Goal: Information Seeking & Learning: Compare options

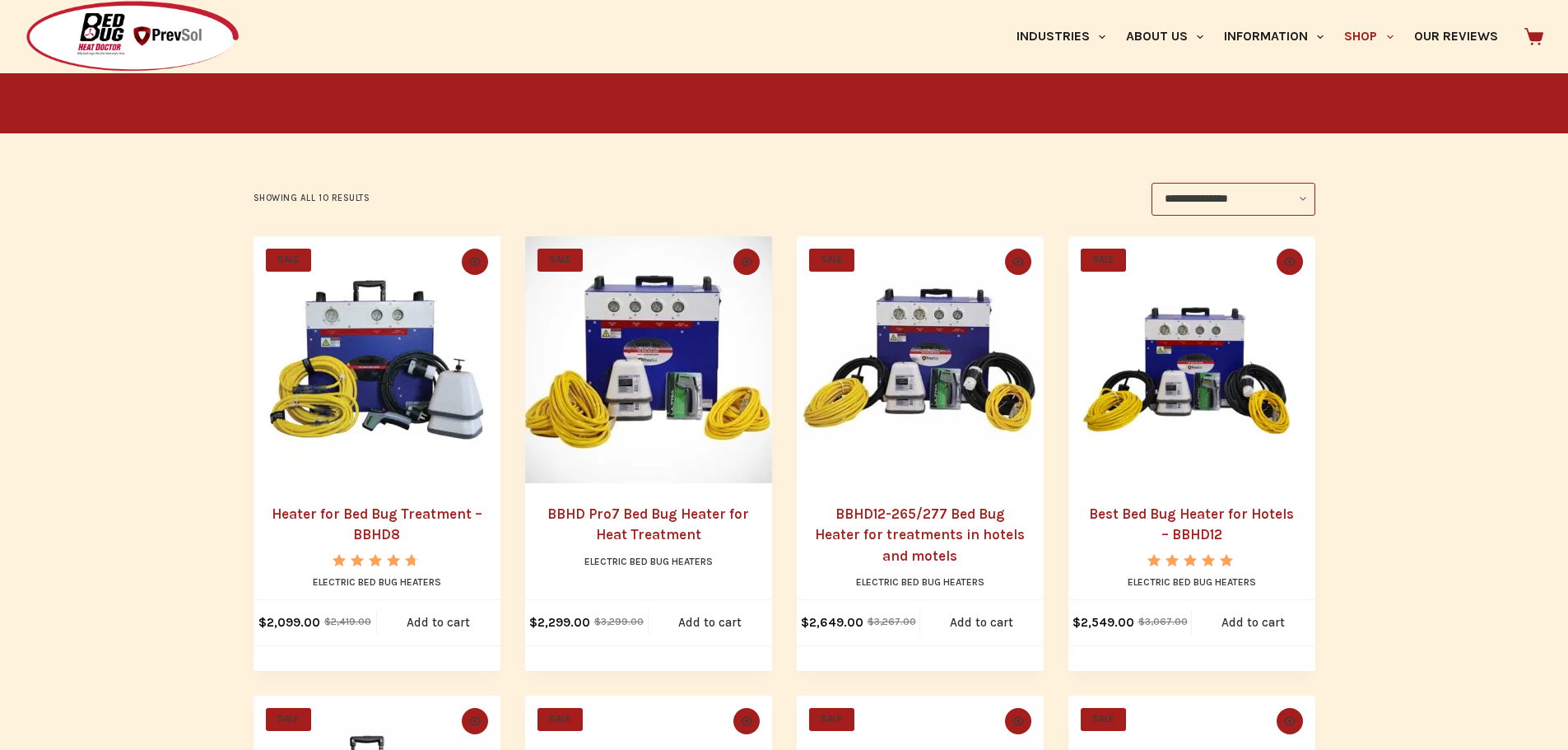
scroll to position [329, 0]
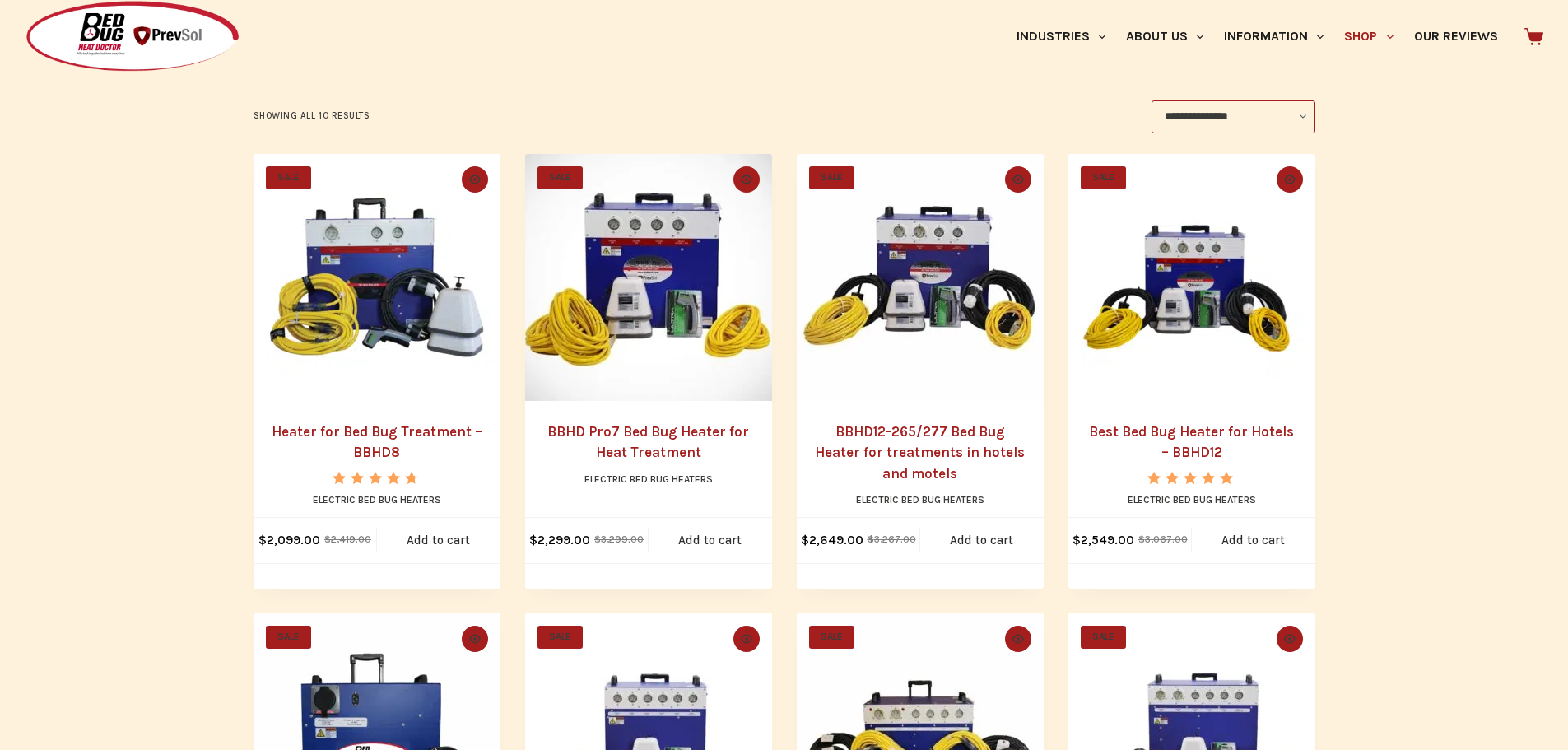
click at [1187, 308] on img "Best Bed Bug Heater for Hotels - BBHD12" at bounding box center [1192, 277] width 247 height 247
click at [896, 303] on img "BBHD12-265/277 Bed Bug Heater for treatments in hotels and motels" at bounding box center [920, 277] width 247 height 247
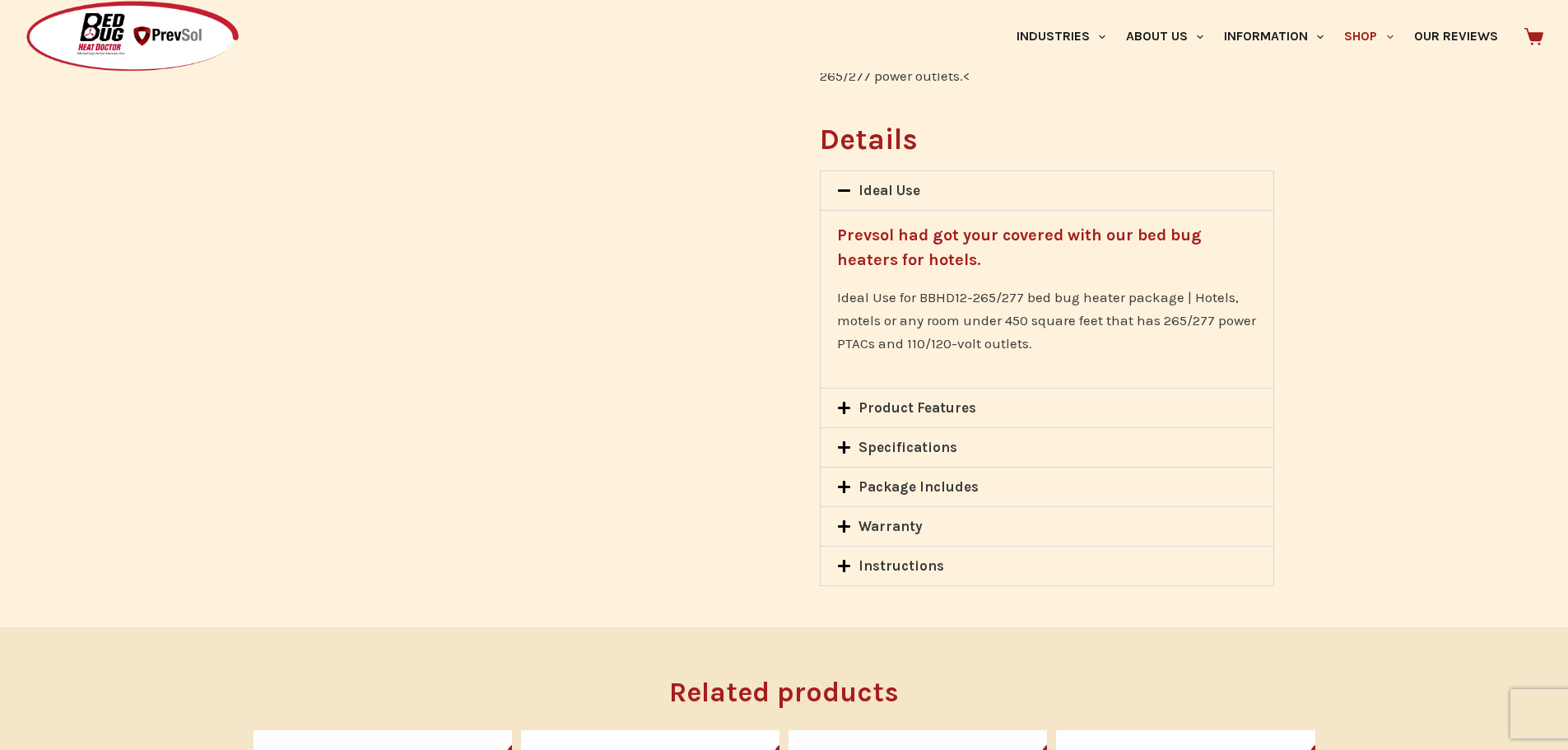
scroll to position [1234, 0]
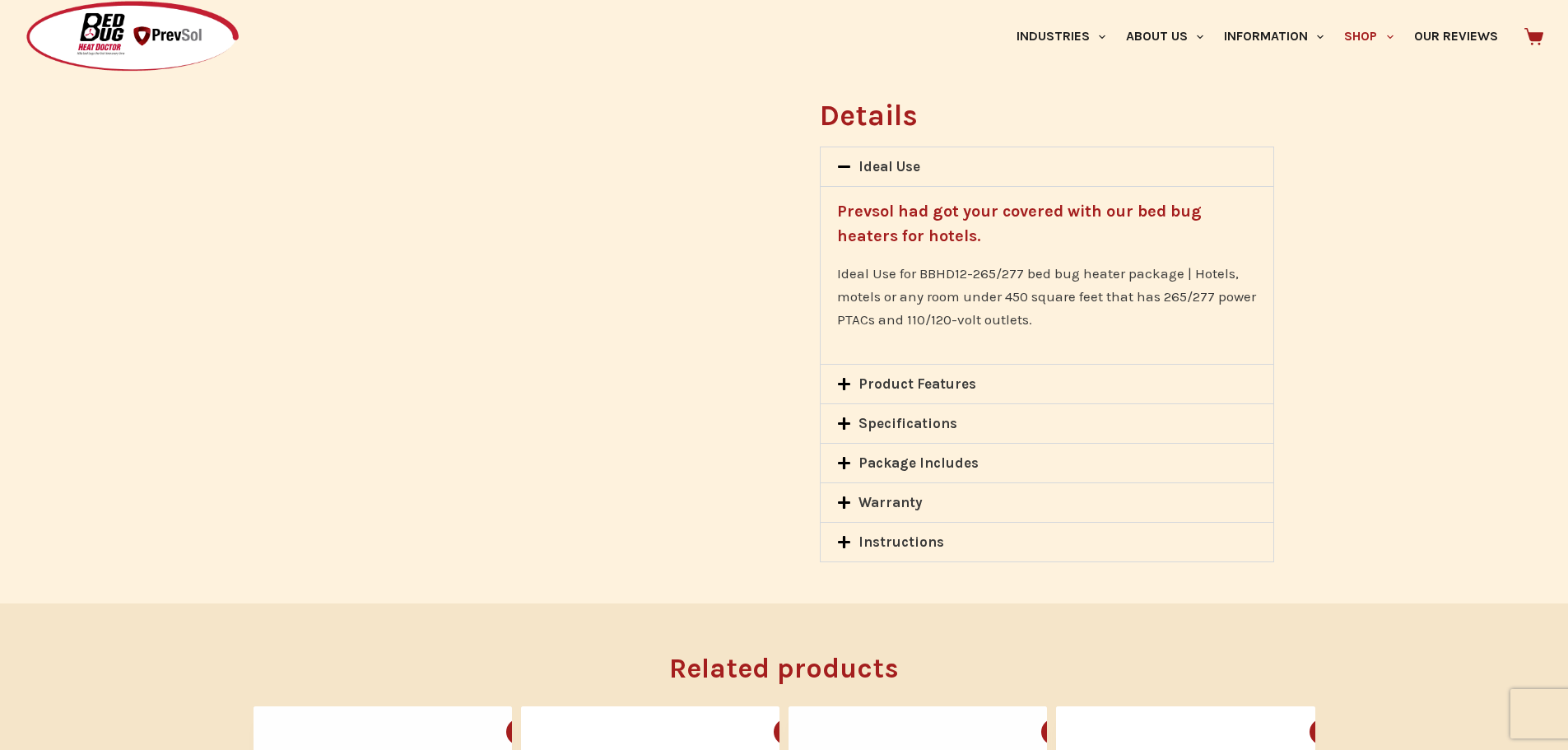
click at [847, 416] on icon at bounding box center [844, 423] width 14 height 14
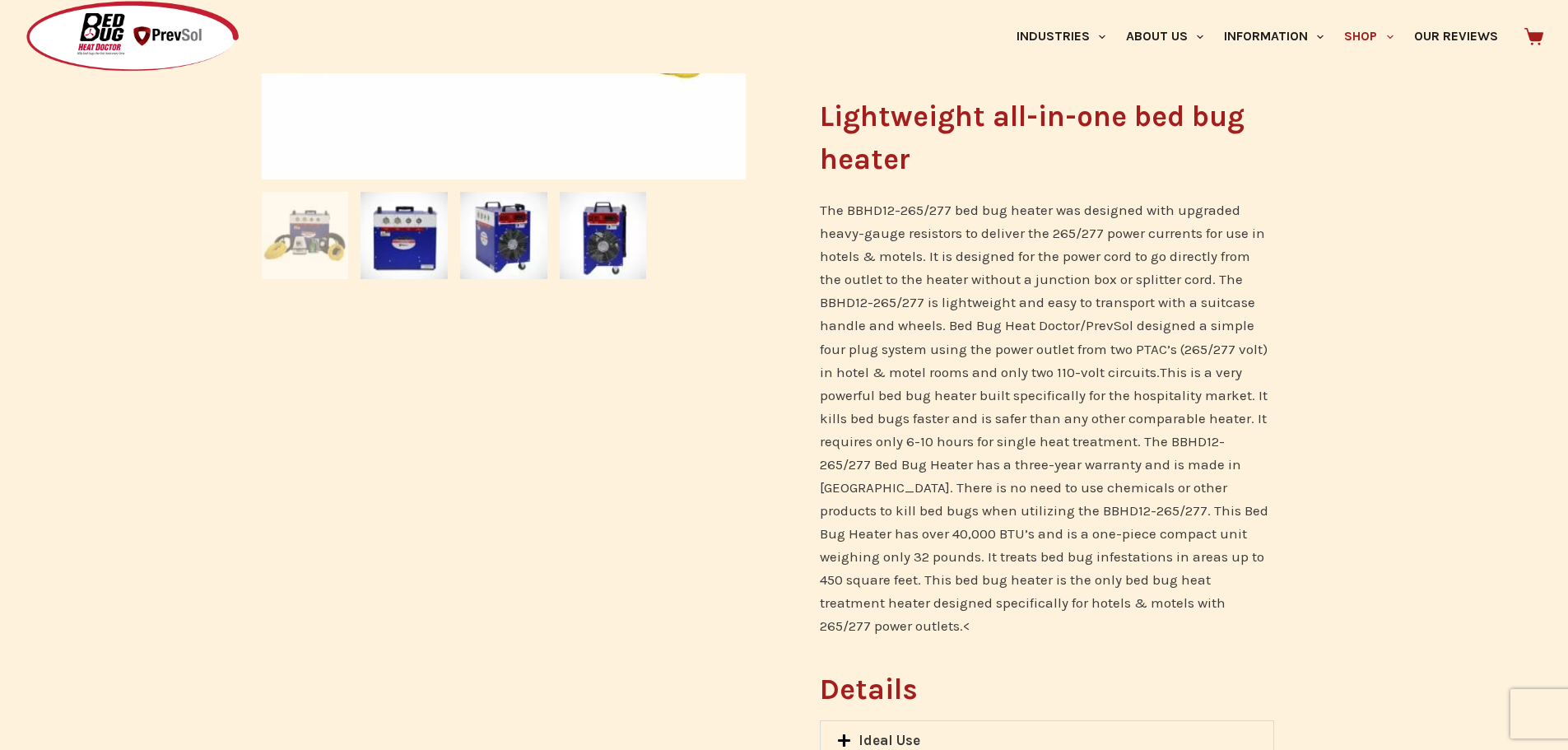
scroll to position [328, 0]
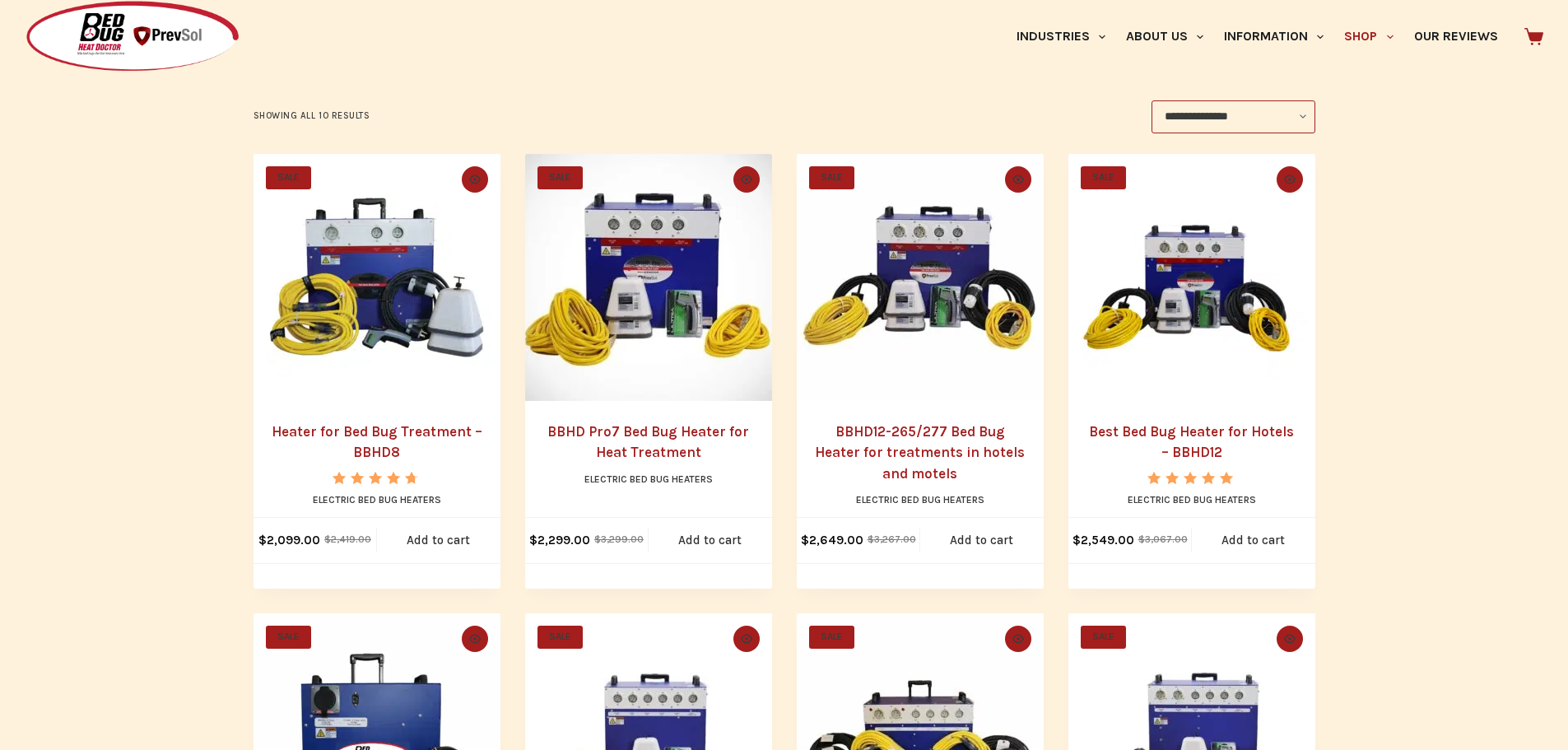
scroll to position [329, 0]
click at [1191, 244] on img "Best Bed Bug Heater for Hotels - BBHD12" at bounding box center [1192, 277] width 247 height 247
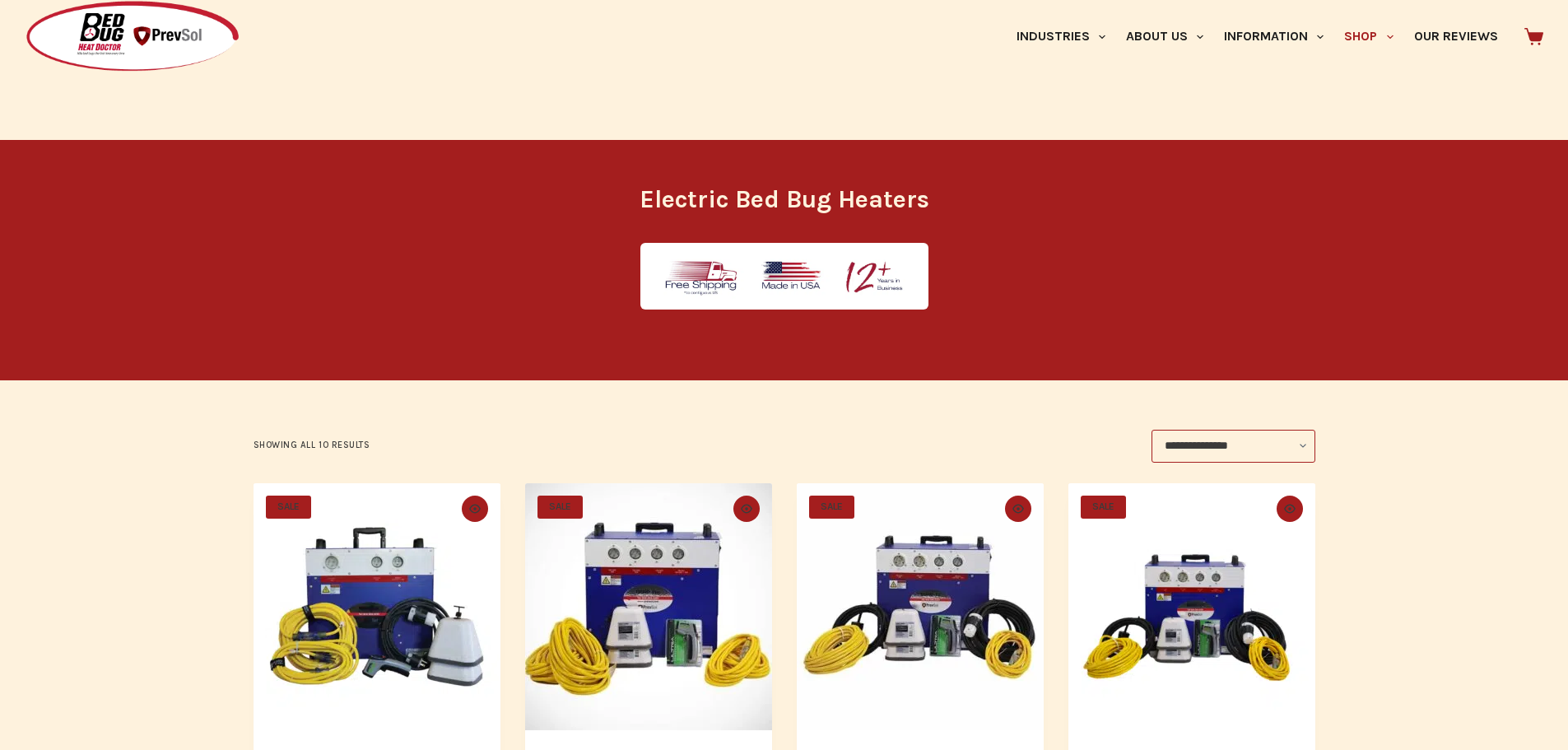
scroll to position [329, 0]
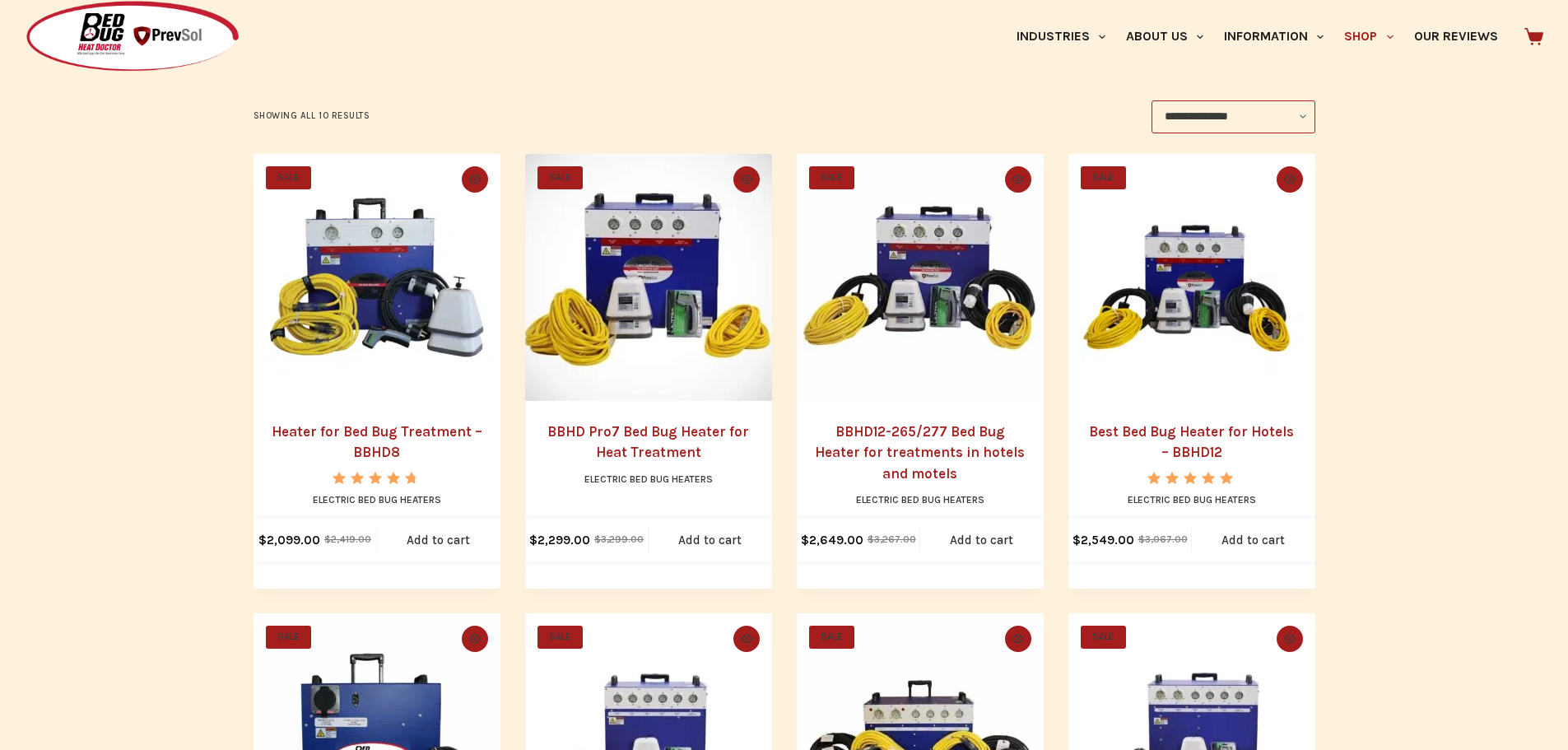
click at [936, 300] on img "BBHD12-265/277 Bed Bug Heater for treatments in hotels and motels" at bounding box center [920, 277] width 247 height 247
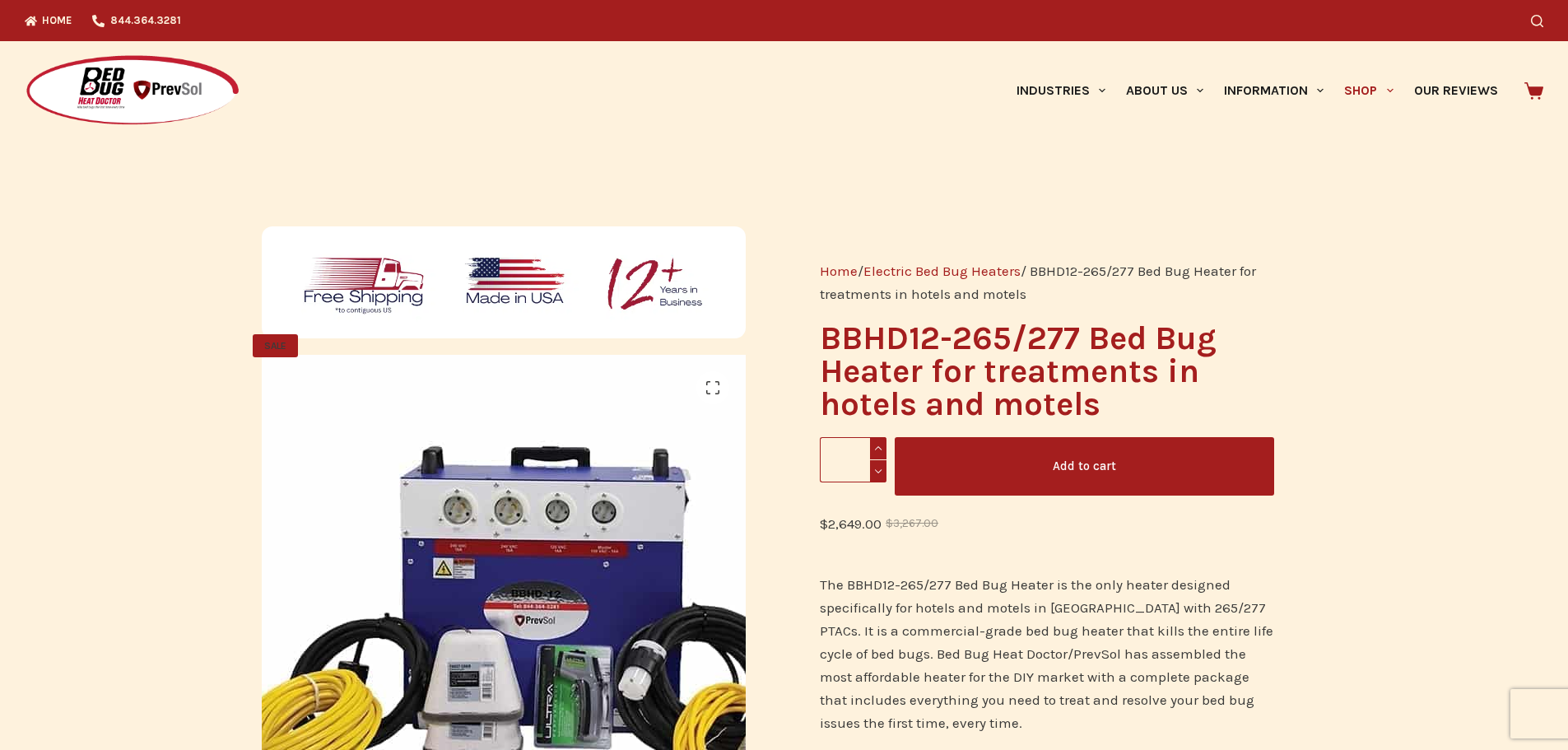
click at [478, 501] on img at bounding box center [510, 624] width 618 height 618
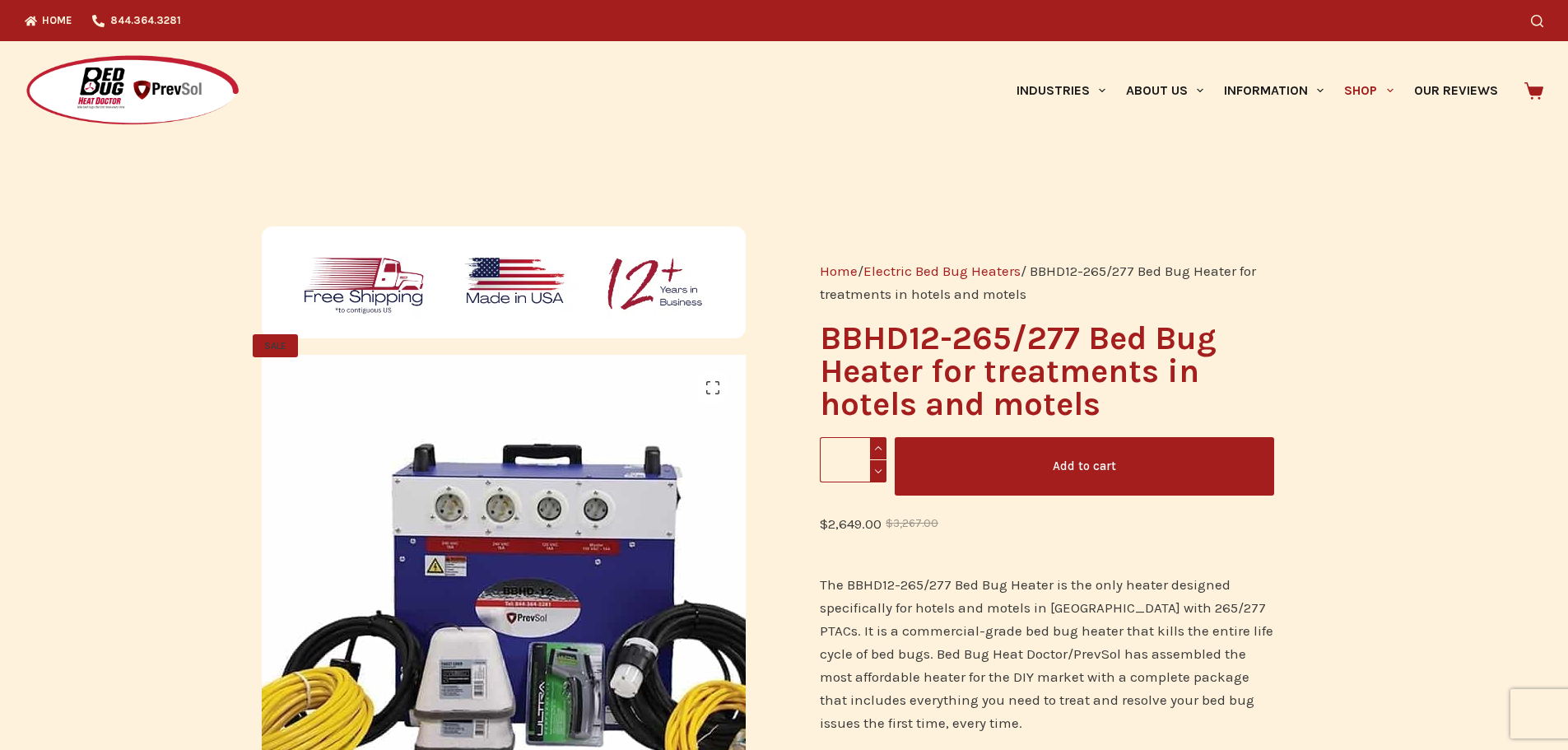
click at [509, 509] on img at bounding box center [502, 621] width 618 height 618
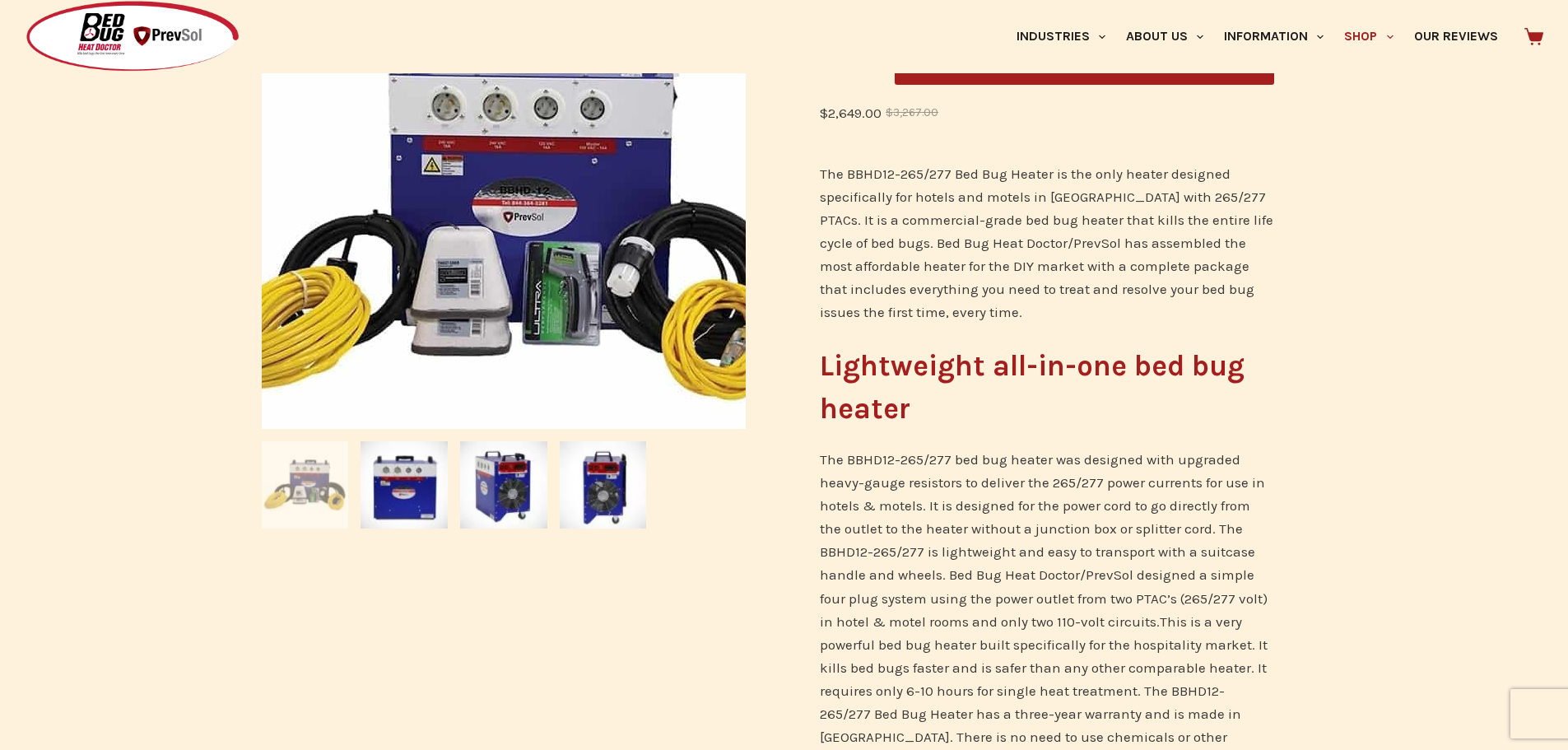
scroll to position [412, 0]
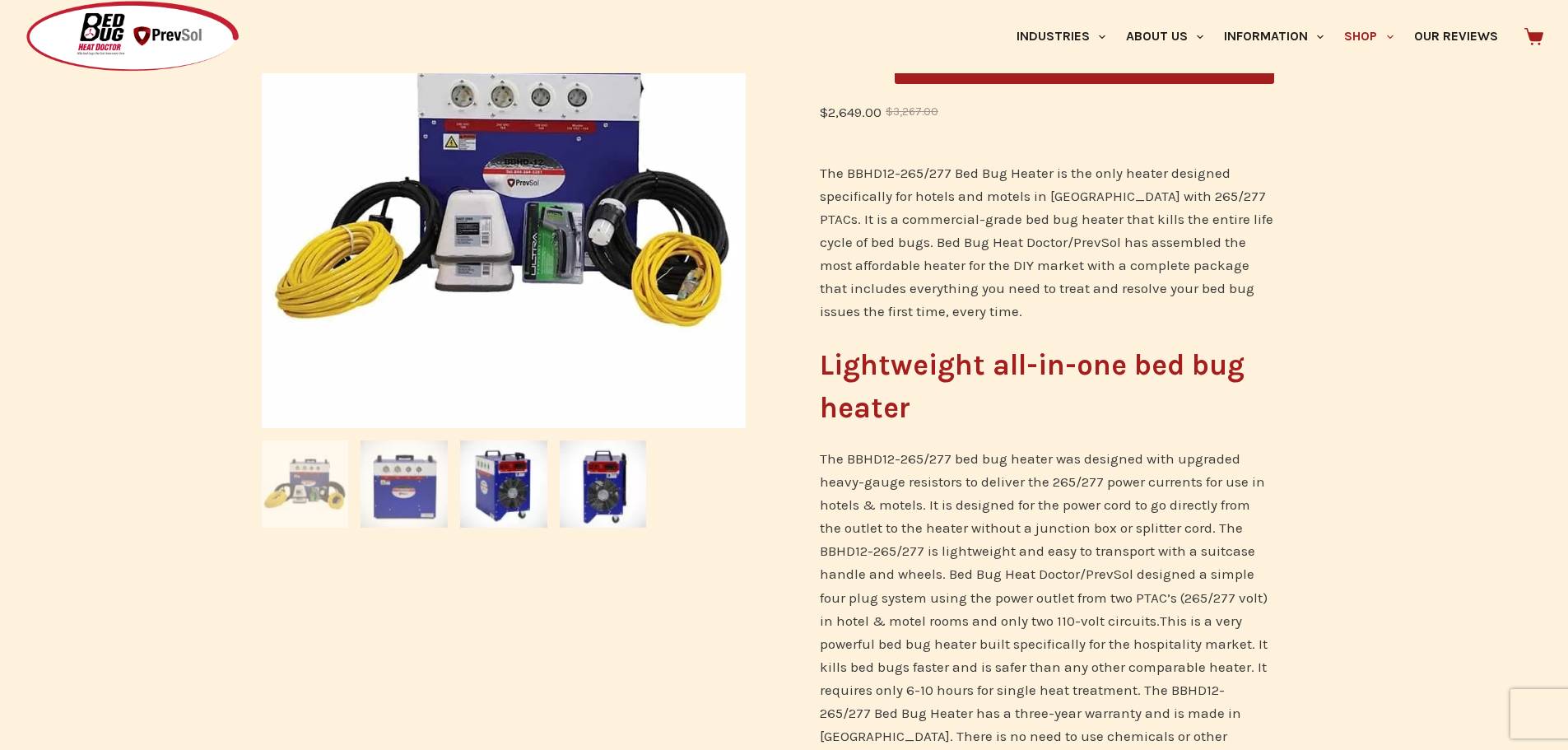
click at [401, 487] on img at bounding box center [403, 483] width 87 height 87
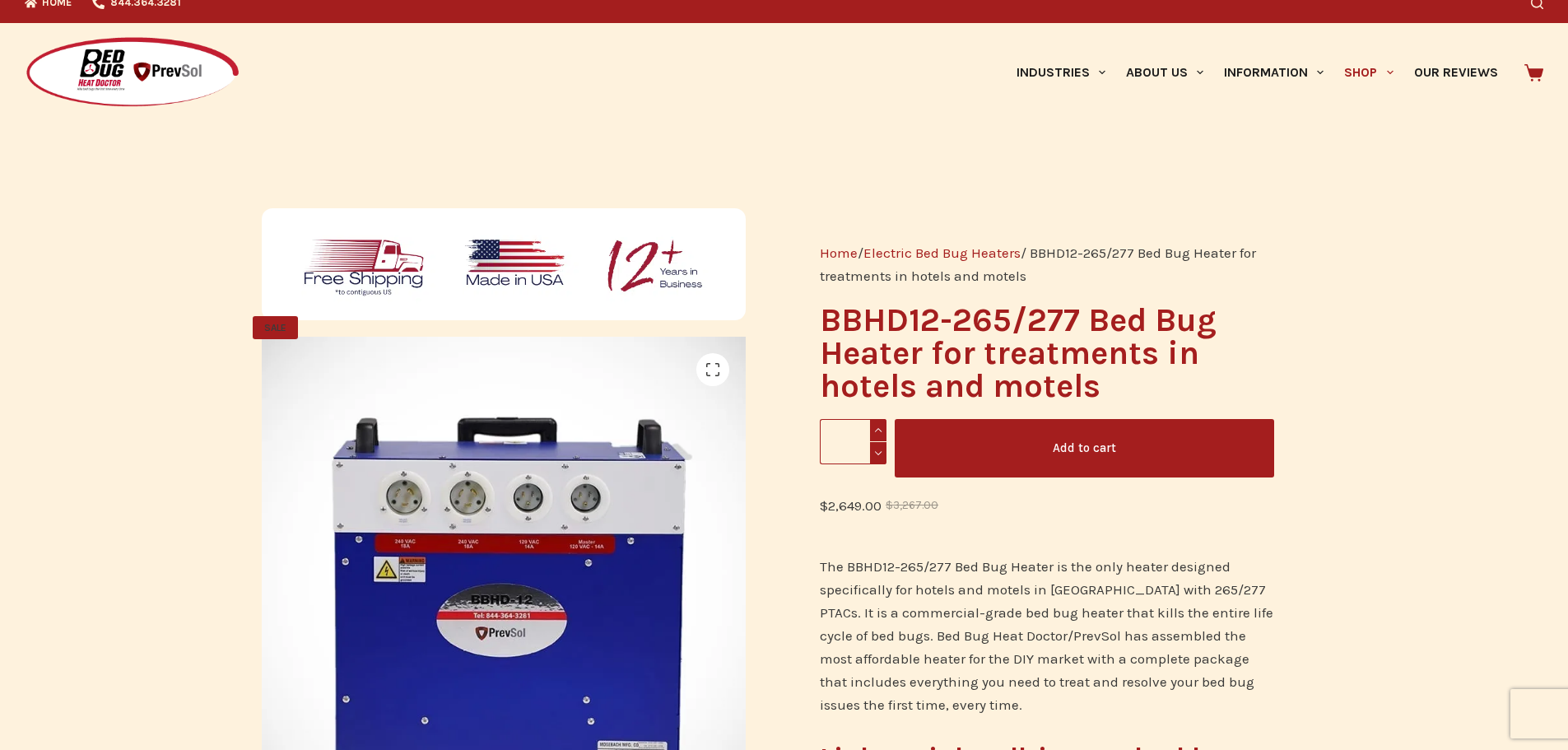
scroll to position [0, 0]
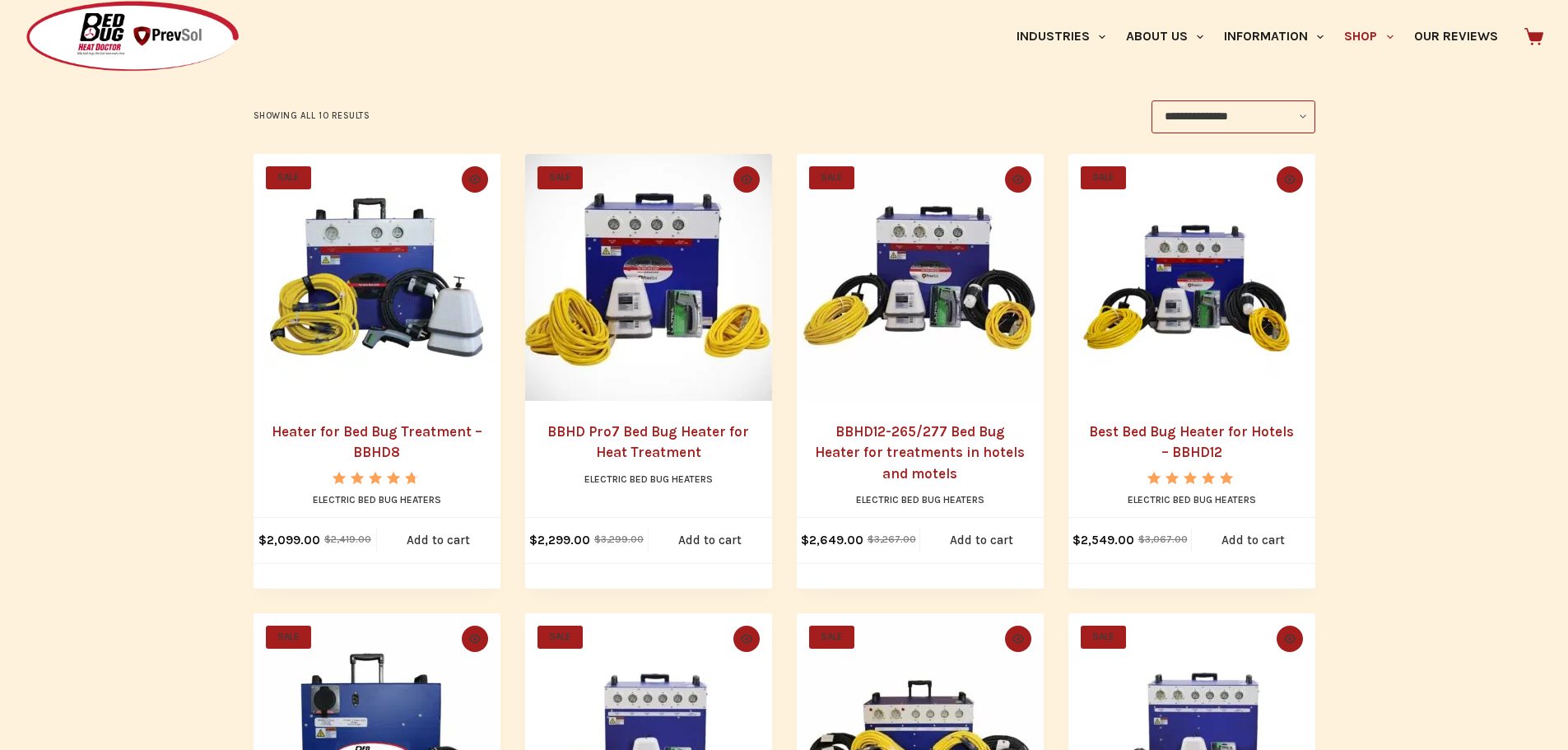
click at [615, 431] on link "BBHD Pro7 Bed Bug Heater for Heat Treatment" at bounding box center [648, 441] width 201 height 38
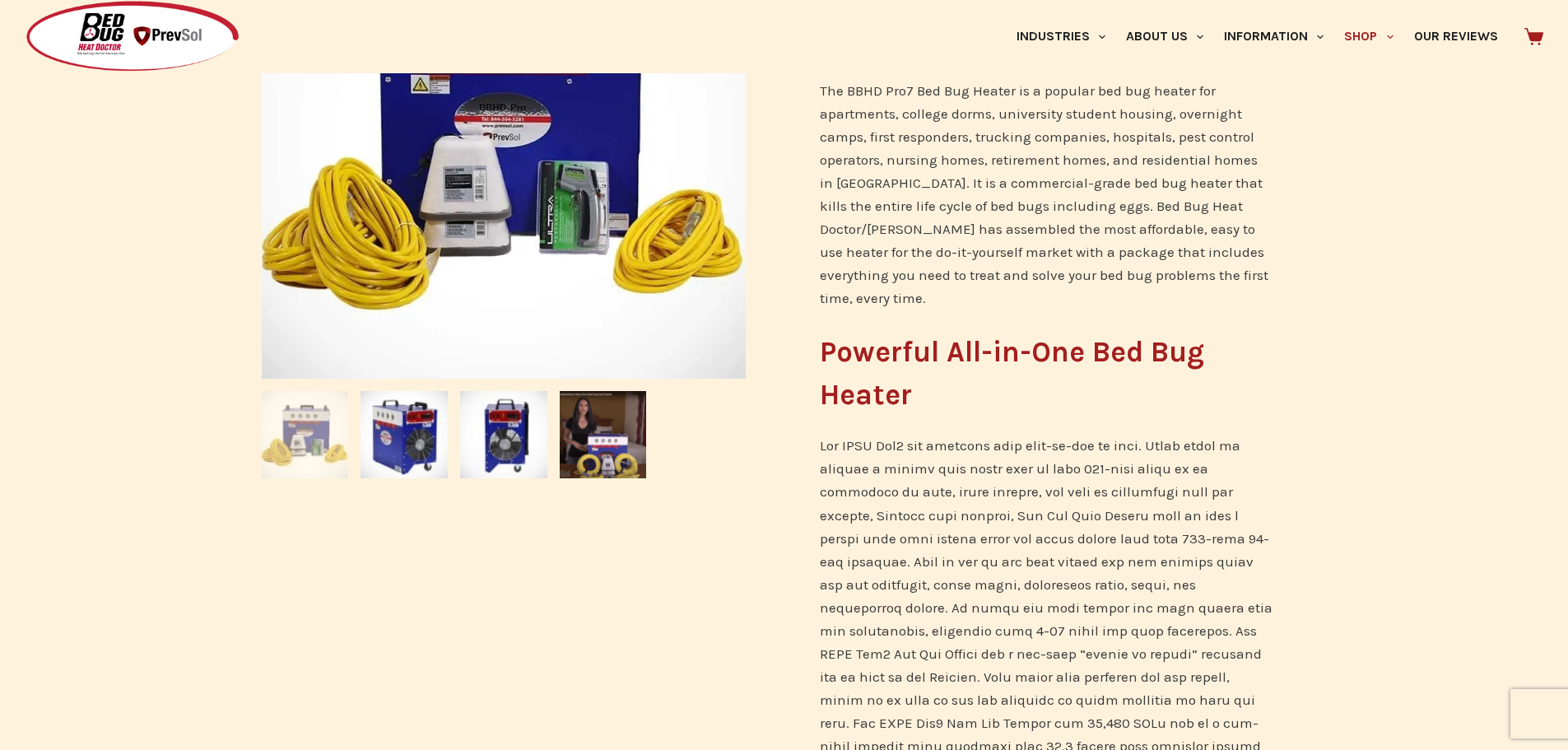
scroll to position [246, 0]
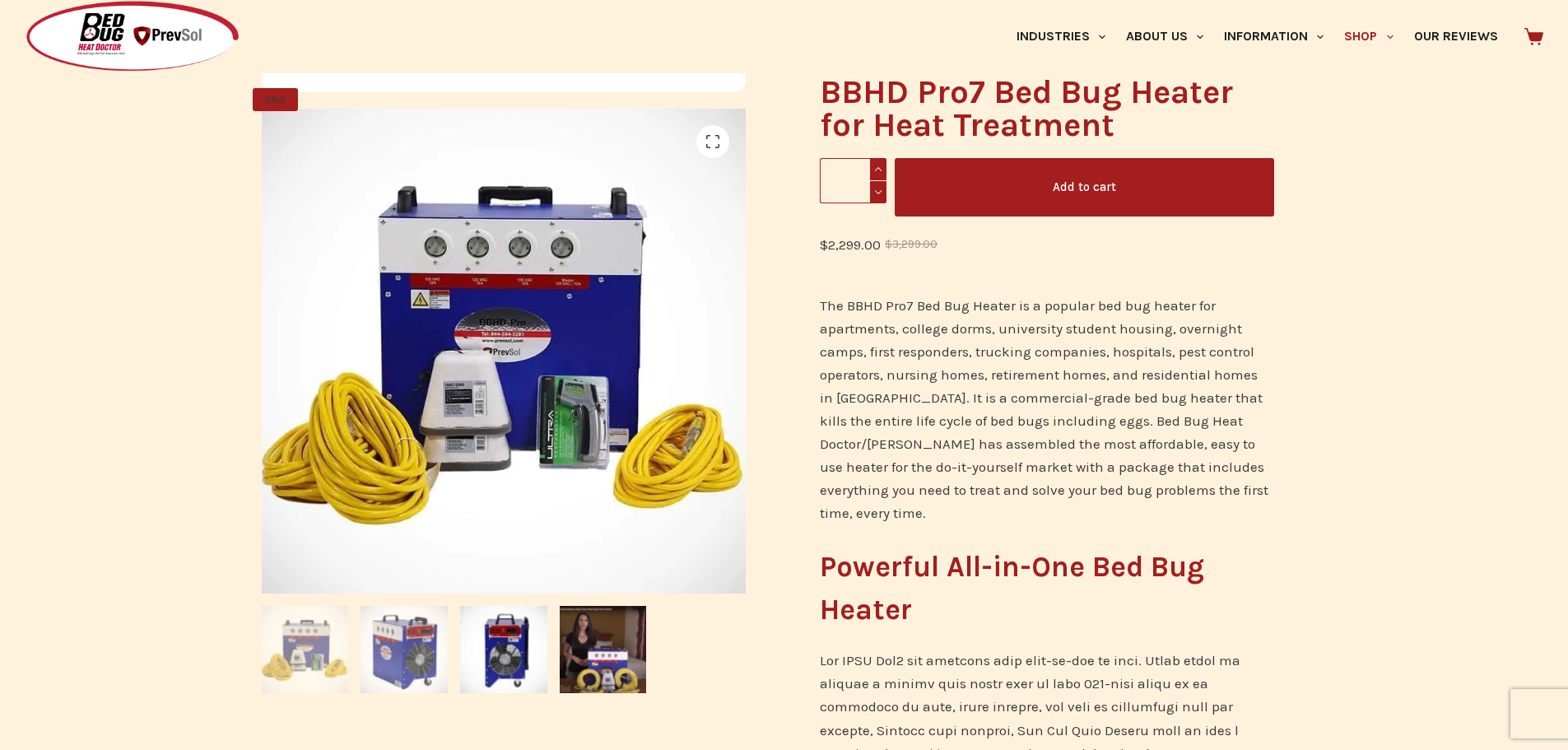
click at [404, 654] on img at bounding box center [403, 649] width 87 height 87
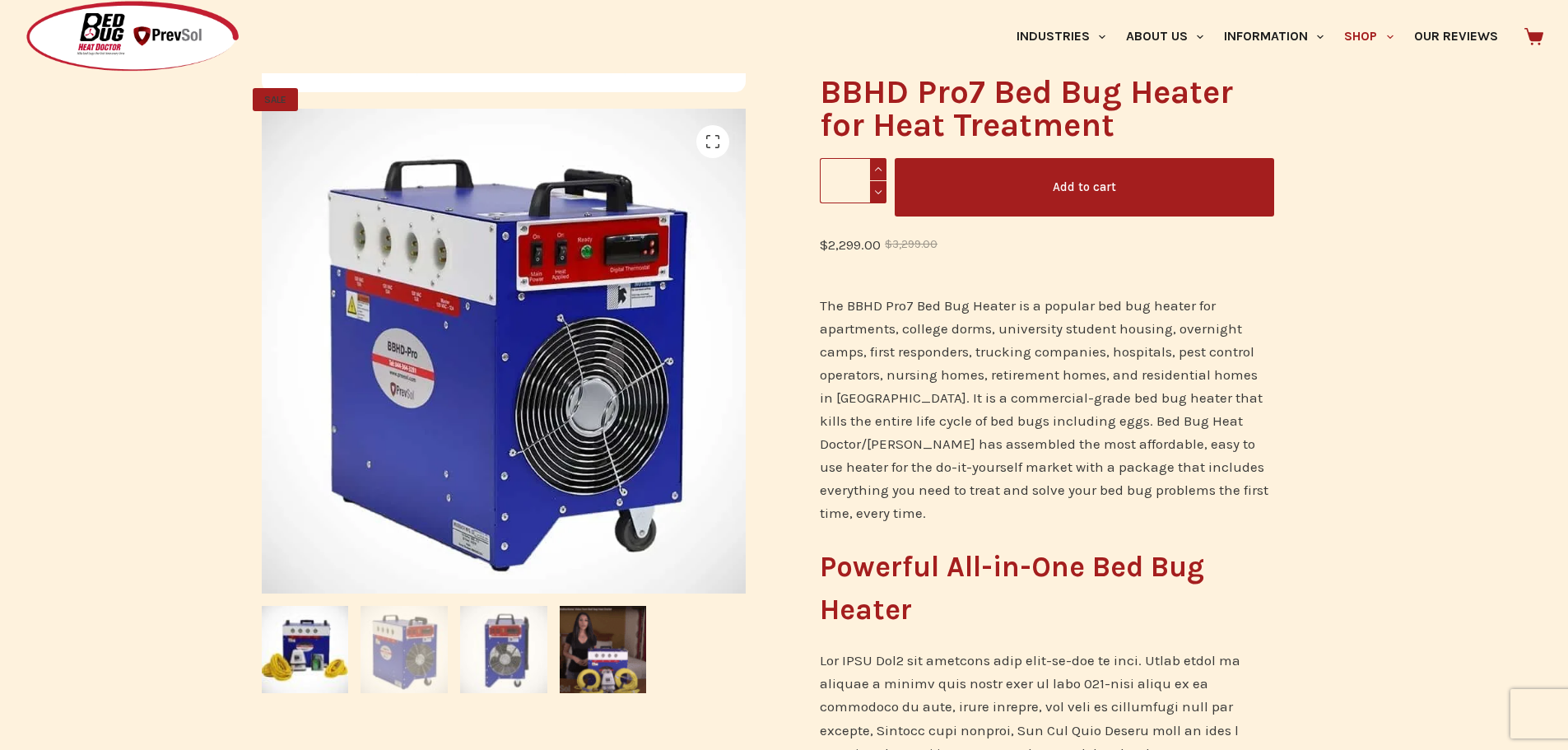
click at [497, 652] on img at bounding box center [504, 649] width 87 height 87
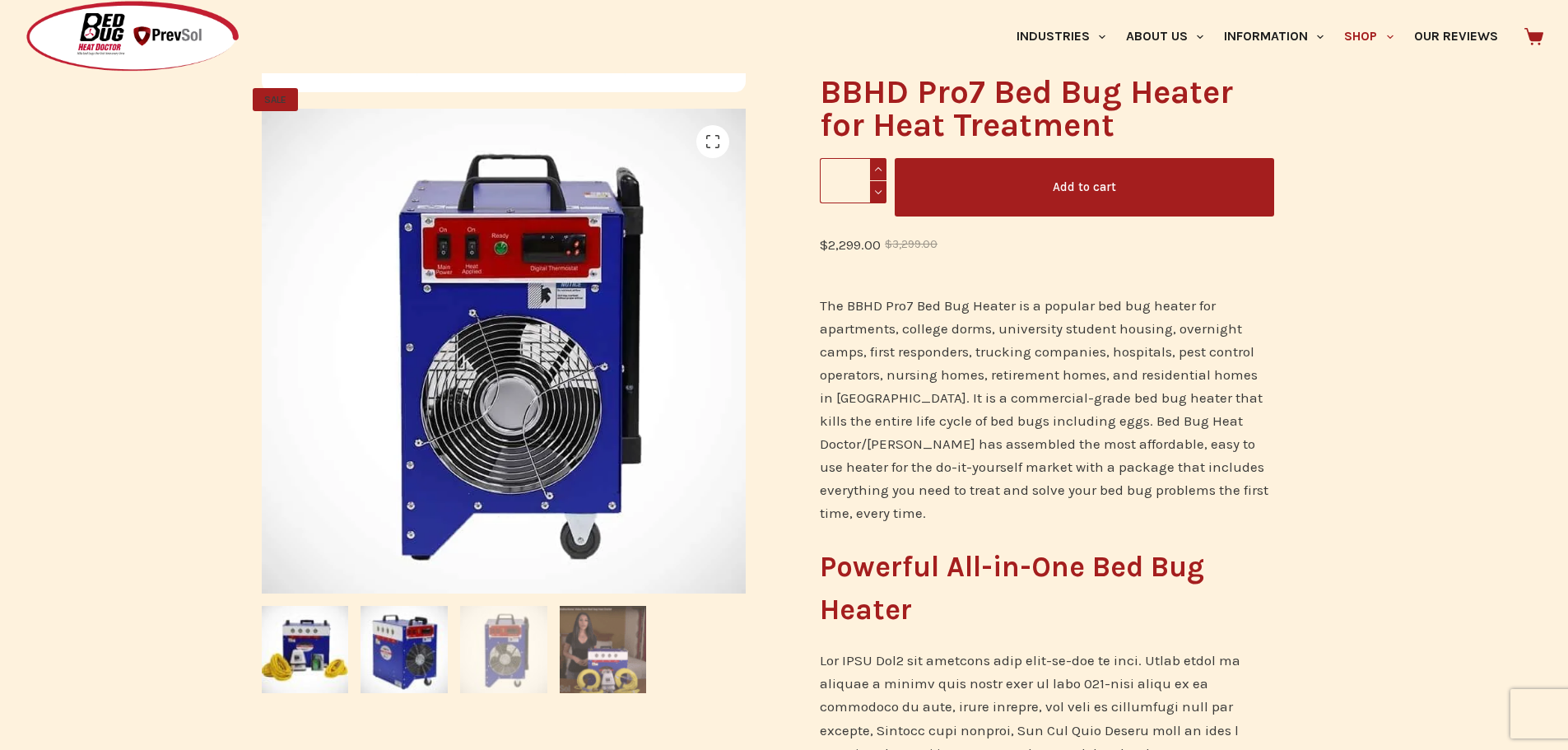
click at [592, 643] on img at bounding box center [603, 649] width 87 height 87
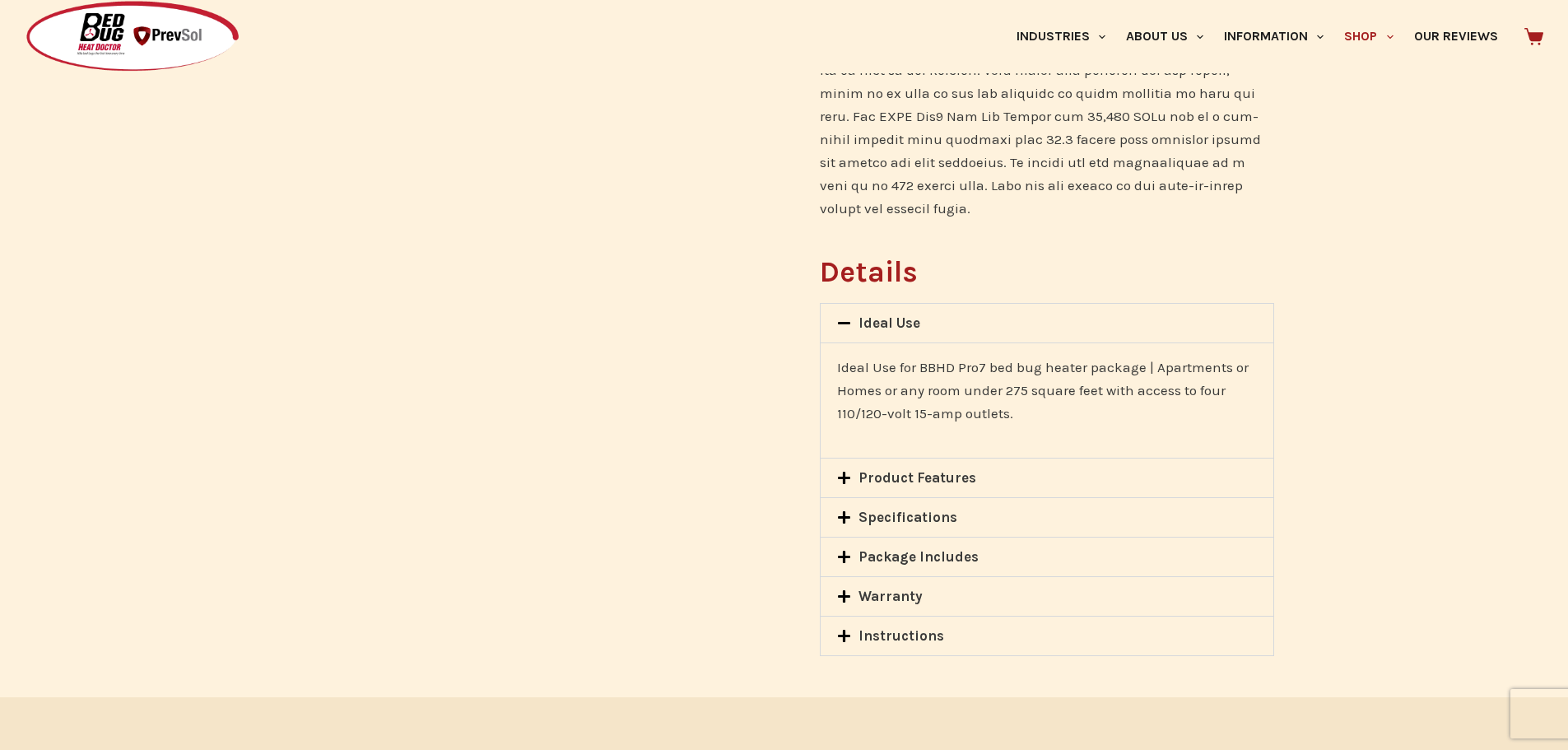
scroll to position [1070, 0]
click at [836, 496] on div "Specifications" at bounding box center [1047, 516] width 452 height 39
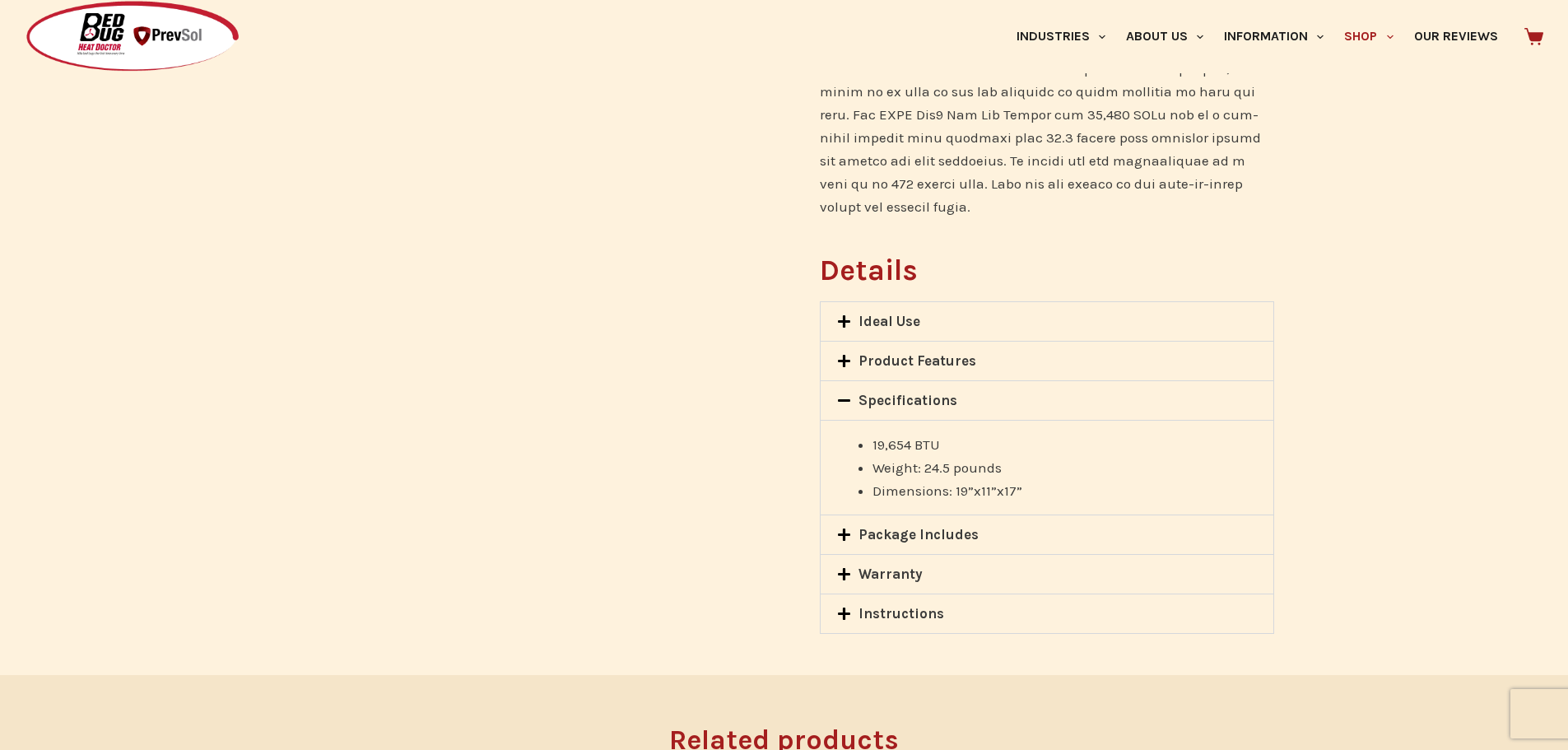
click at [839, 608] on icon at bounding box center [844, 613] width 12 height 12
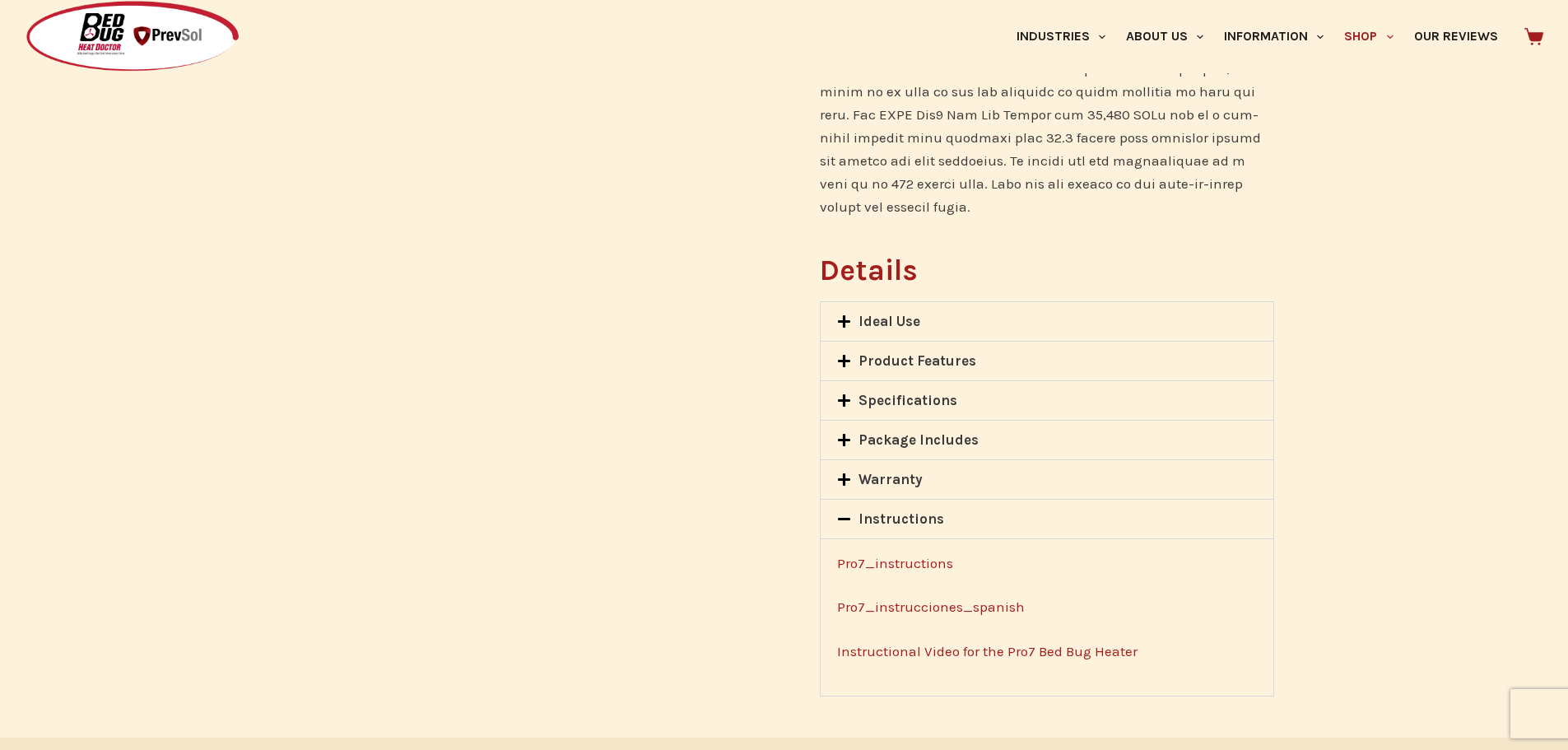
click at [846, 315] on icon at bounding box center [844, 321] width 12 height 12
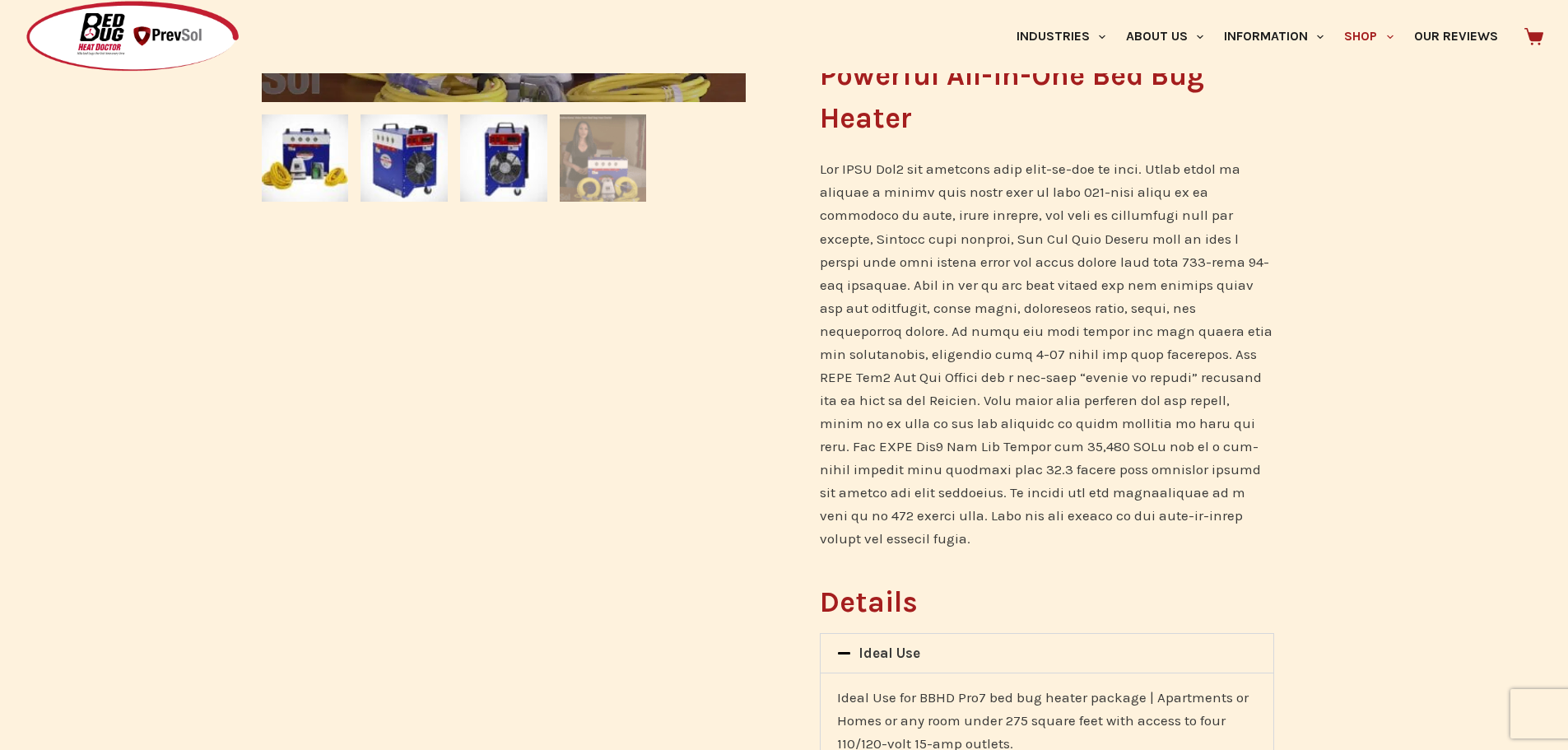
scroll to position [740, 0]
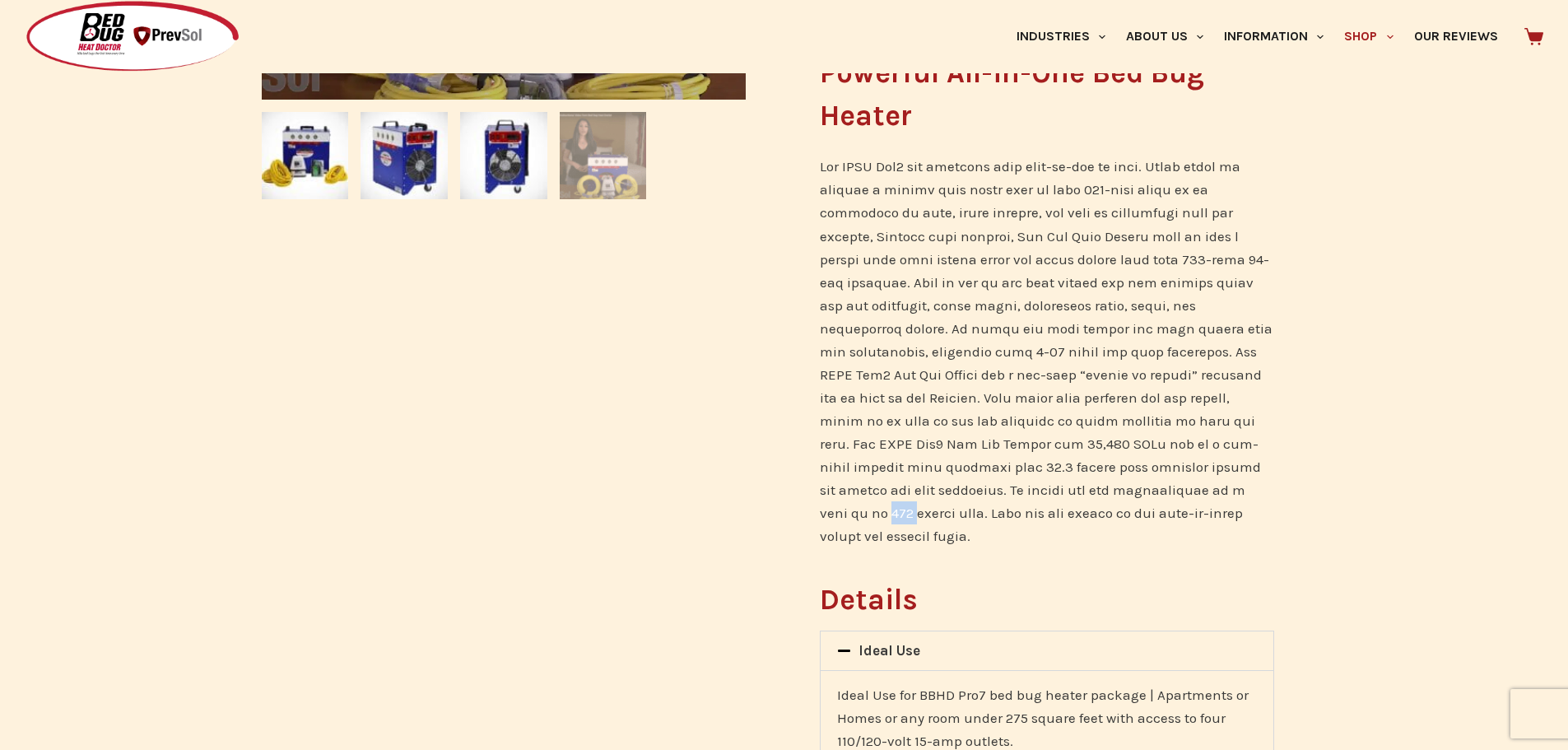
drag, startPoint x: 1097, startPoint y: 485, endPoint x: 1125, endPoint y: 481, distance: 28.3
click at [1125, 481] on p at bounding box center [1047, 350] width 454 height 392
click at [455, 496] on div "SALE 🔍" at bounding box center [504, 251] width 501 height 1547
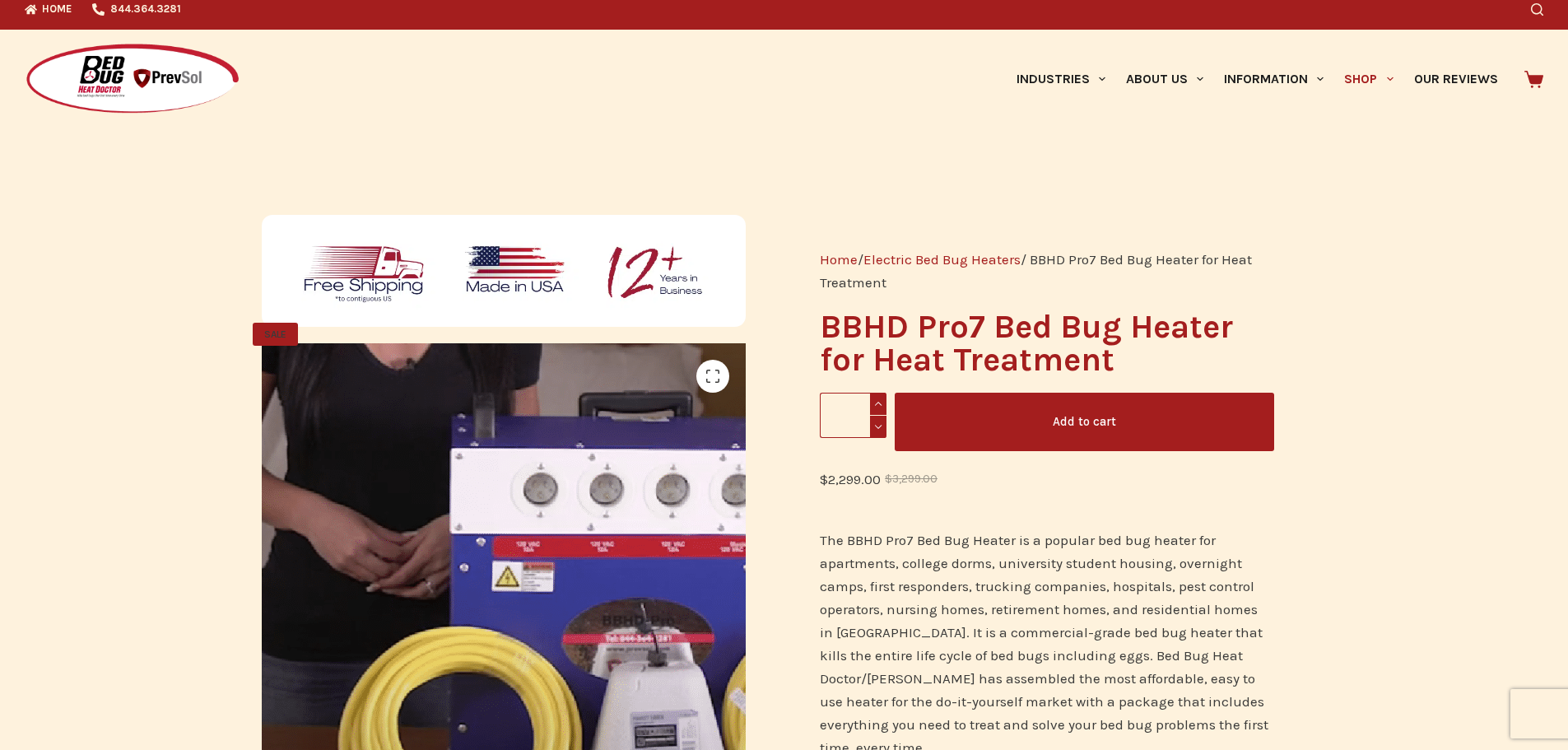
scroll to position [0, 0]
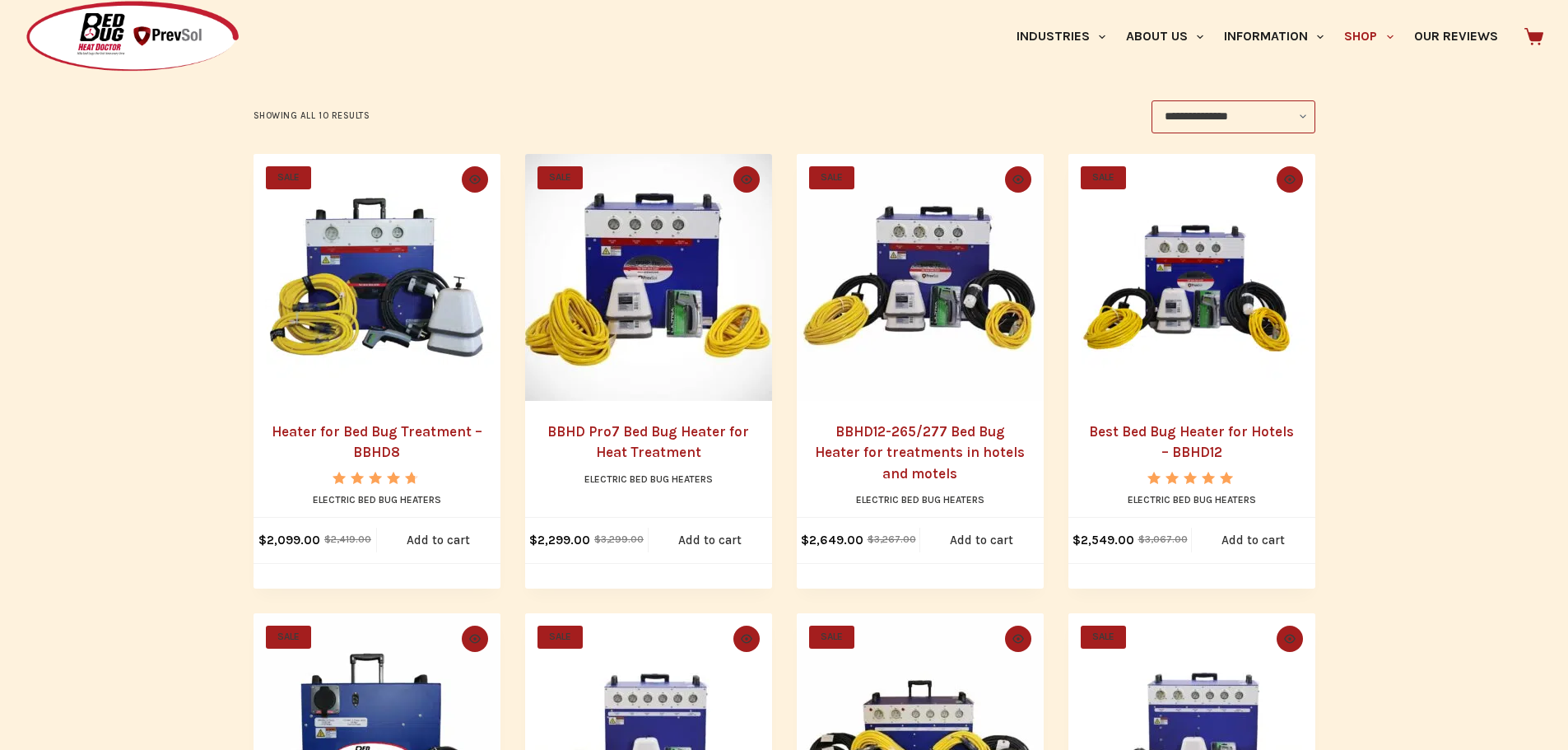
click at [326, 436] on link "Heater for Bed Bug Treatment – BBHD8" at bounding box center [377, 441] width 210 height 38
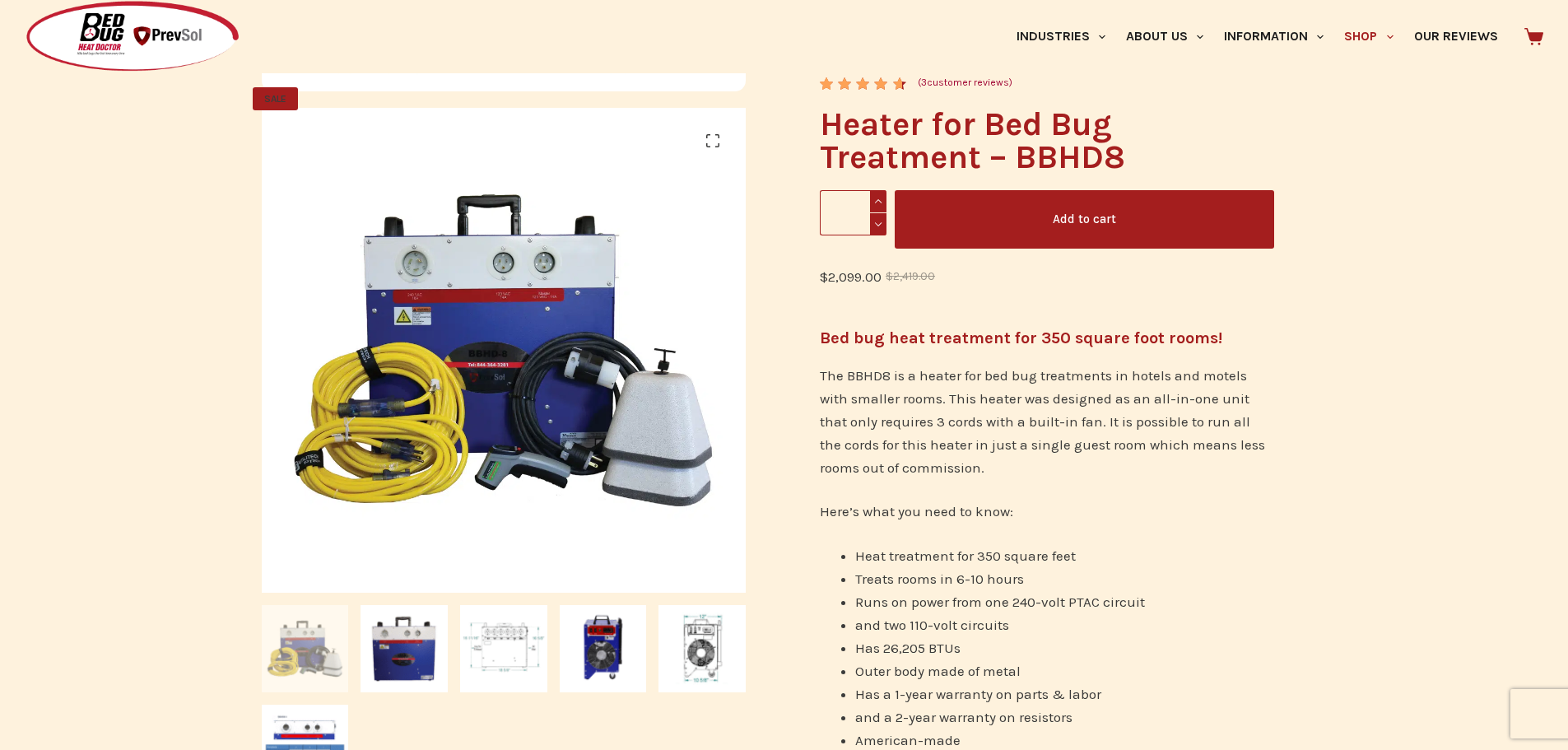
scroll to position [412, 0]
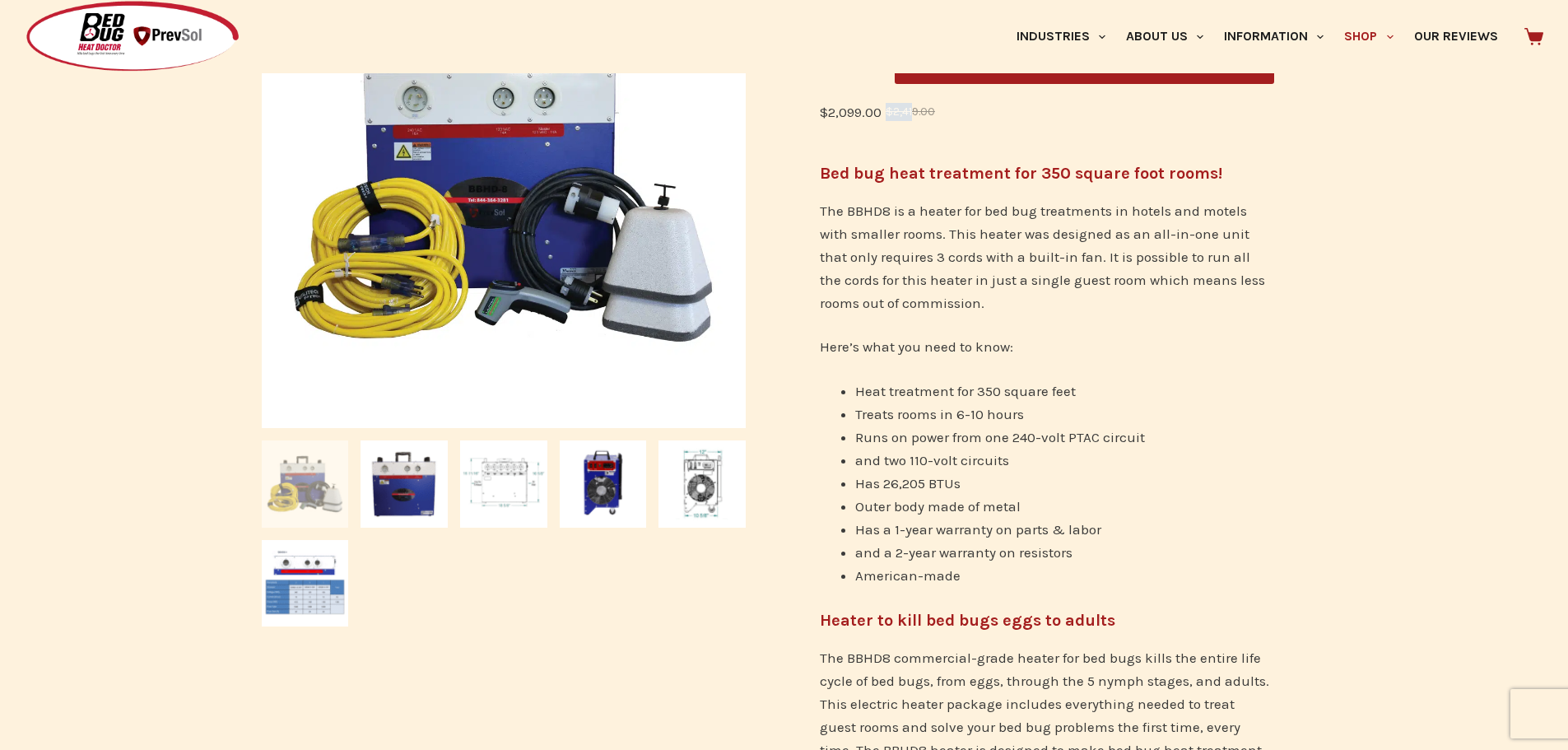
drag, startPoint x: 803, startPoint y: 111, endPoint x: 915, endPoint y: 108, distance: 112.0
click at [915, 108] on div "Home / Electric Bed Bug Heaters / Heater for Bed Bug Treatment – BBHD8 Rated 4.…" at bounding box center [1046, 695] width 536 height 1777
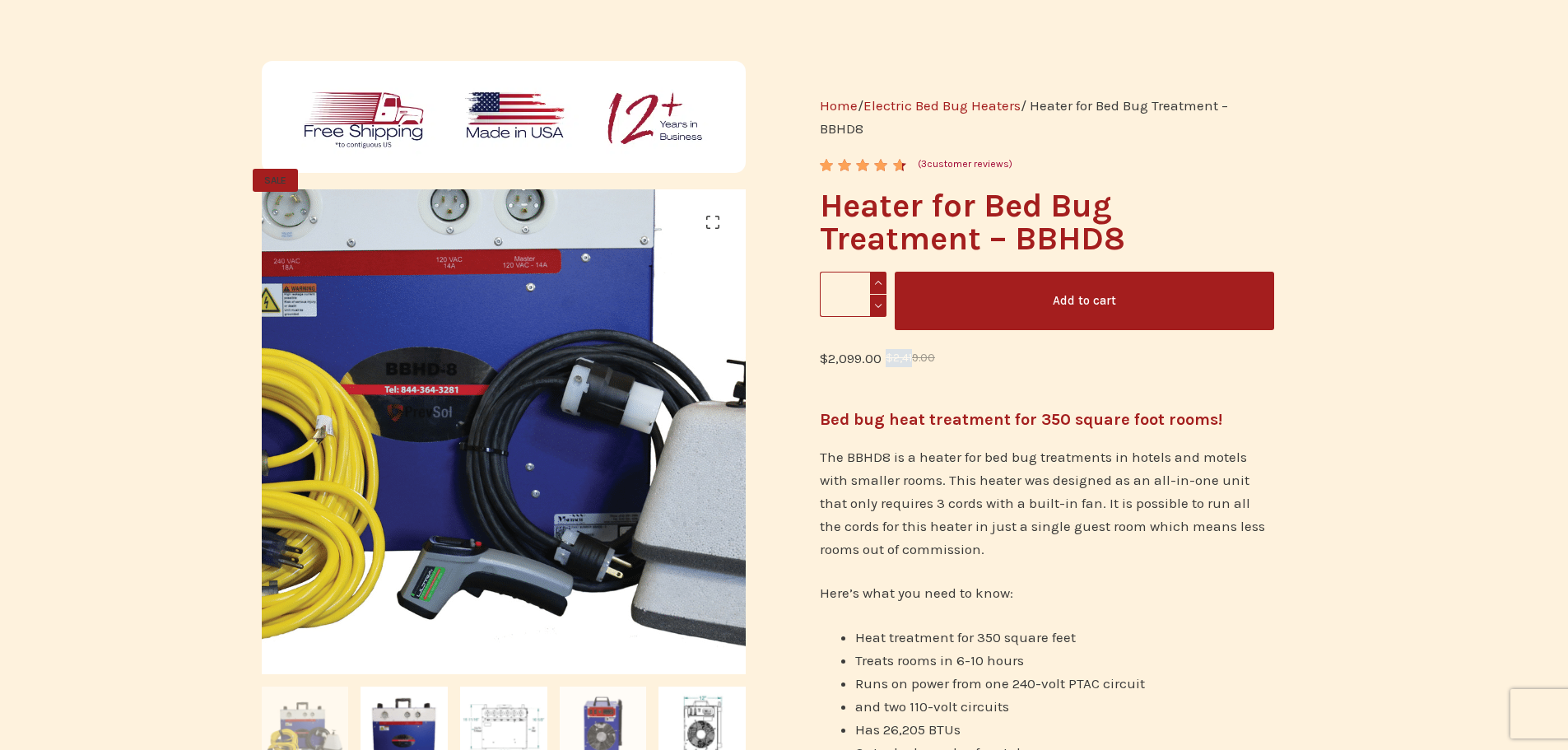
scroll to position [165, 0]
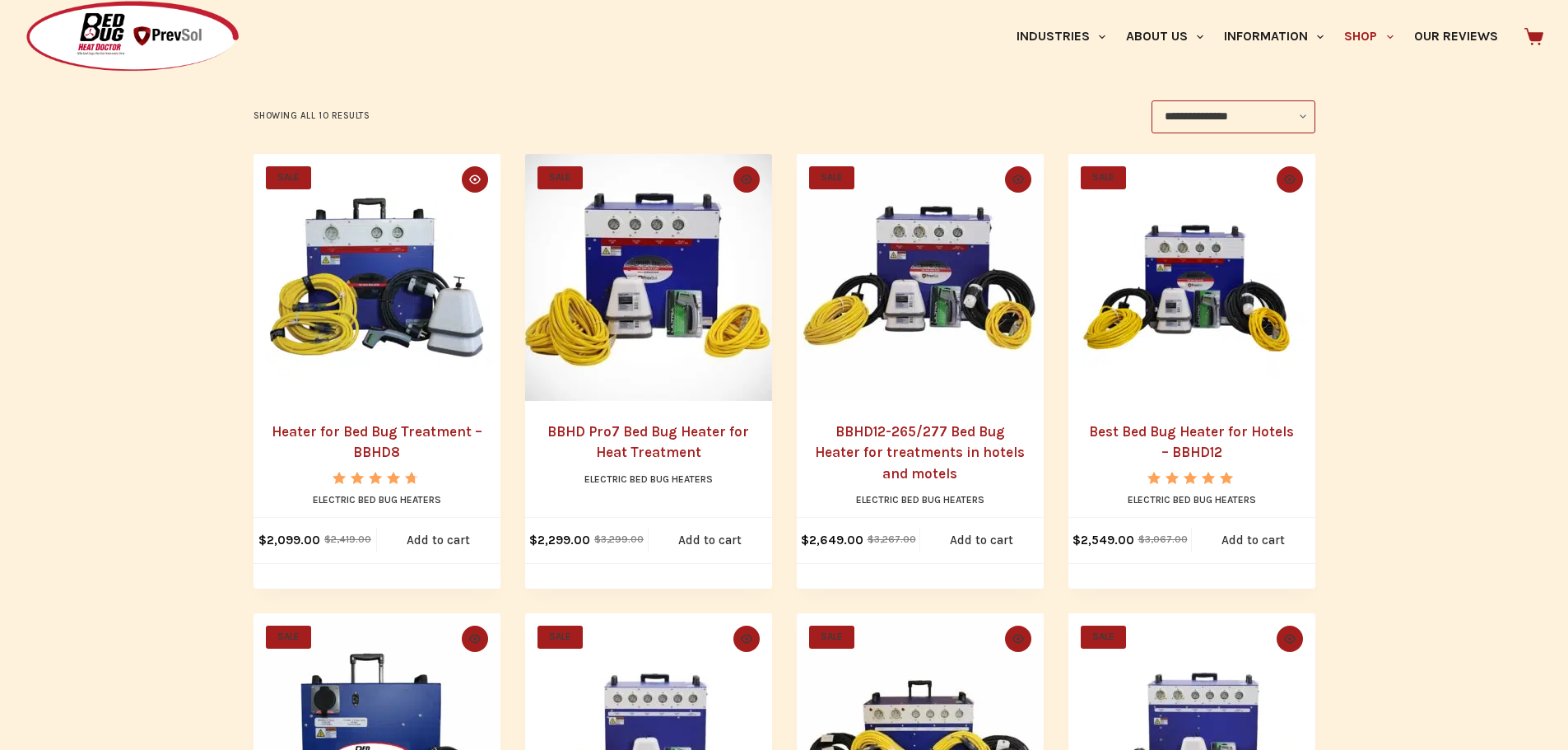
click at [476, 175] on icon "Quick view icon" at bounding box center [475, 179] width 12 height 12
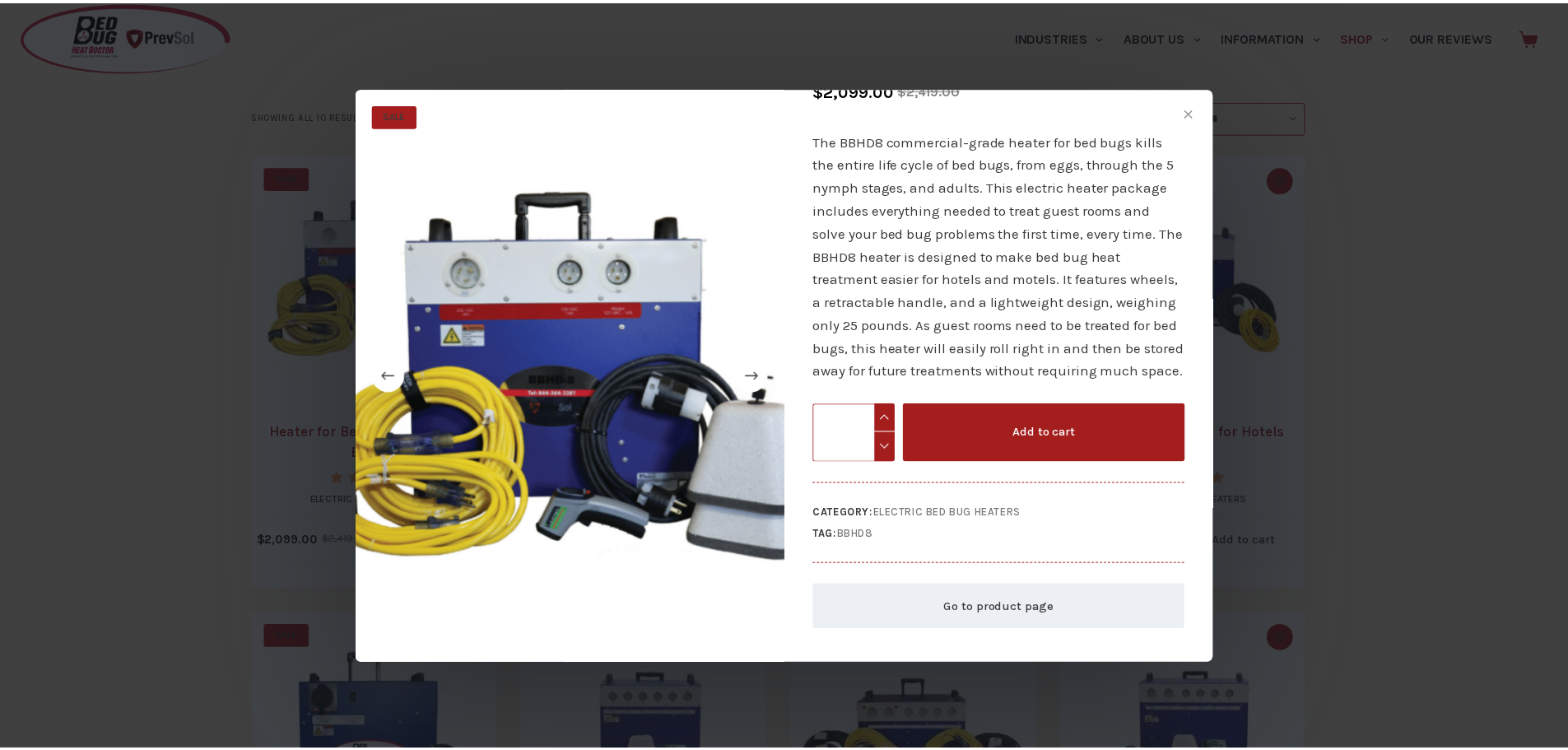
scroll to position [155, 0]
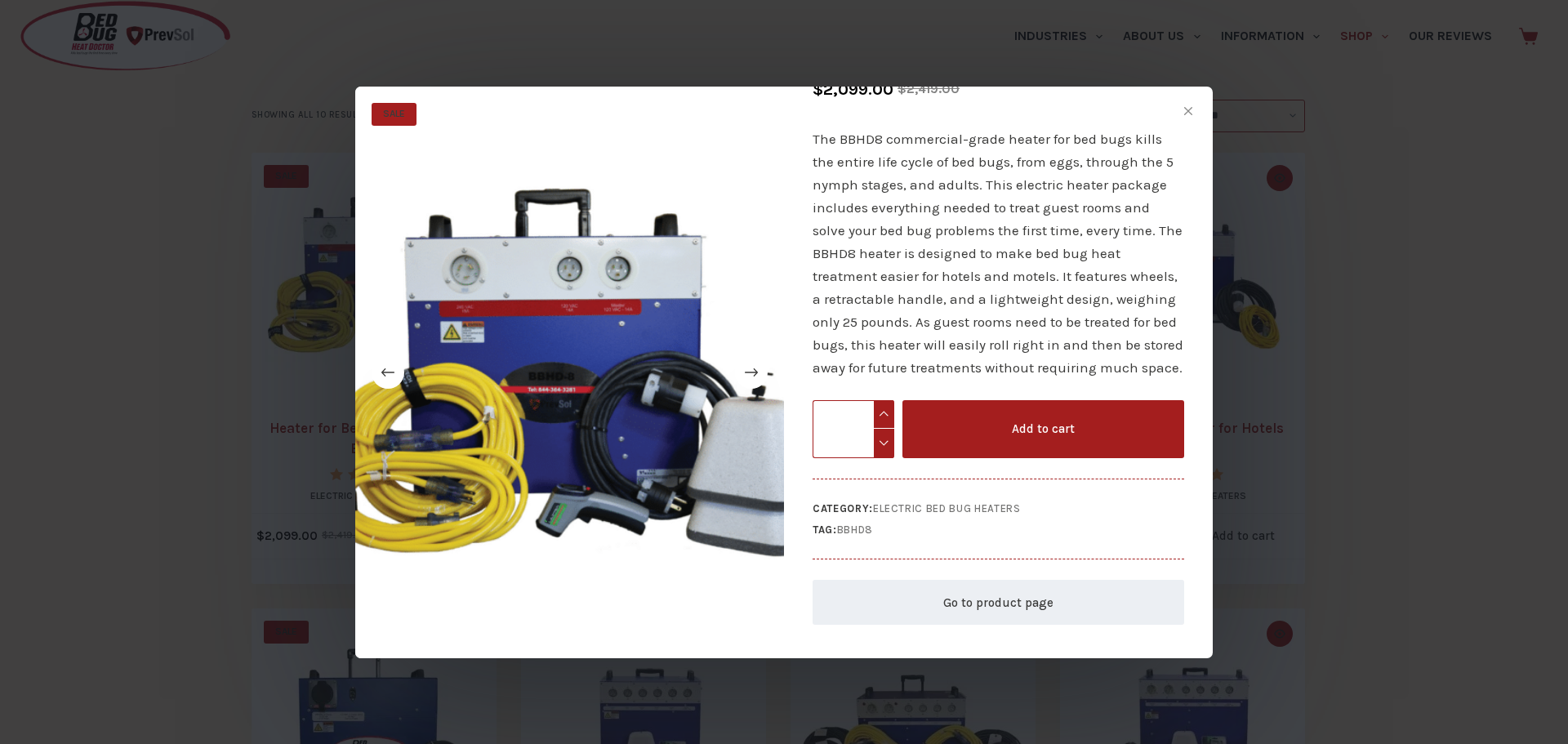
click at [1194, 96] on div "Heater for Bed Bug Treatment – BBHD8 $ 2,419.00 Original price was: $2,419.00. …" at bounding box center [998, 372] width 428 height 572
click at [1190, 105] on button "Close quick view" at bounding box center [1188, 110] width 25 height 25
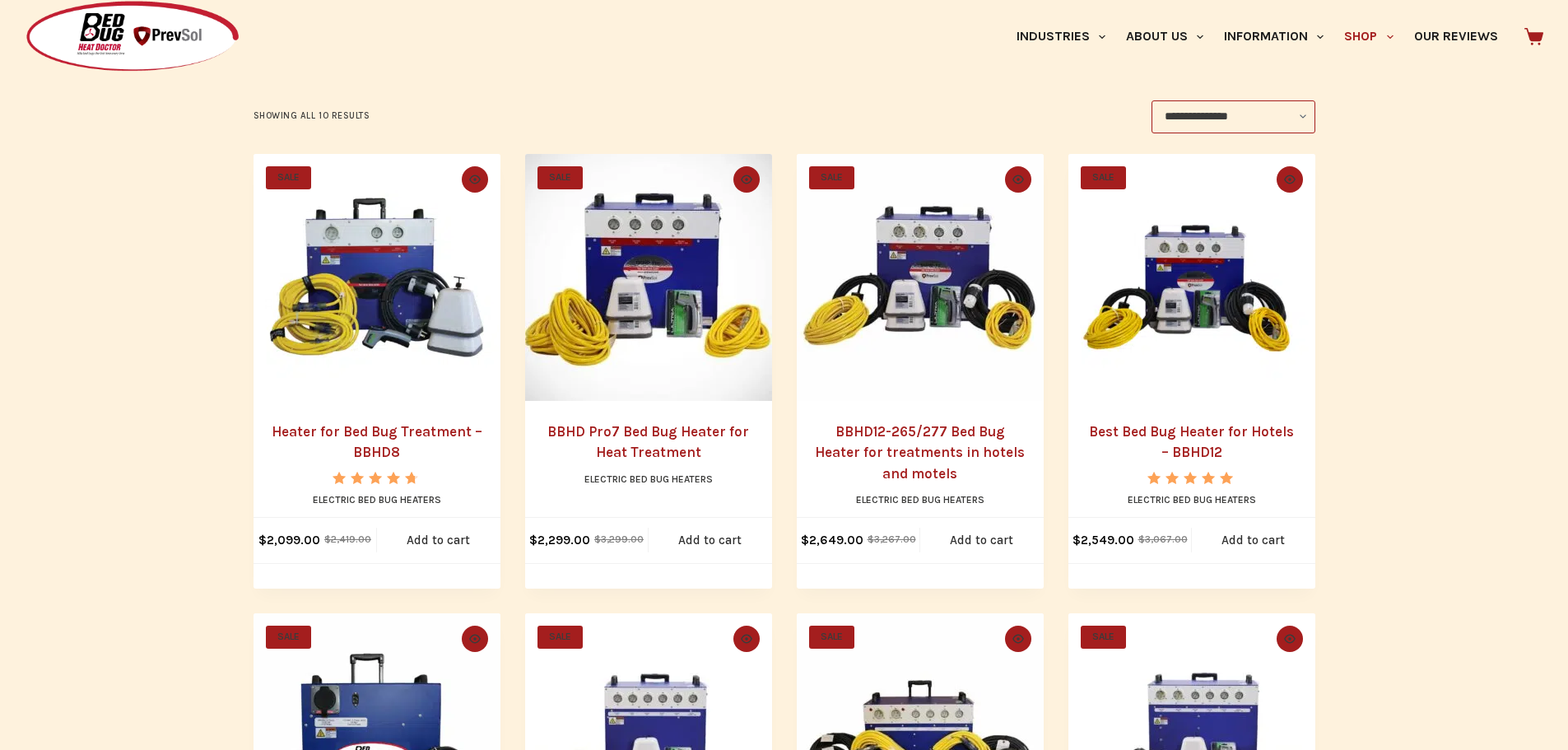
click at [369, 277] on img "Heater for Bed Bug Treatment - BBHD8" at bounding box center [377, 277] width 247 height 247
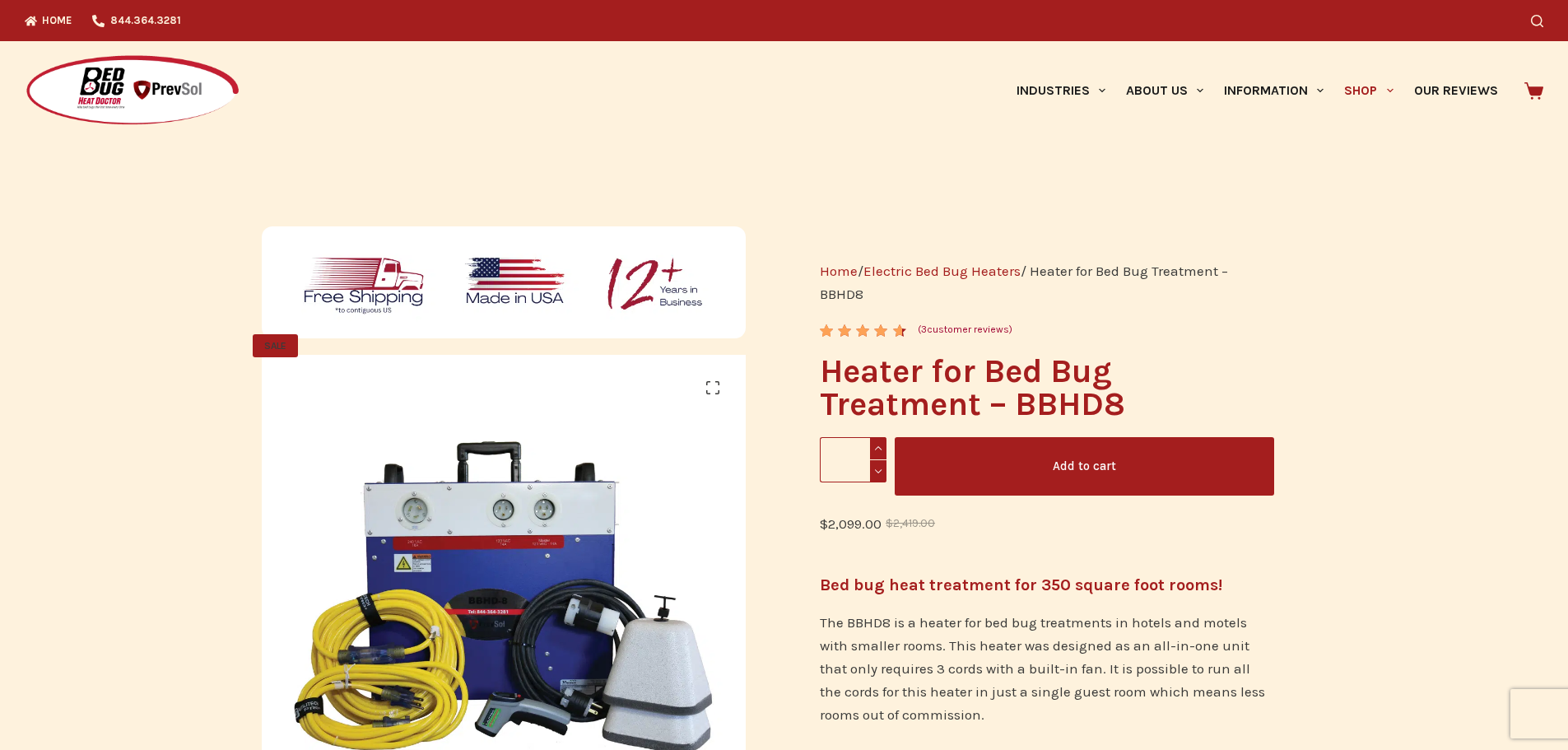
drag, startPoint x: 769, startPoint y: 204, endPoint x: 744, endPoint y: 206, distance: 25.1
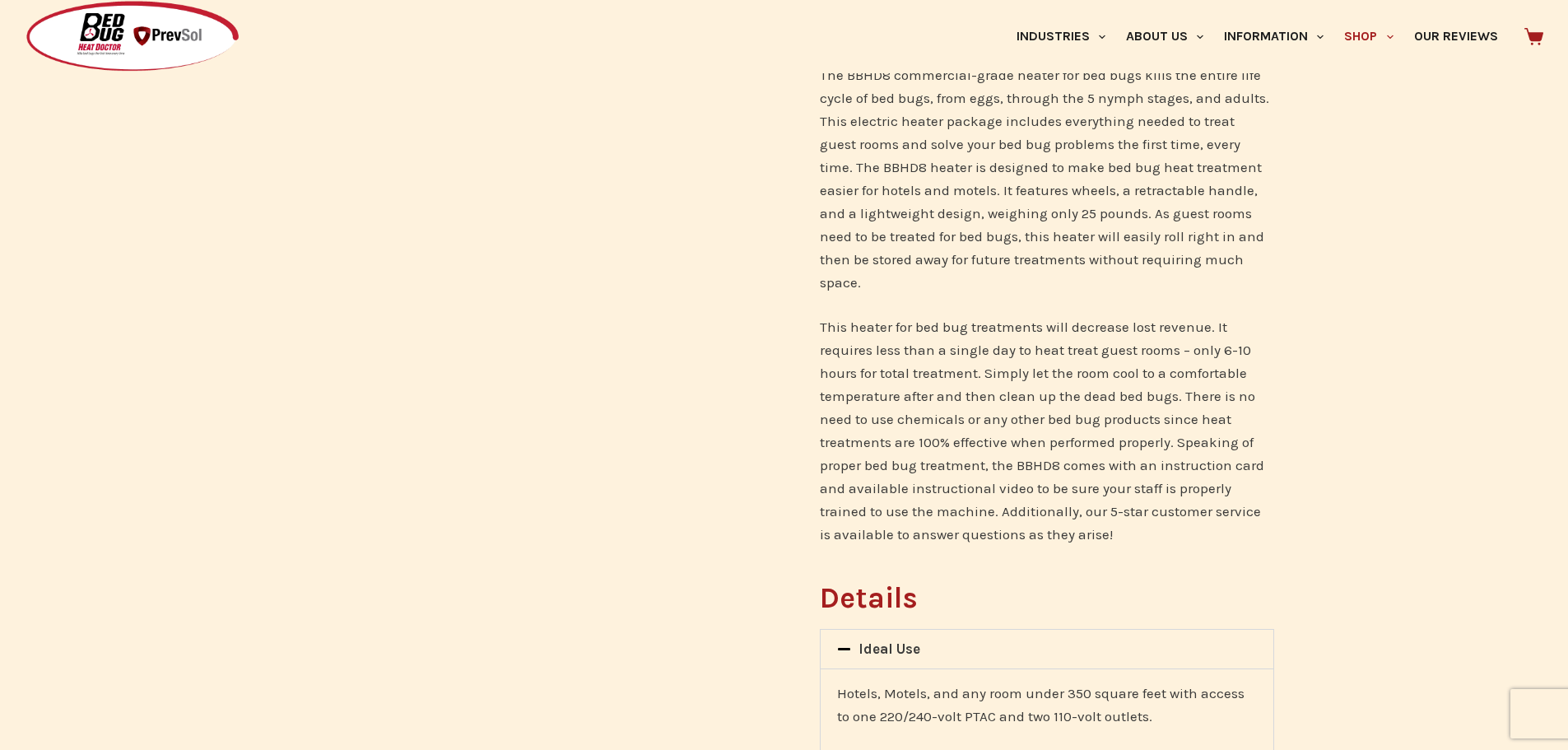
scroll to position [1564, 0]
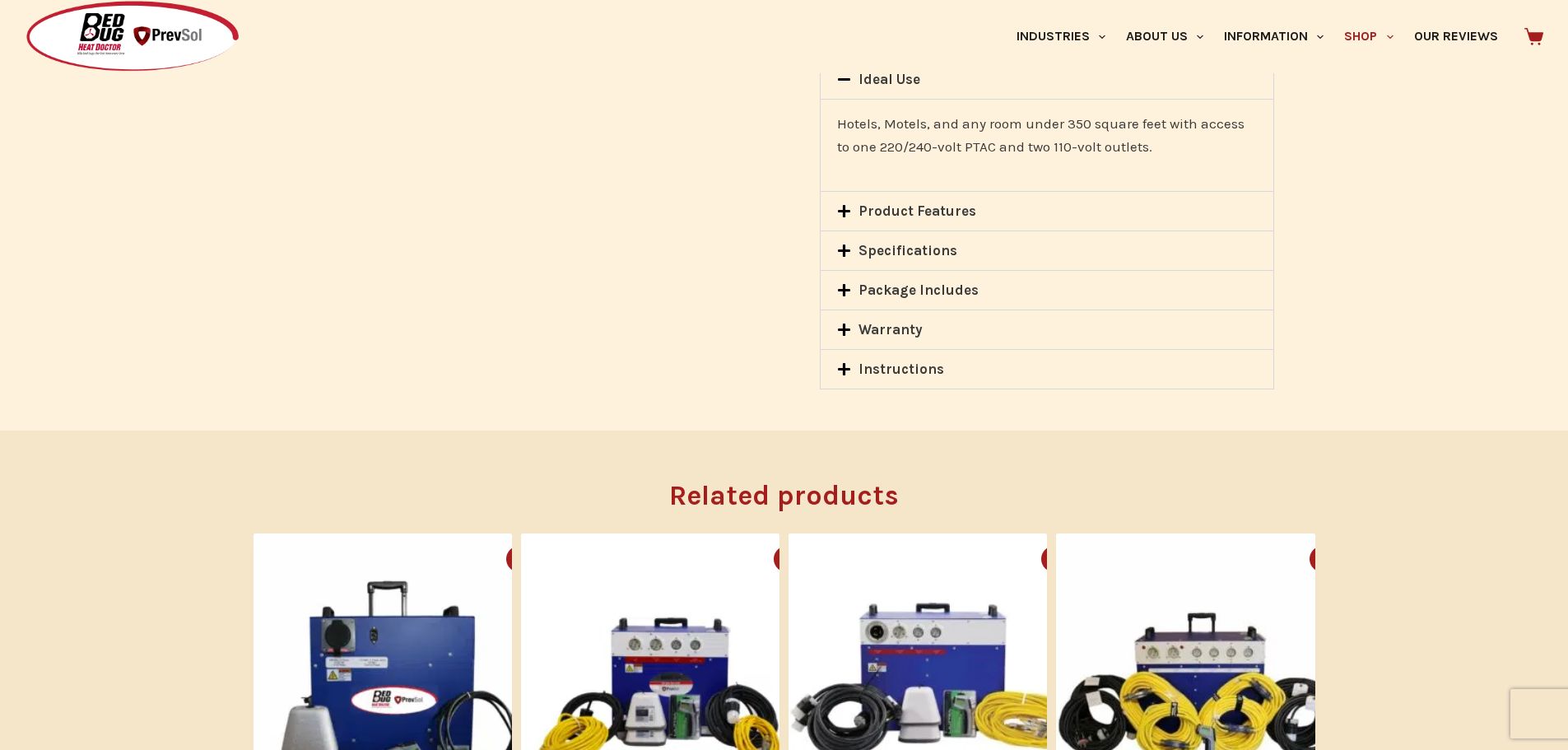
click at [836, 311] on div "Warranty" at bounding box center [1047, 330] width 452 height 39
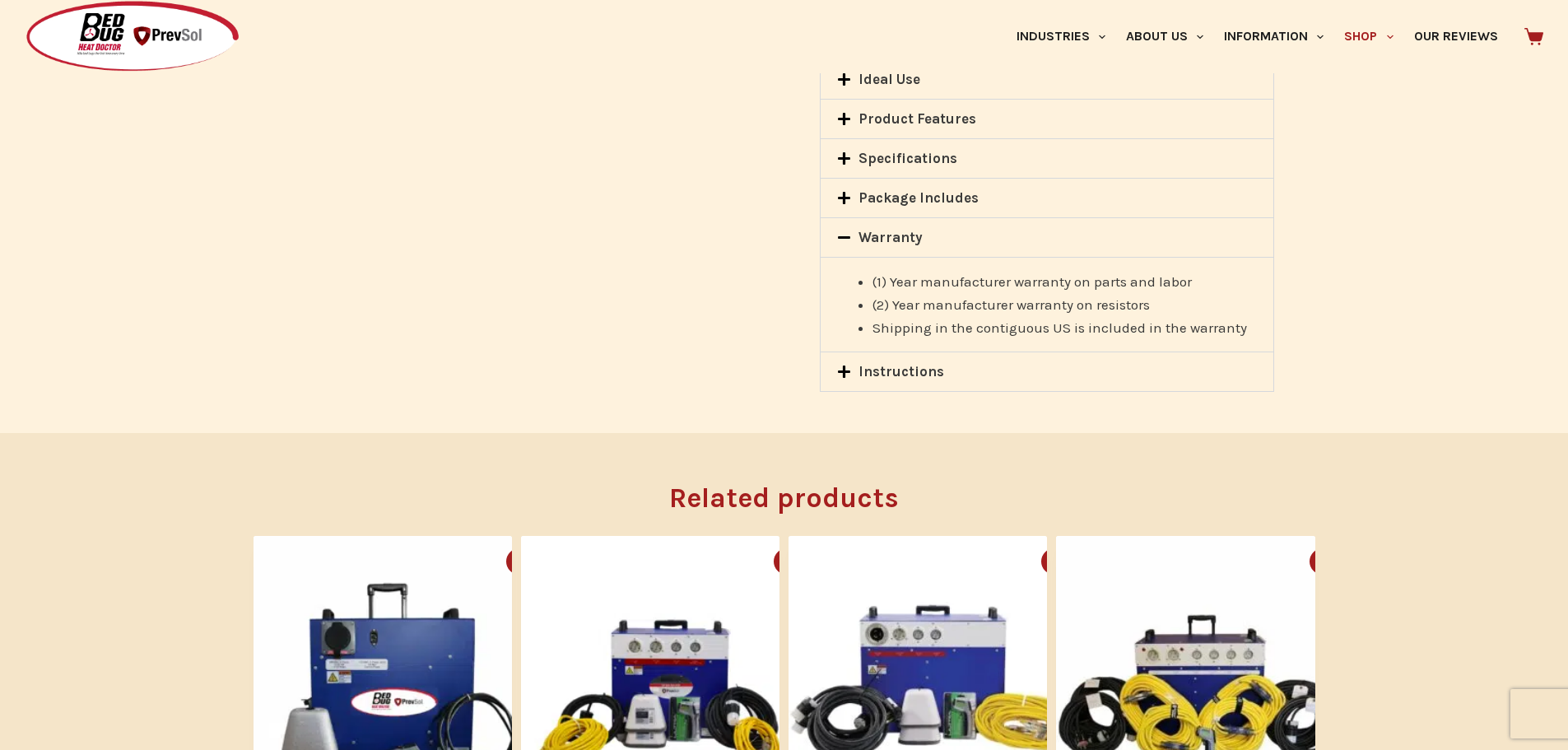
click at [839, 191] on icon at bounding box center [844, 198] width 14 height 14
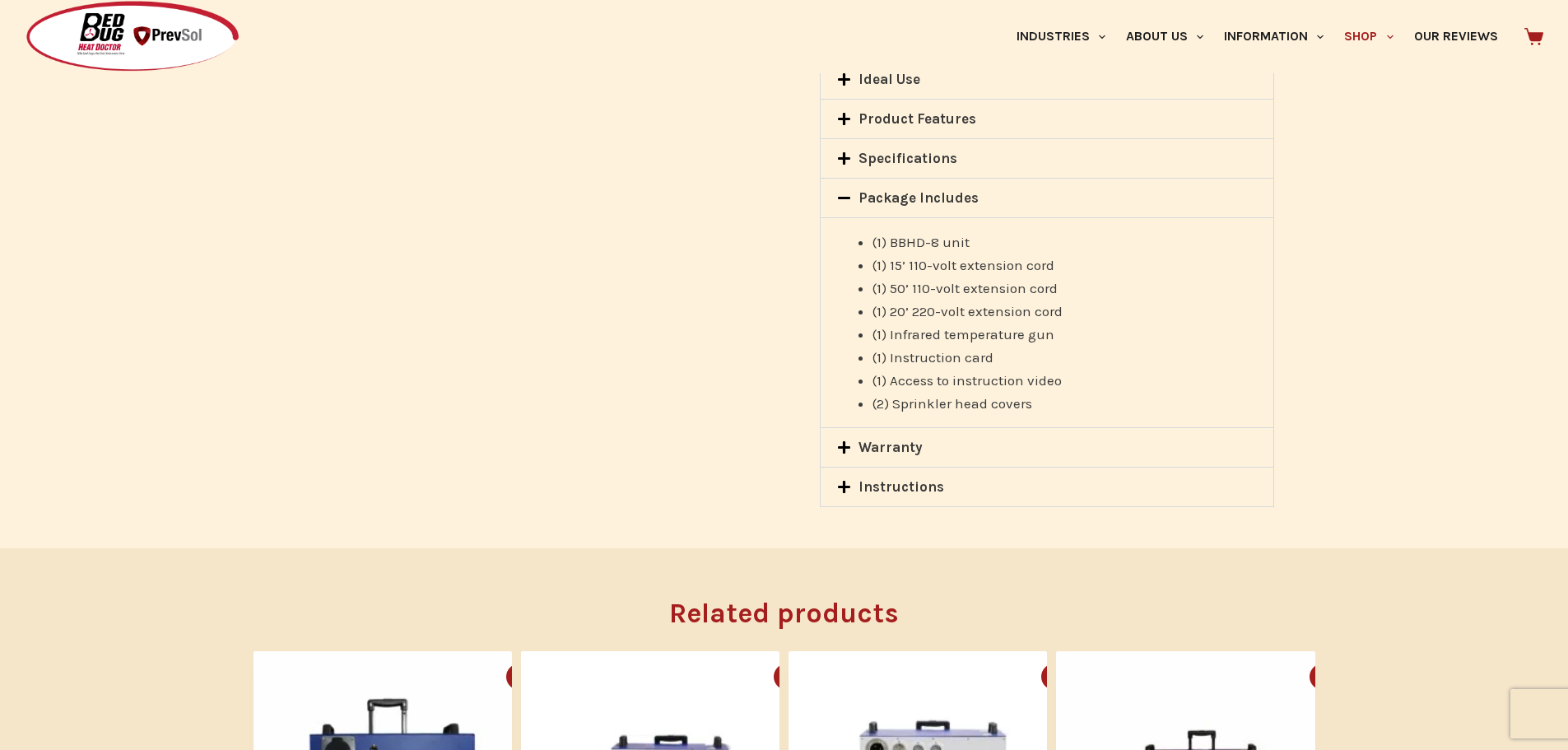
click at [848, 152] on icon at bounding box center [844, 158] width 14 height 14
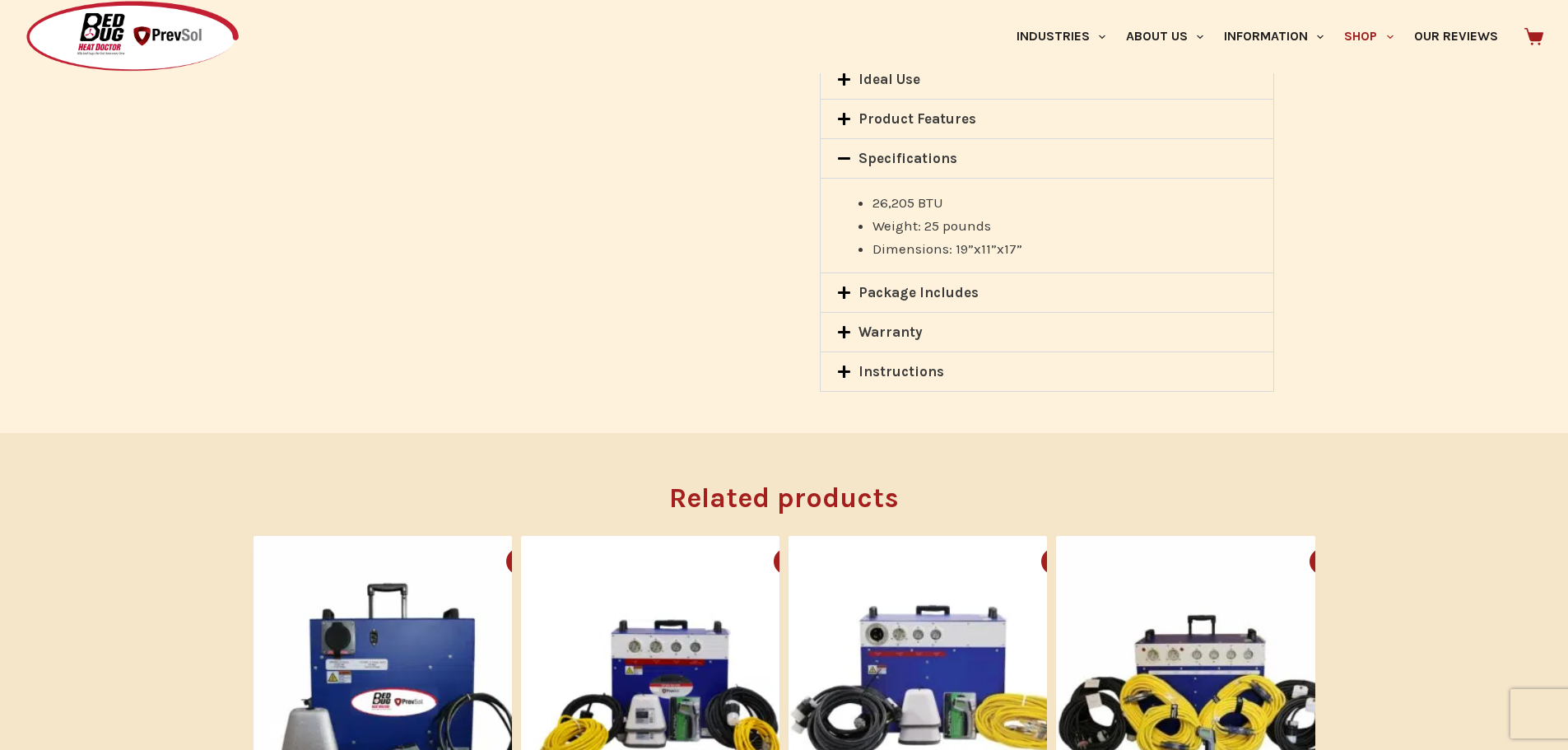
click at [847, 325] on icon at bounding box center [844, 332] width 14 height 14
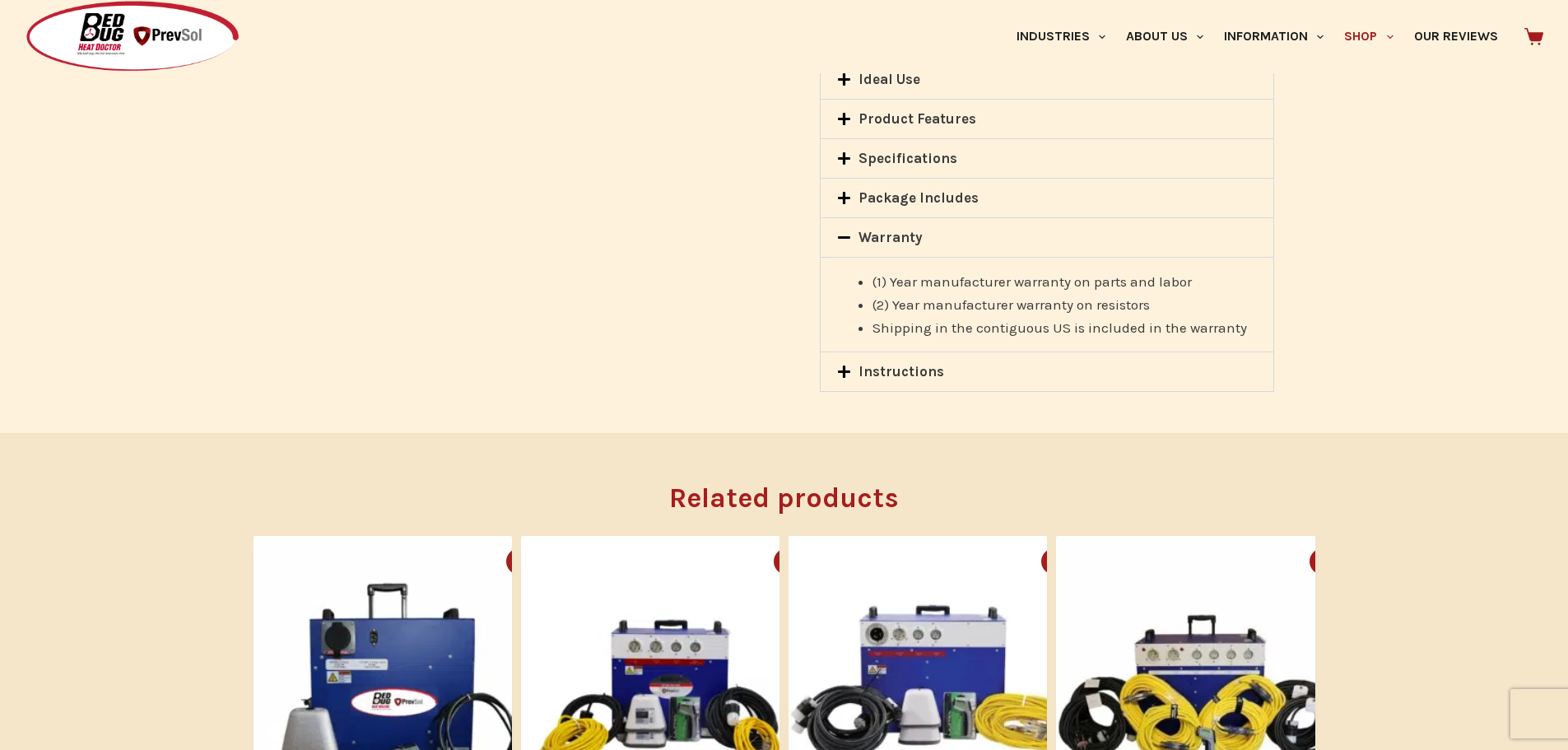
click at [853, 112] on span at bounding box center [847, 120] width 21 height 17
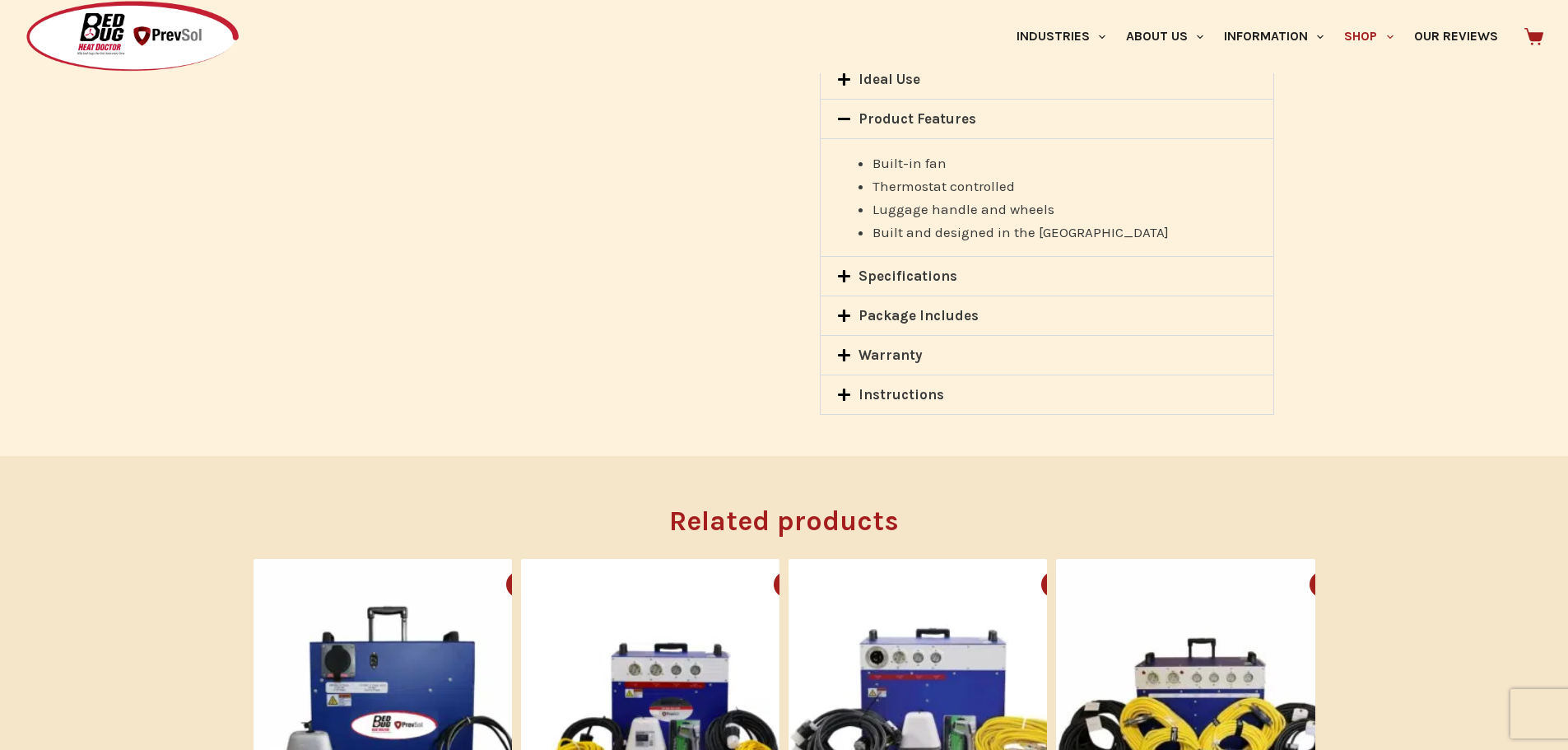
click at [849, 348] on icon at bounding box center [844, 355] width 14 height 14
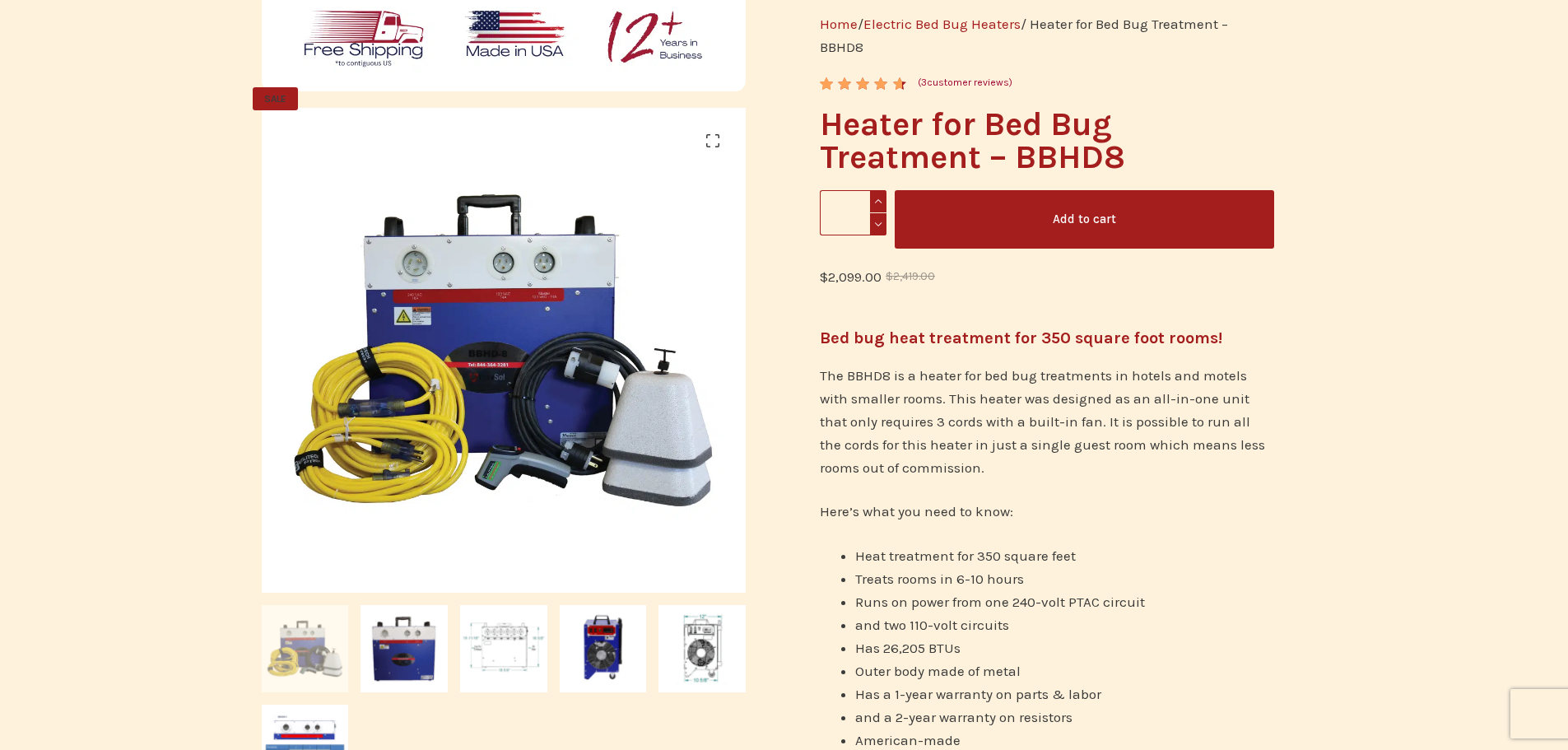
scroll to position [0, 0]
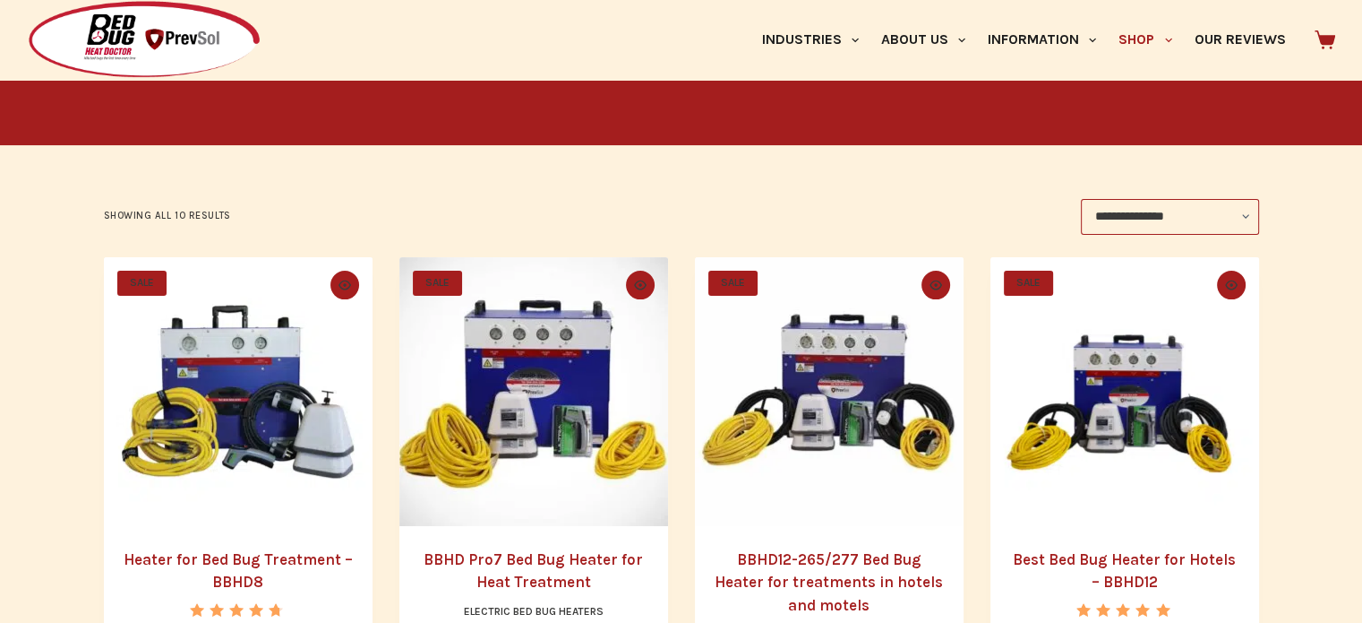
click at [607, 451] on img "BBHD Pro7 Bed Bug Heater for Heat Treatment" at bounding box center [533, 391] width 269 height 269
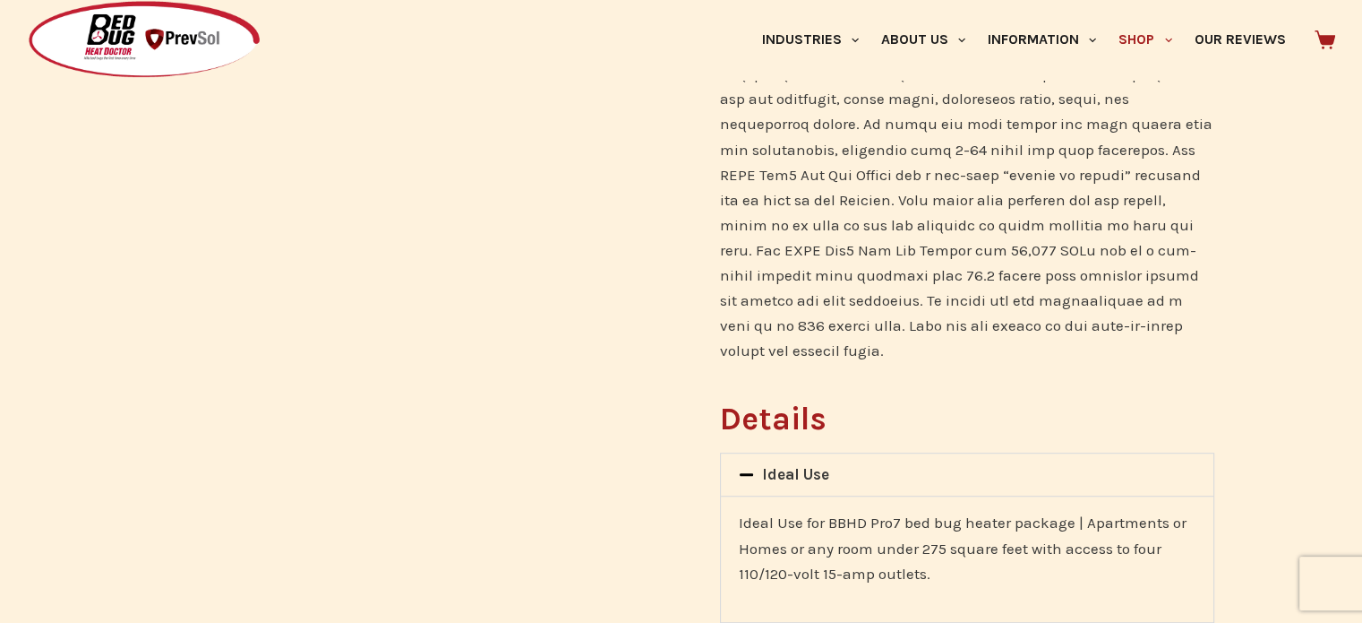
scroll to position [1254, 0]
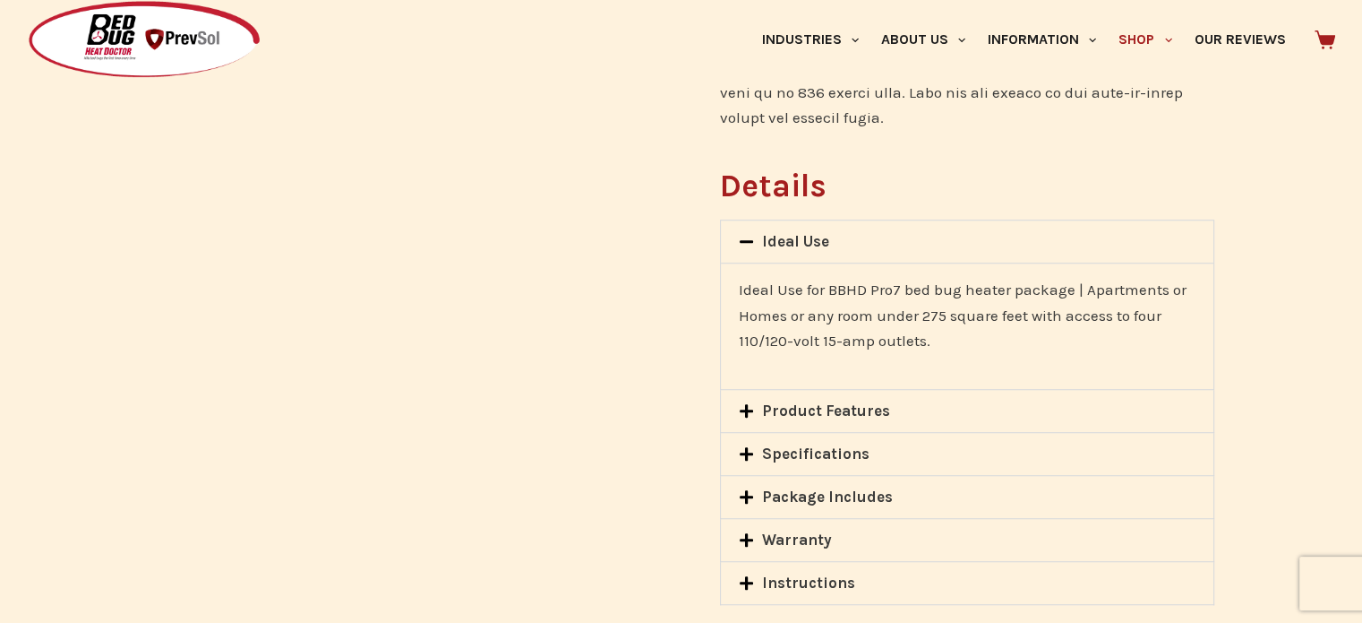
click at [750, 404] on icon at bounding box center [746, 410] width 13 height 13
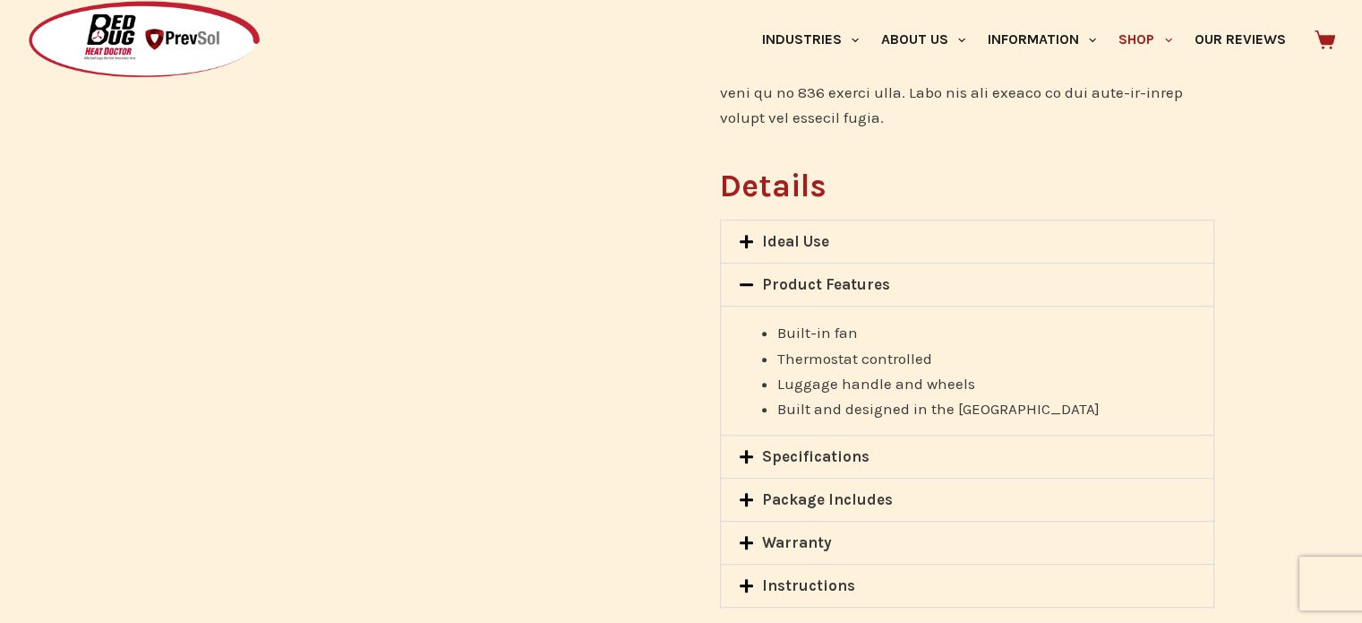
click at [743, 449] on icon at bounding box center [746, 456] width 15 height 15
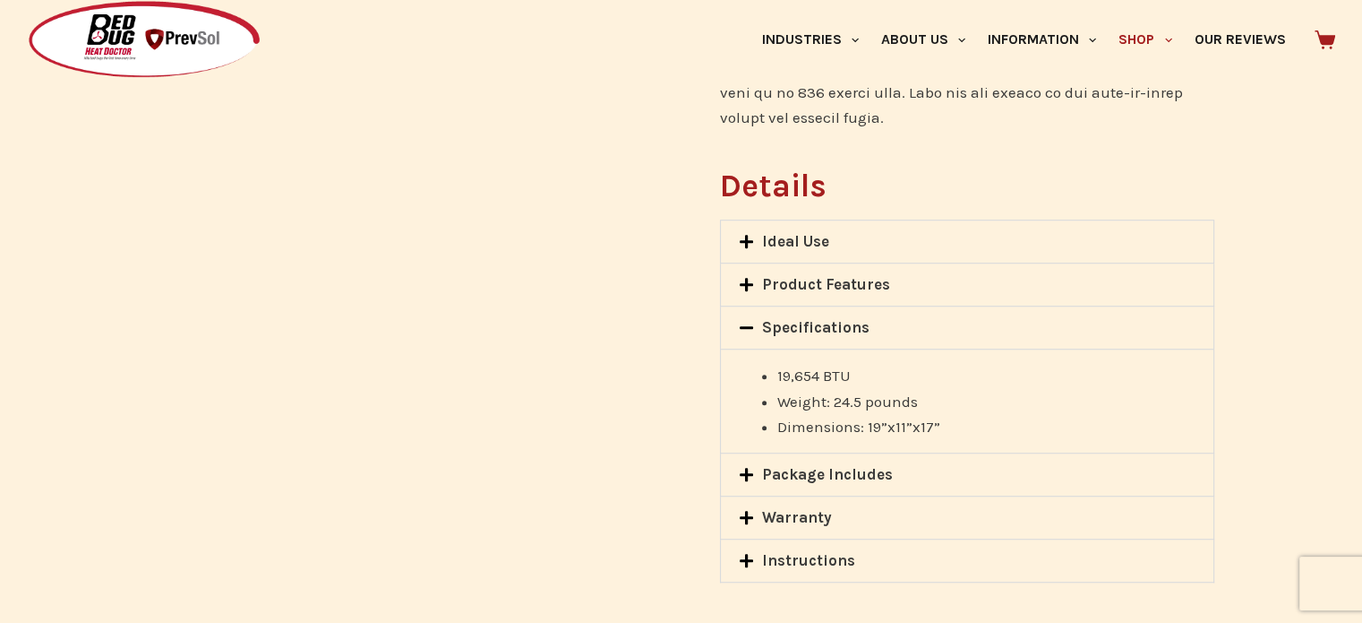
click at [739, 467] on icon at bounding box center [746, 474] width 15 height 15
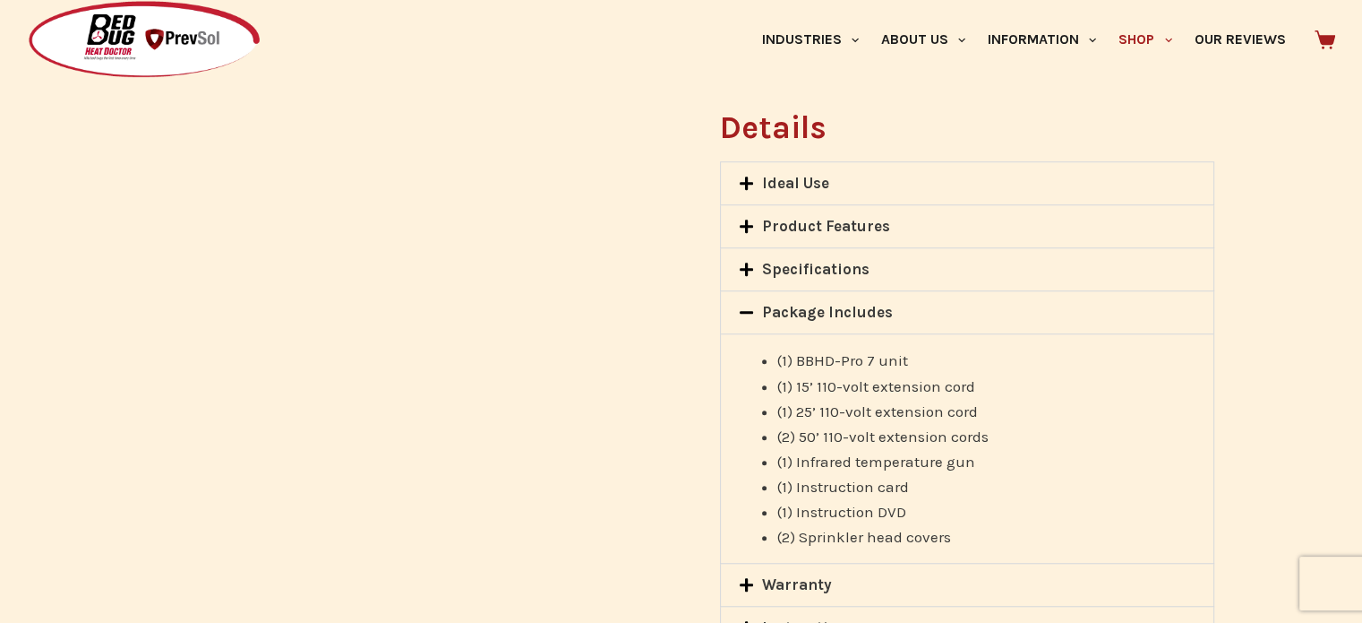
scroll to position [1344, 0]
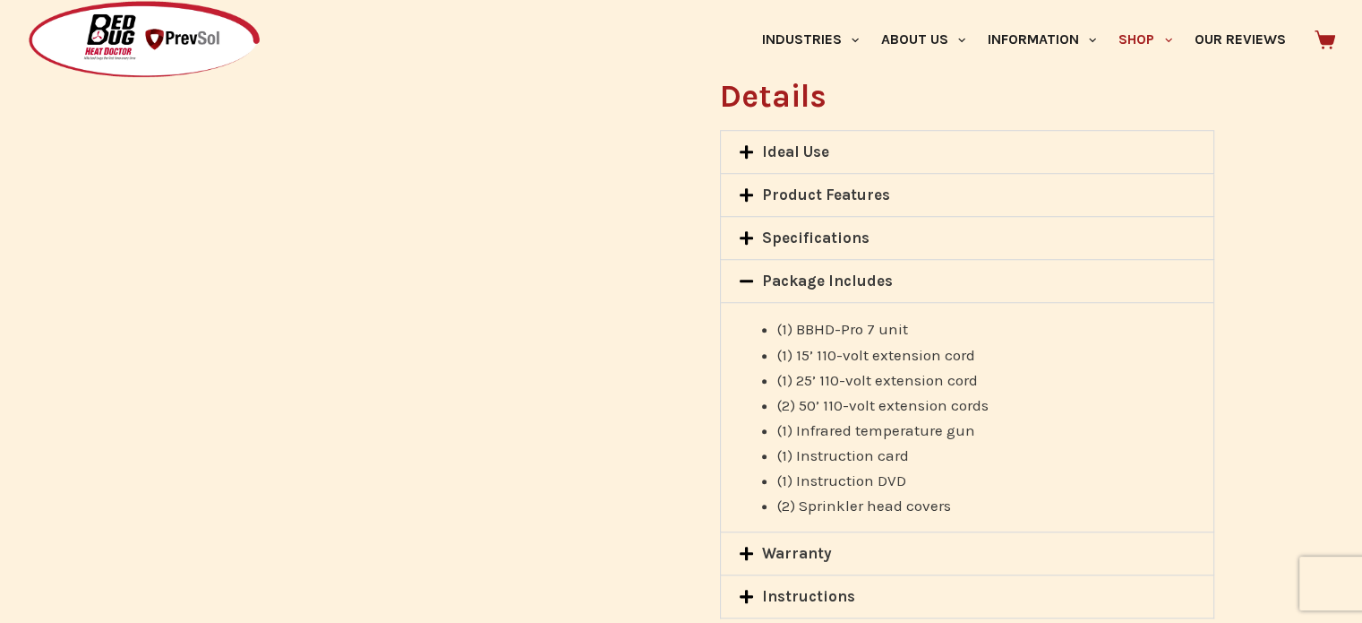
click at [749, 588] on icon at bounding box center [746, 595] width 15 height 15
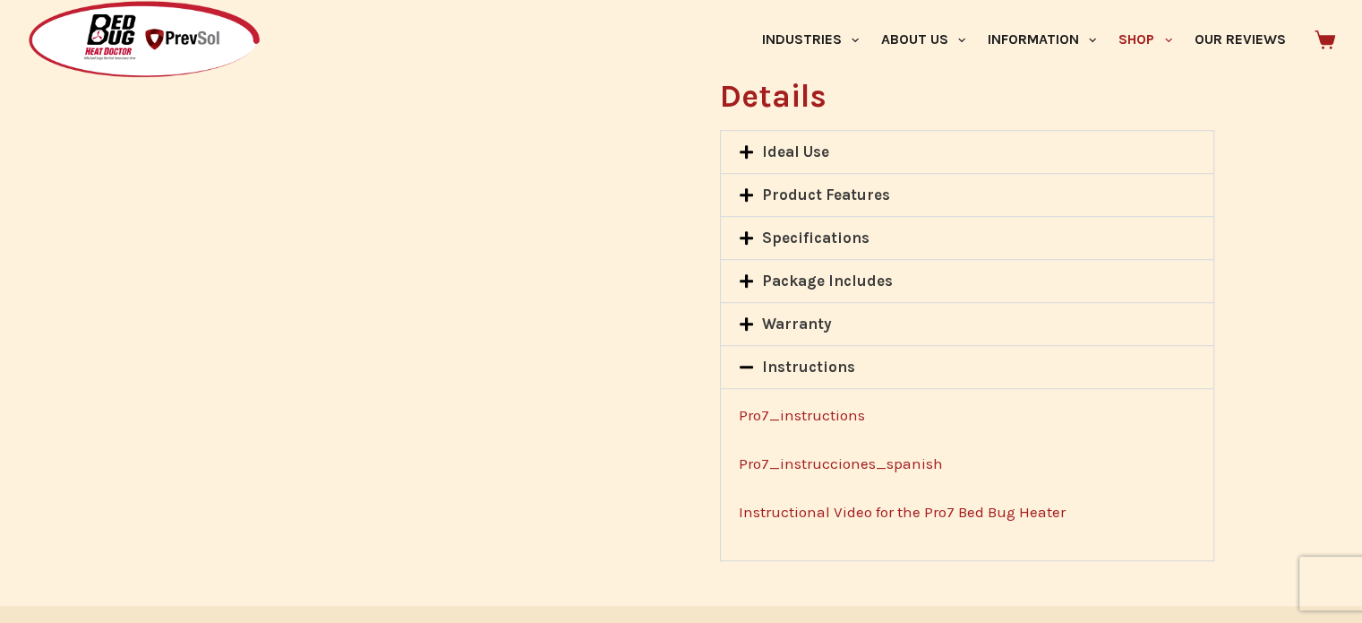
click at [749, 318] on icon at bounding box center [746, 324] width 13 height 13
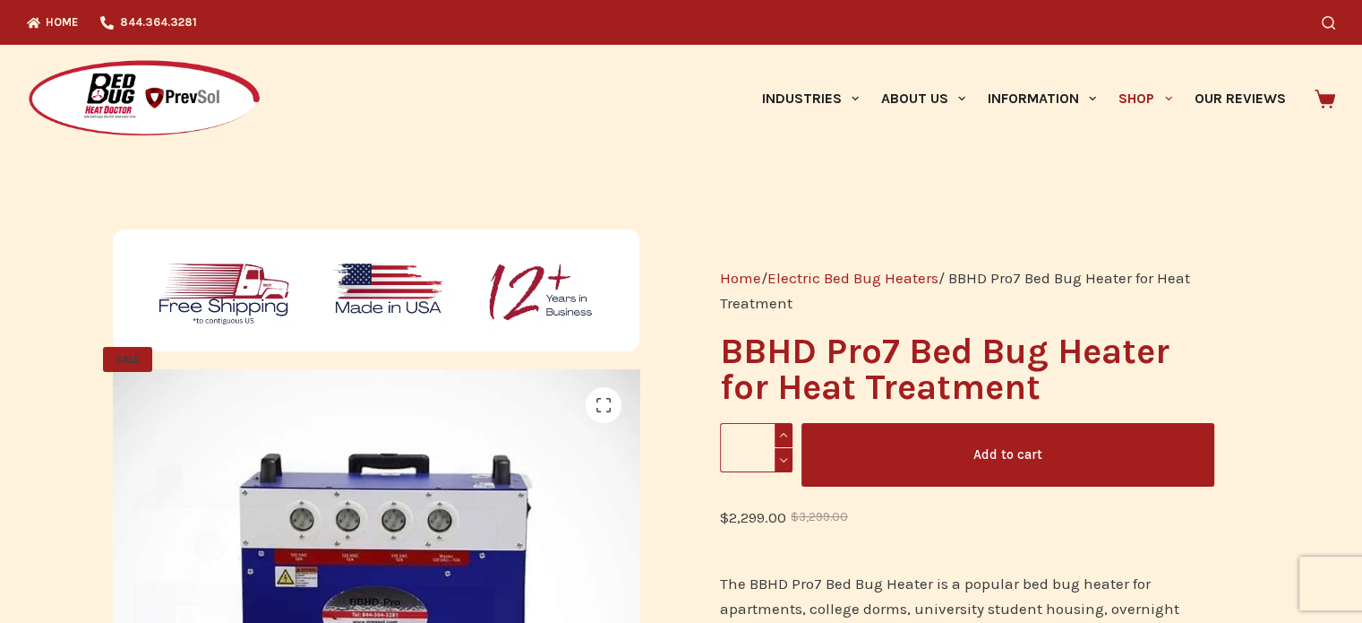
scroll to position [0, 0]
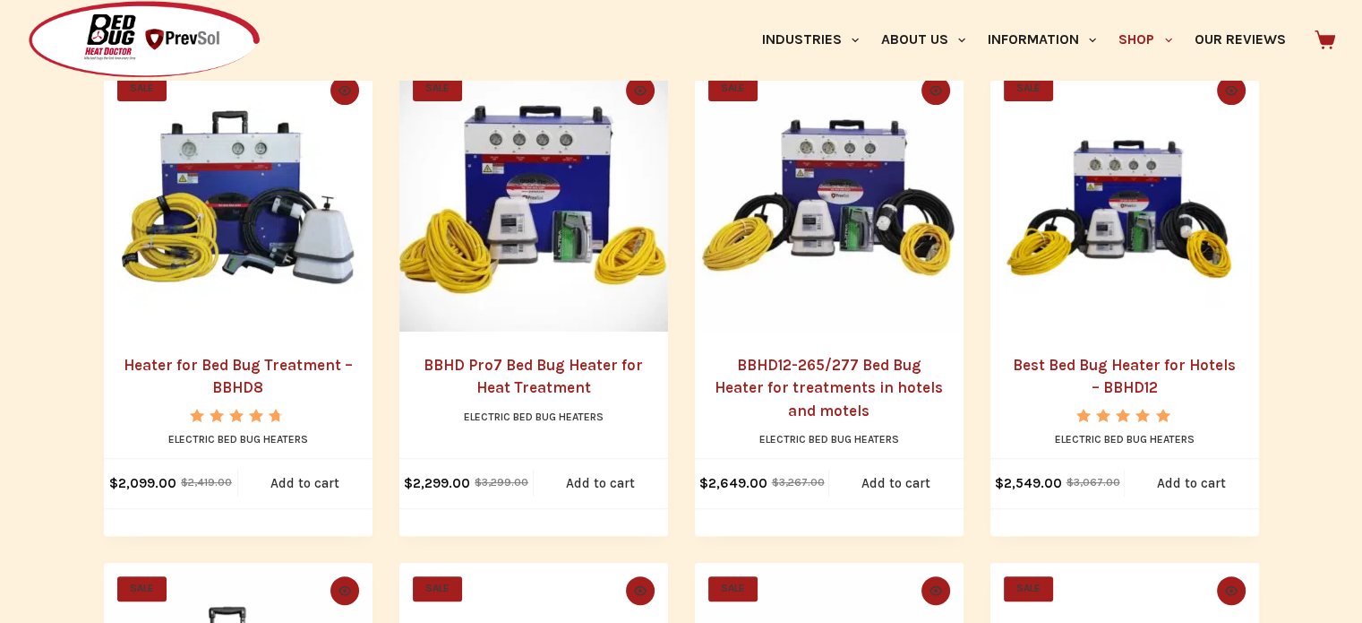
click at [1071, 251] on img "Best Bed Bug Heater for Hotels - BBHD12" at bounding box center [1125, 197] width 269 height 269
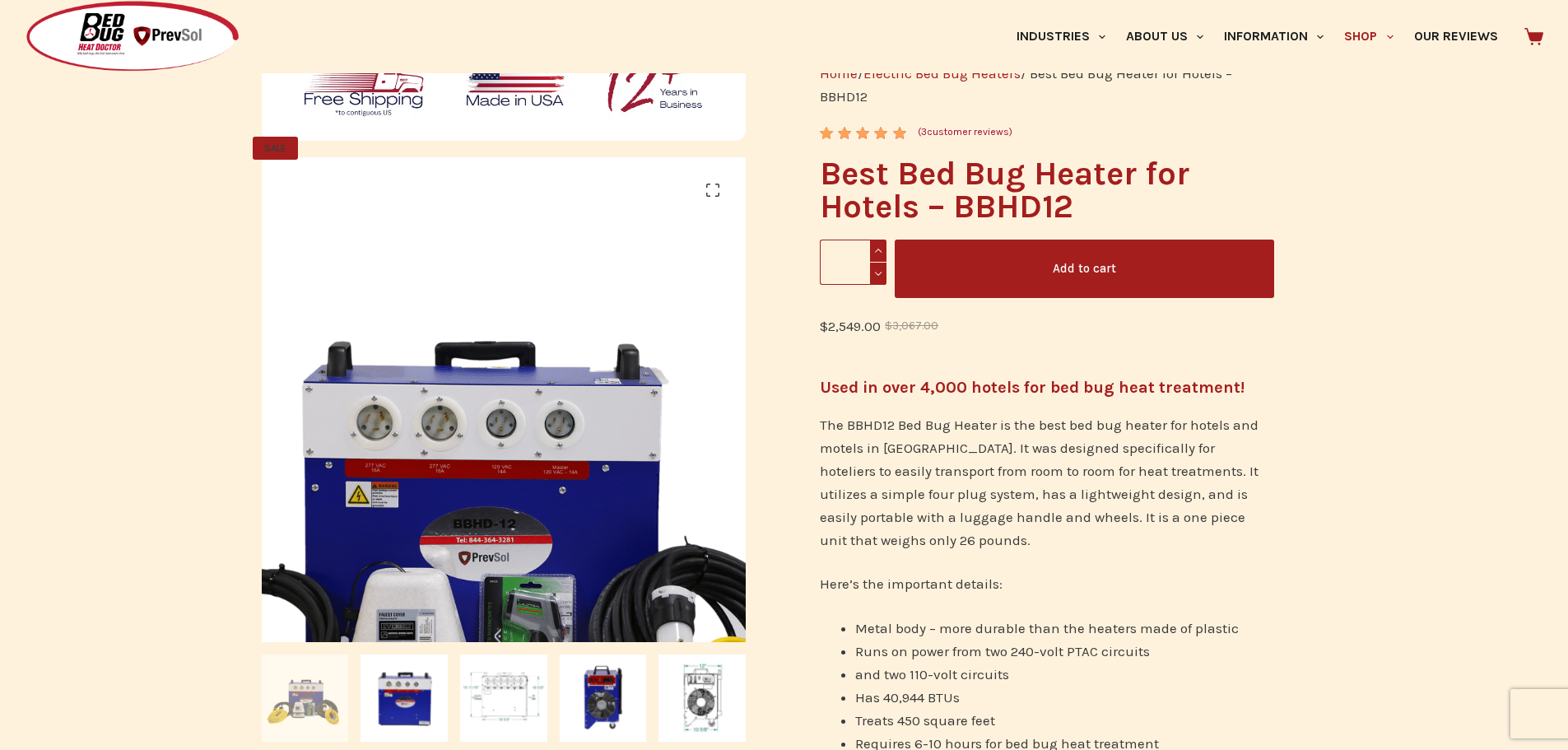
scroll to position [412, 0]
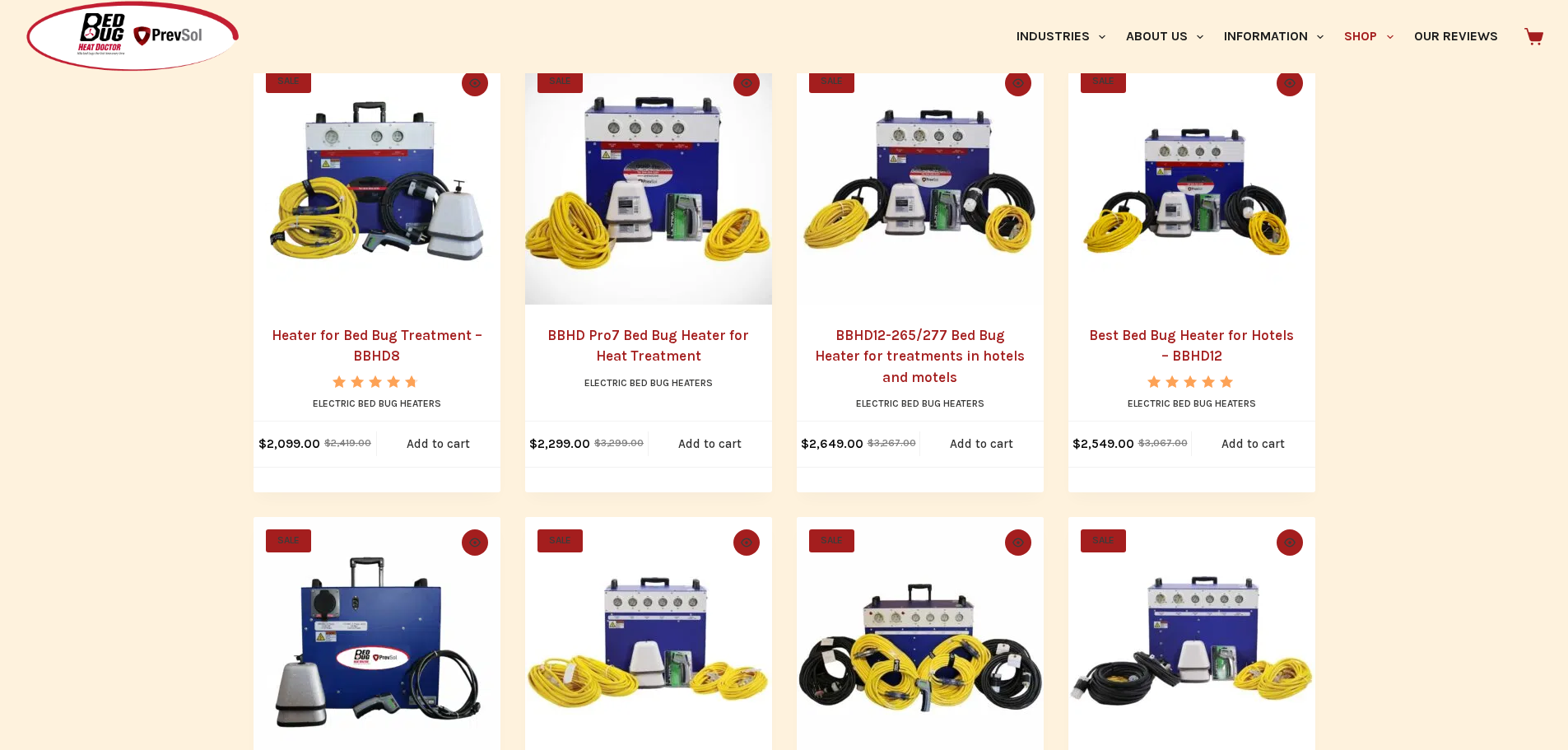
click at [919, 180] on img "BBHD12-265/277 Bed Bug Heater for treatments in hotels and motels" at bounding box center [920, 181] width 247 height 247
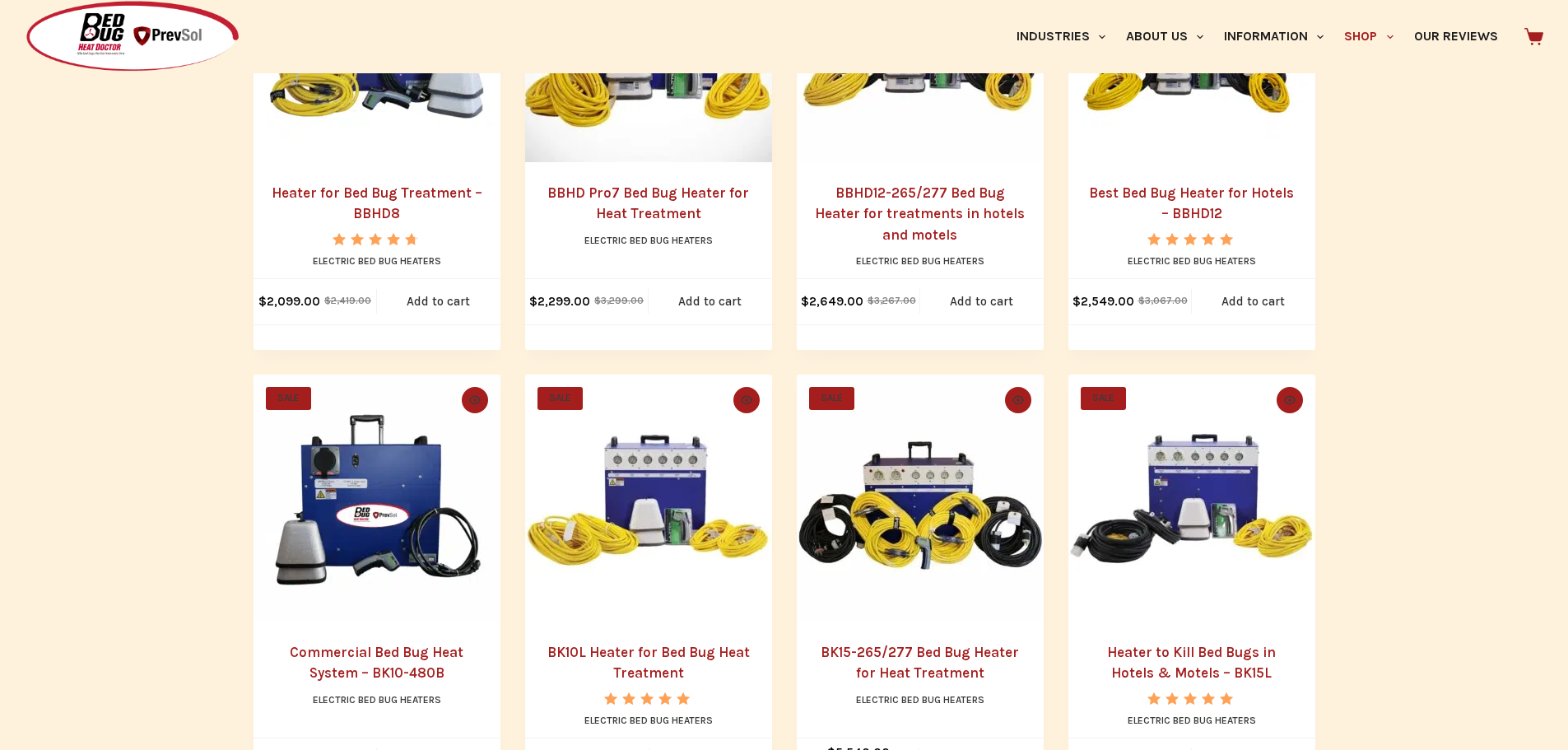
scroll to position [673, 0]
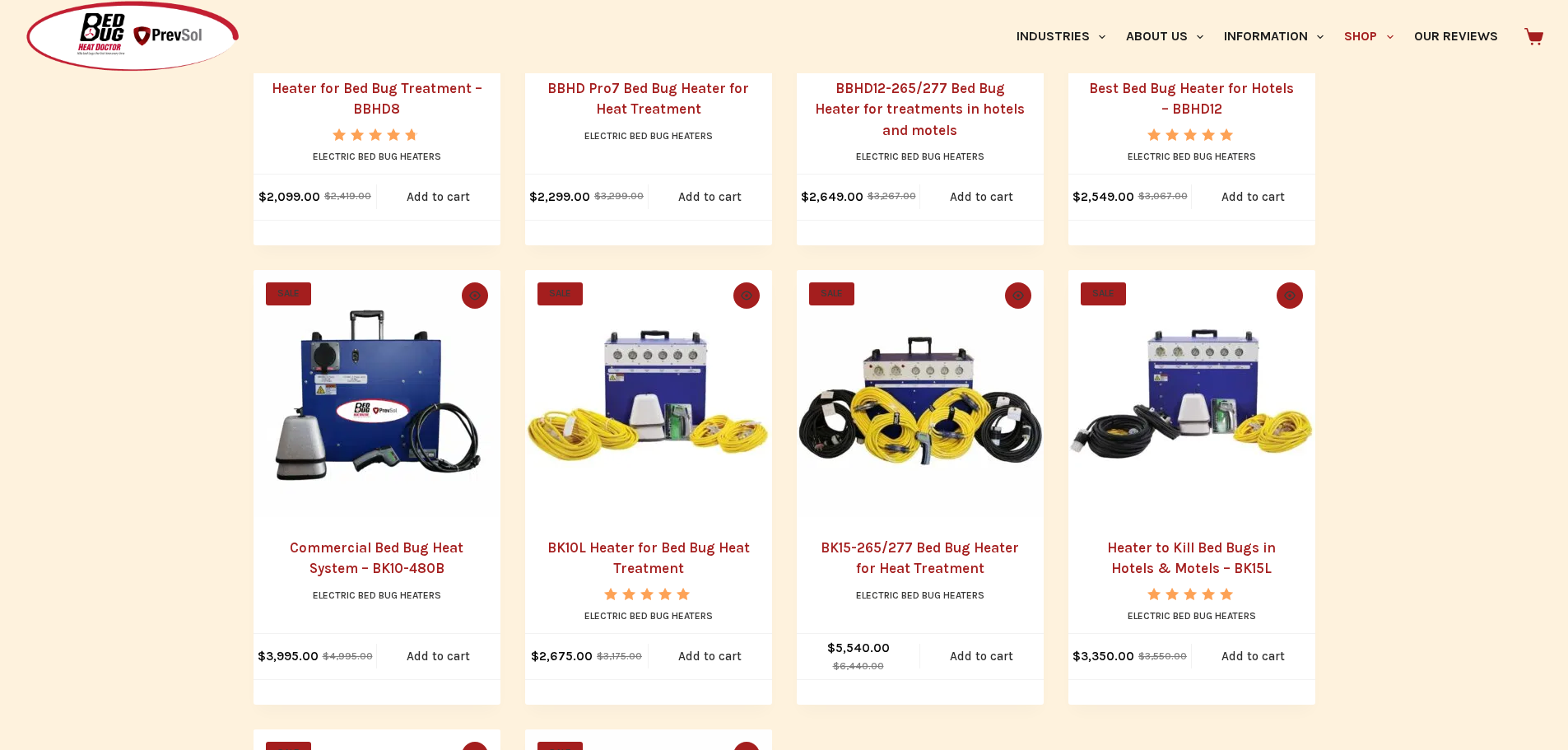
click at [354, 571] on link "Commercial Bed Bug Heat System – BK10-480B" at bounding box center [376, 558] width 174 height 38
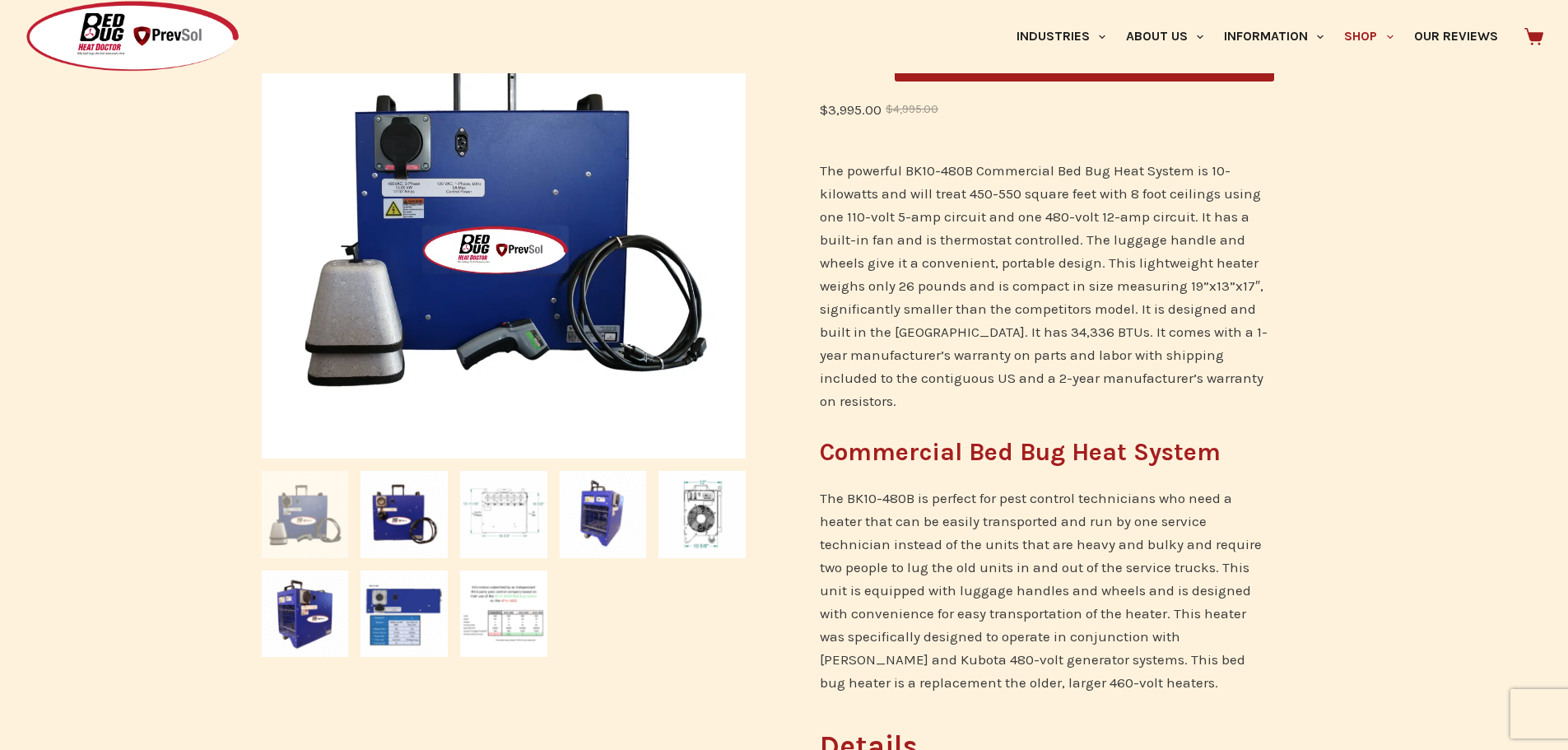
scroll to position [411, 0]
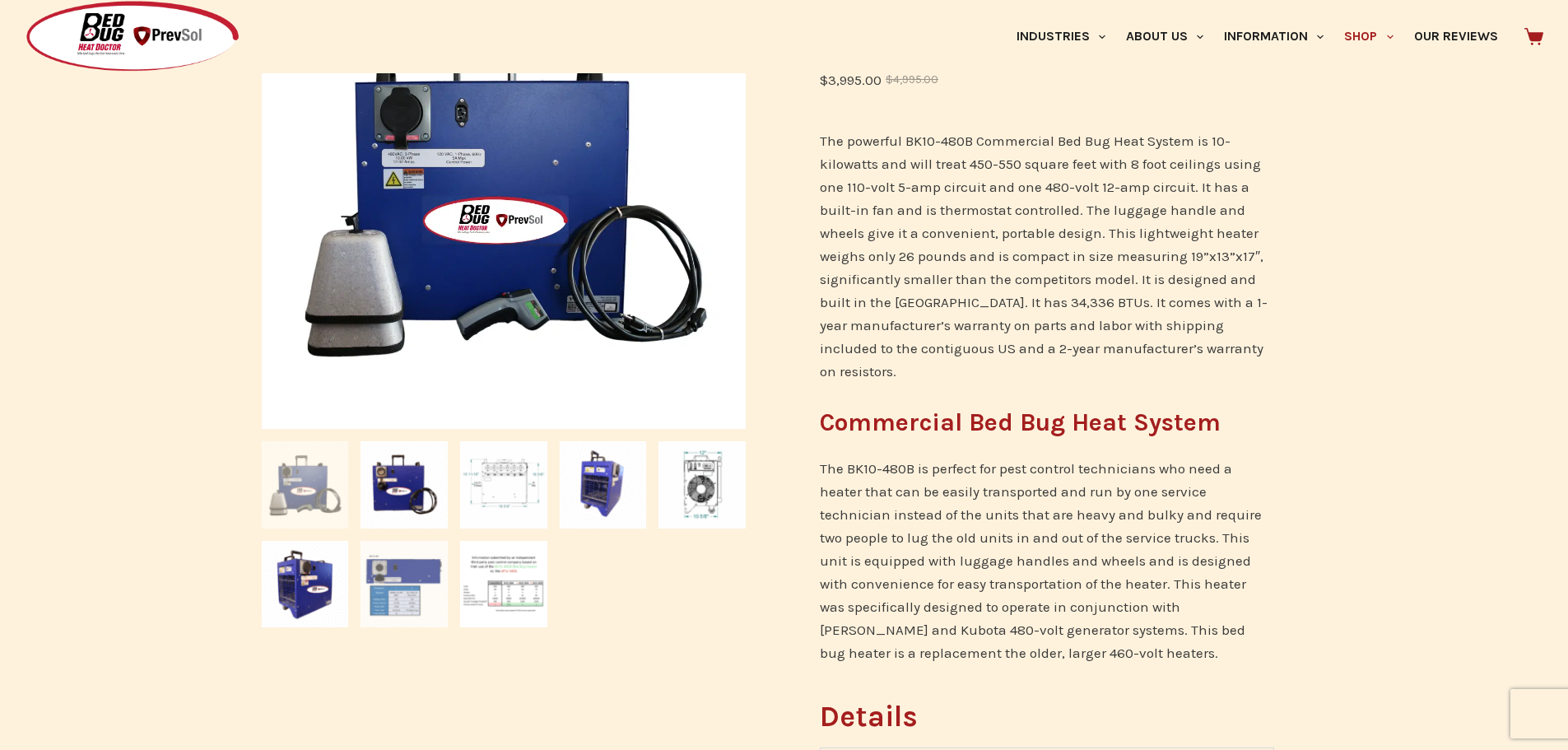
click at [381, 588] on img at bounding box center [403, 584] width 87 height 87
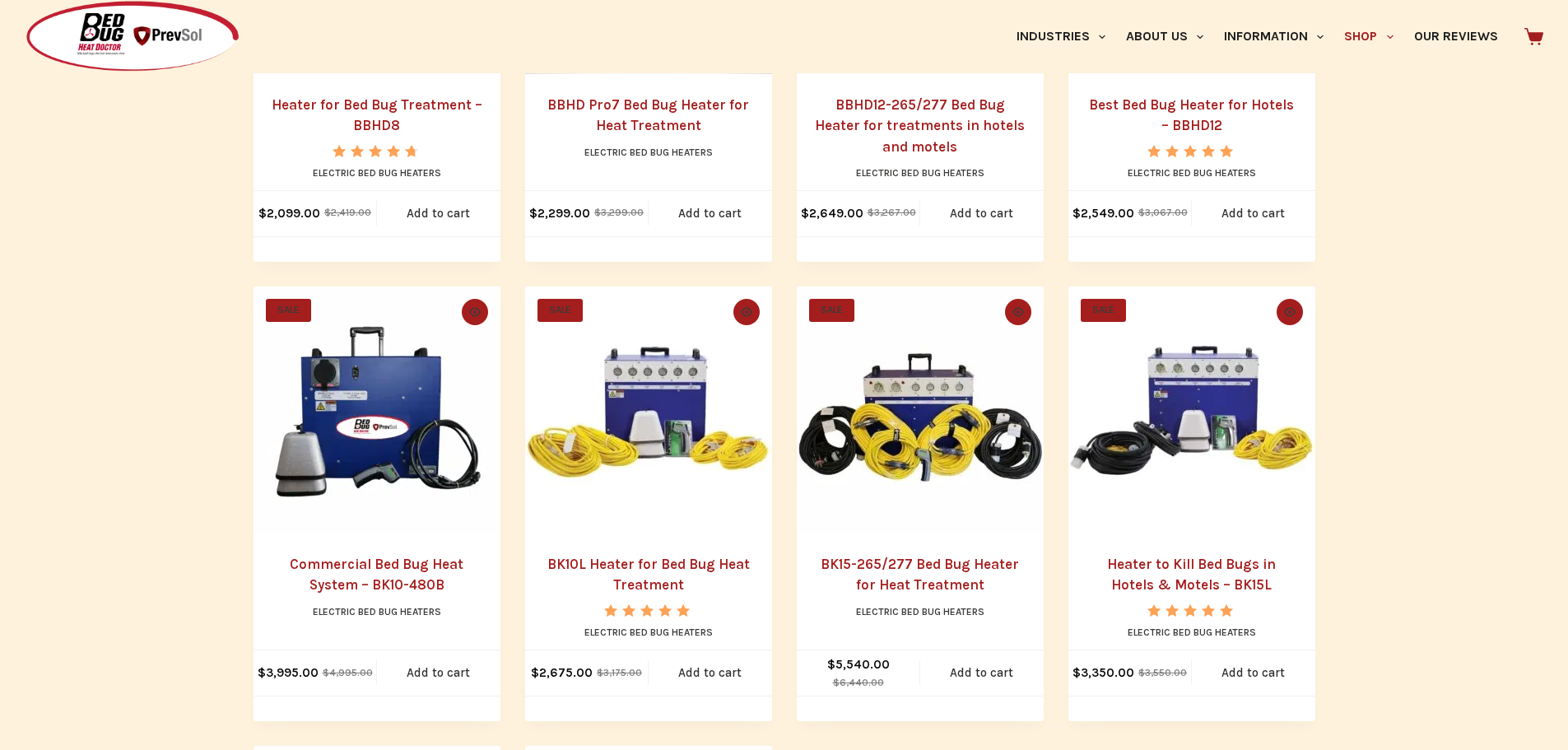
click at [646, 416] on img "BK10L Heater for Bed Bug Heat Treatment" at bounding box center [648, 410] width 247 height 247
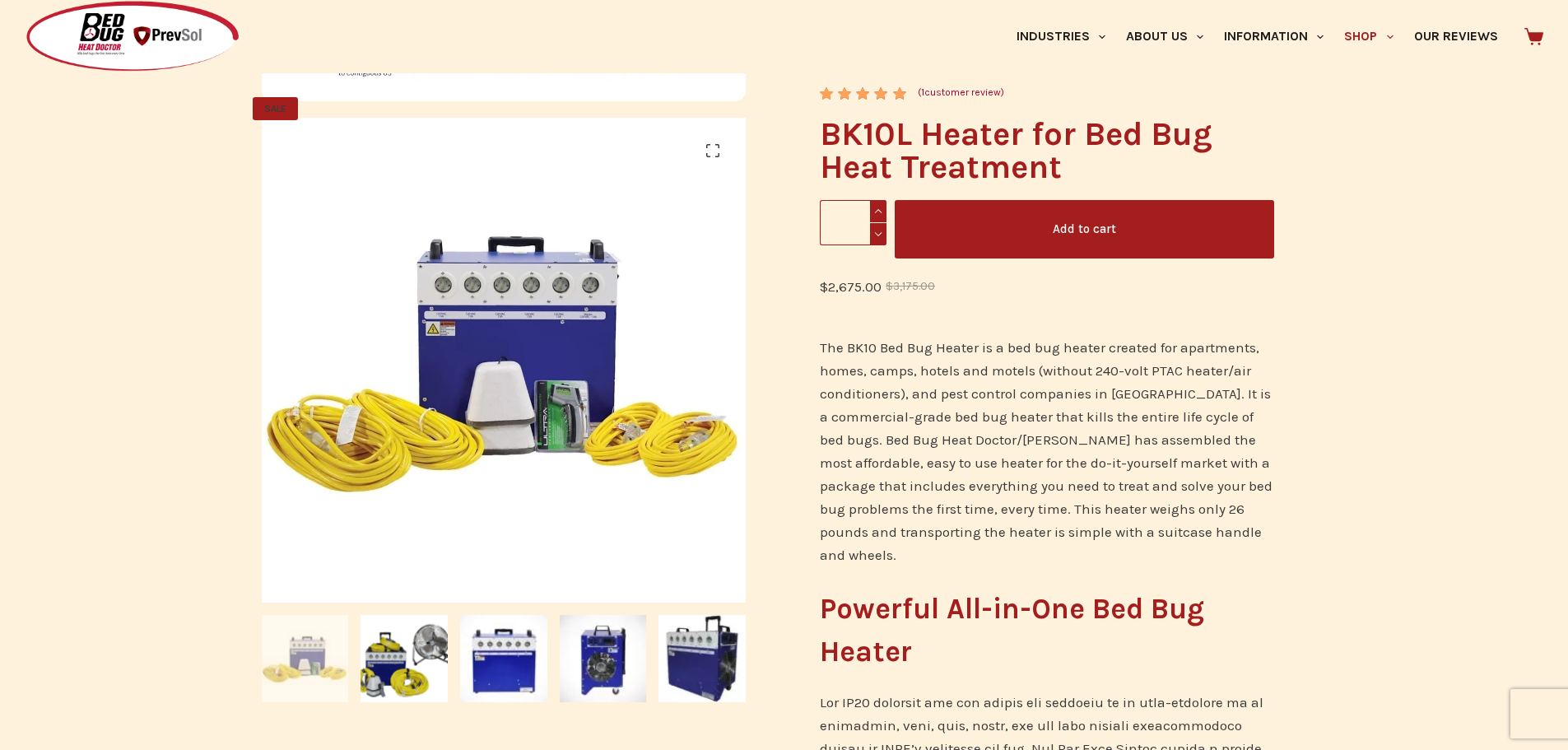
scroll to position [494, 0]
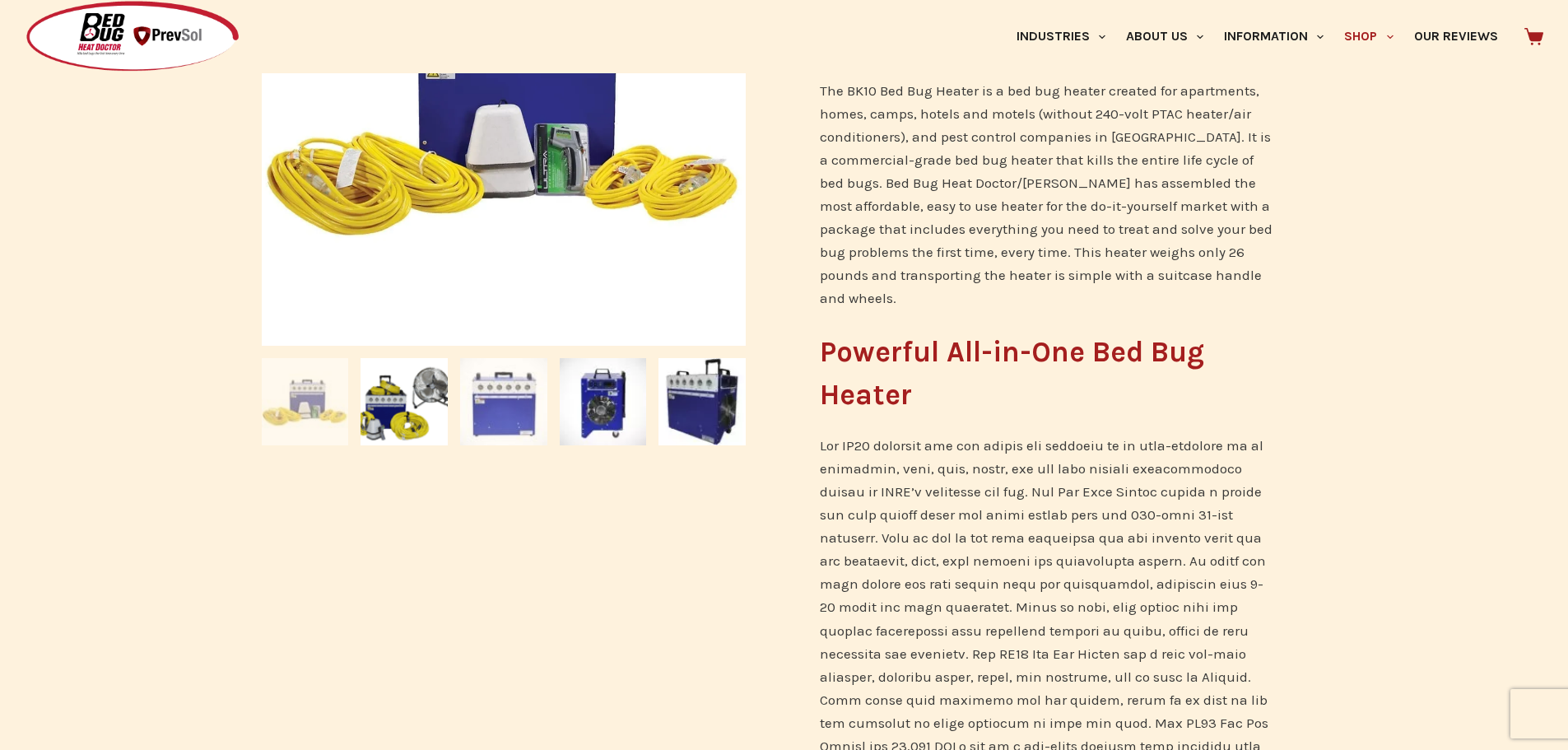
click at [533, 377] on img at bounding box center [504, 402] width 87 height 87
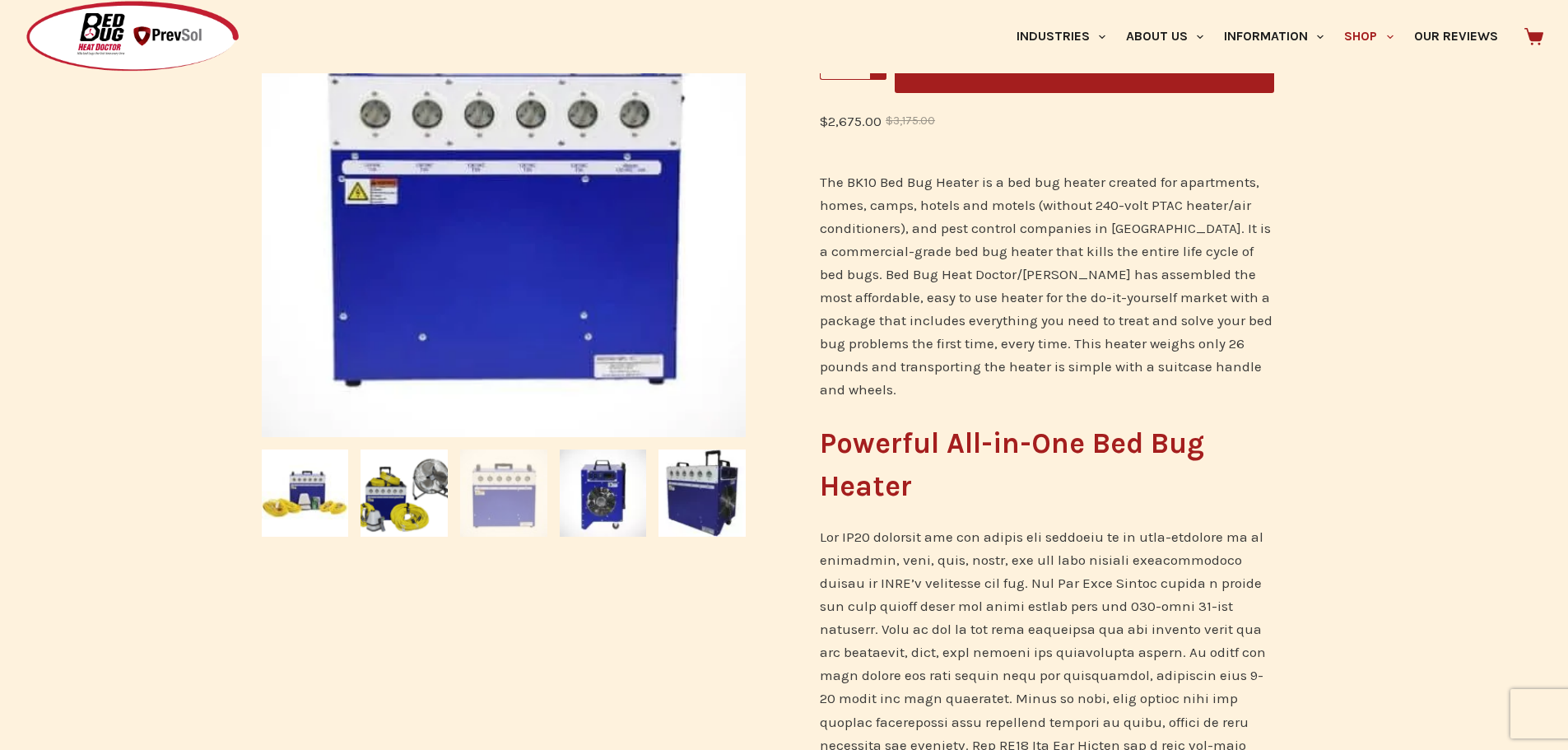
scroll to position [329, 0]
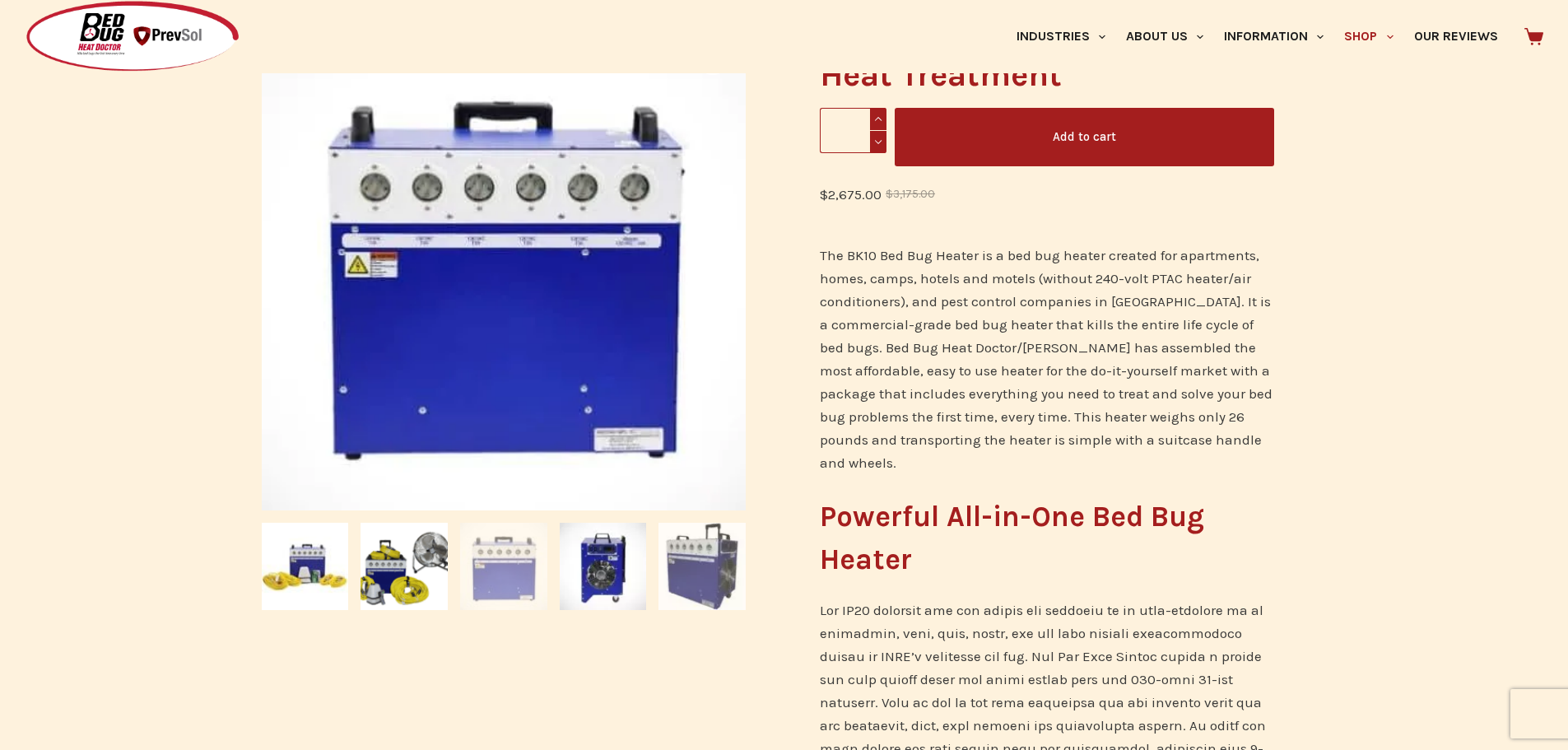
click at [685, 552] on img at bounding box center [702, 566] width 87 height 87
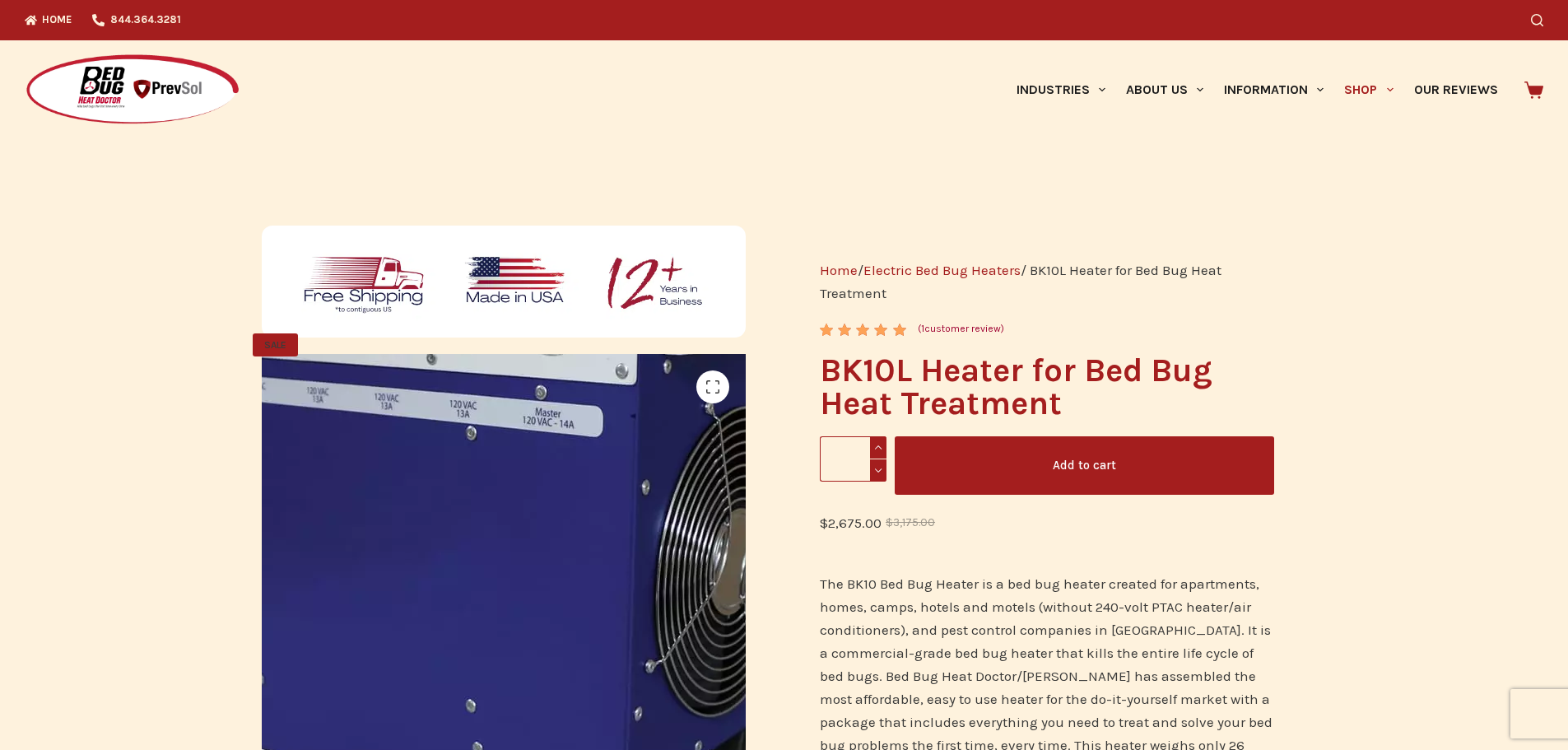
scroll to position [0, 0]
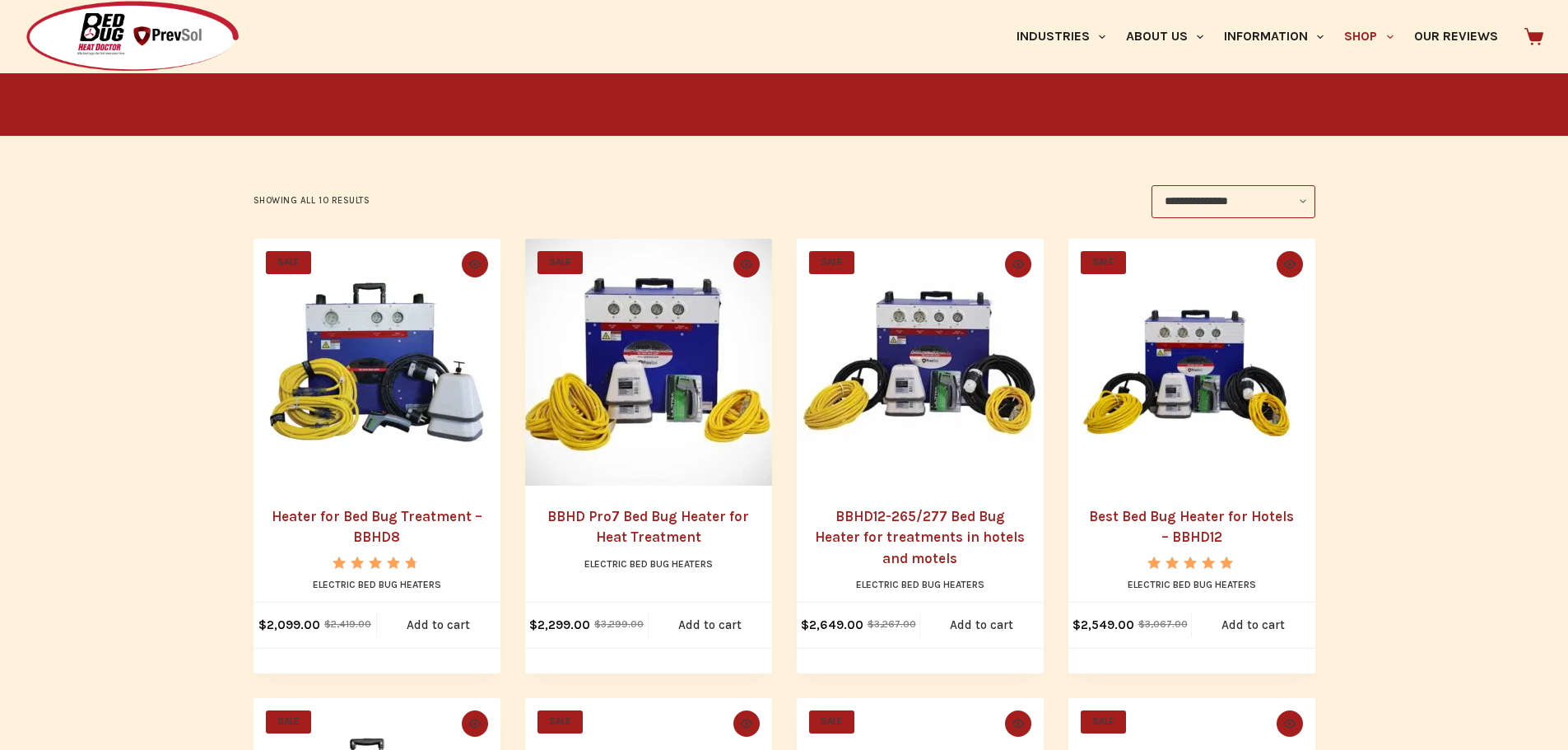
scroll to position [656, 0]
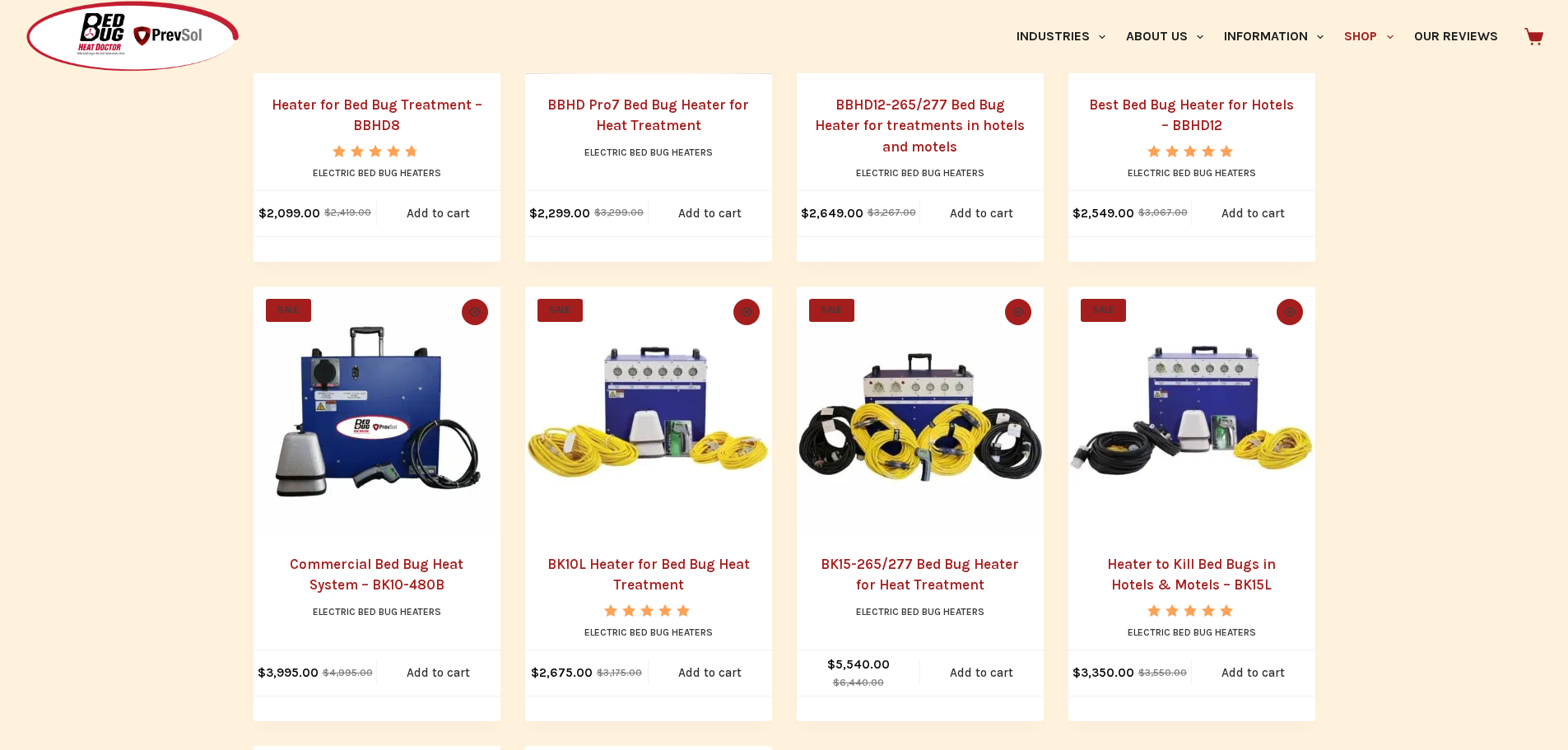
click at [665, 571] on link "BK10L Heater for Bed Bug Heat Treatment" at bounding box center [649, 574] width 202 height 38
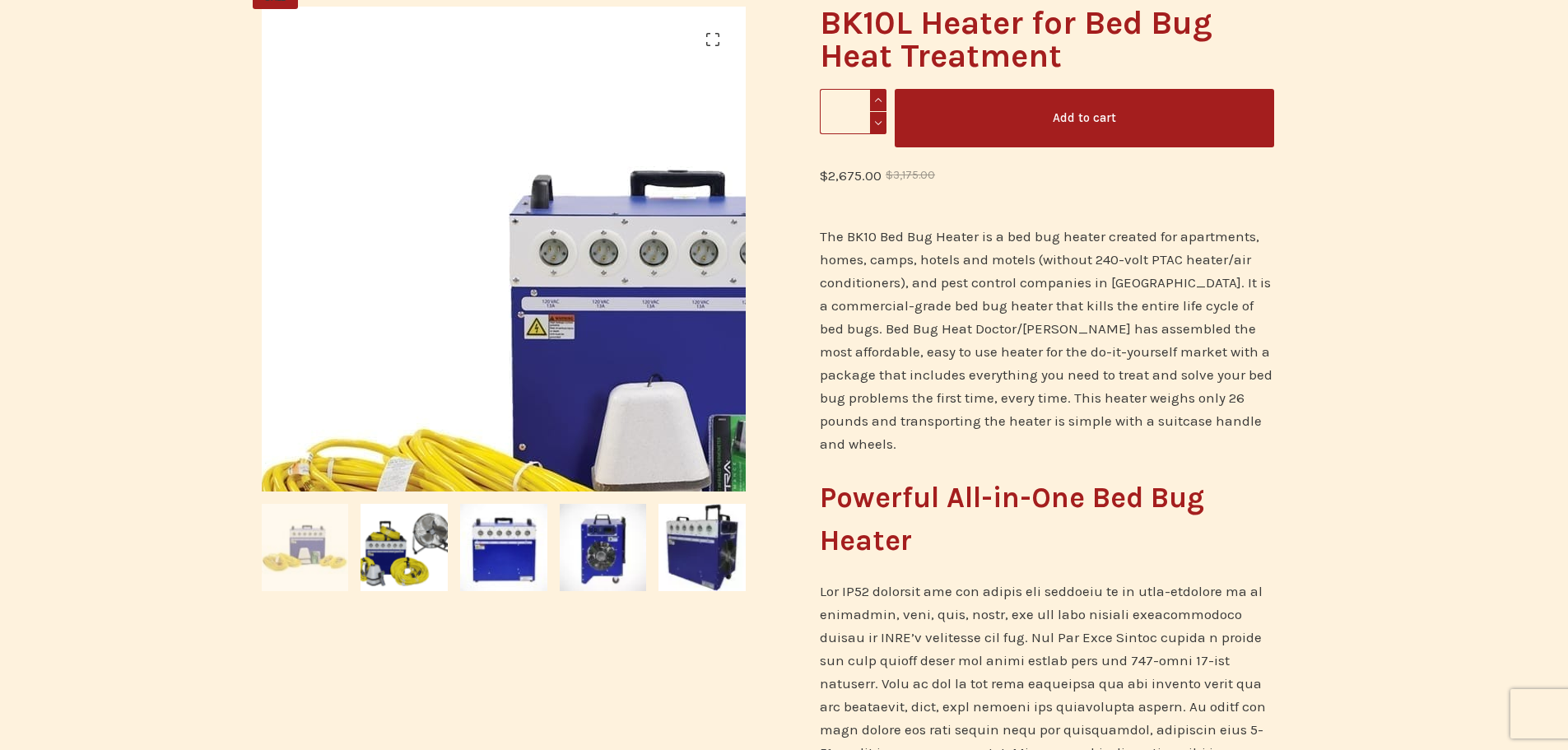
scroll to position [83, 0]
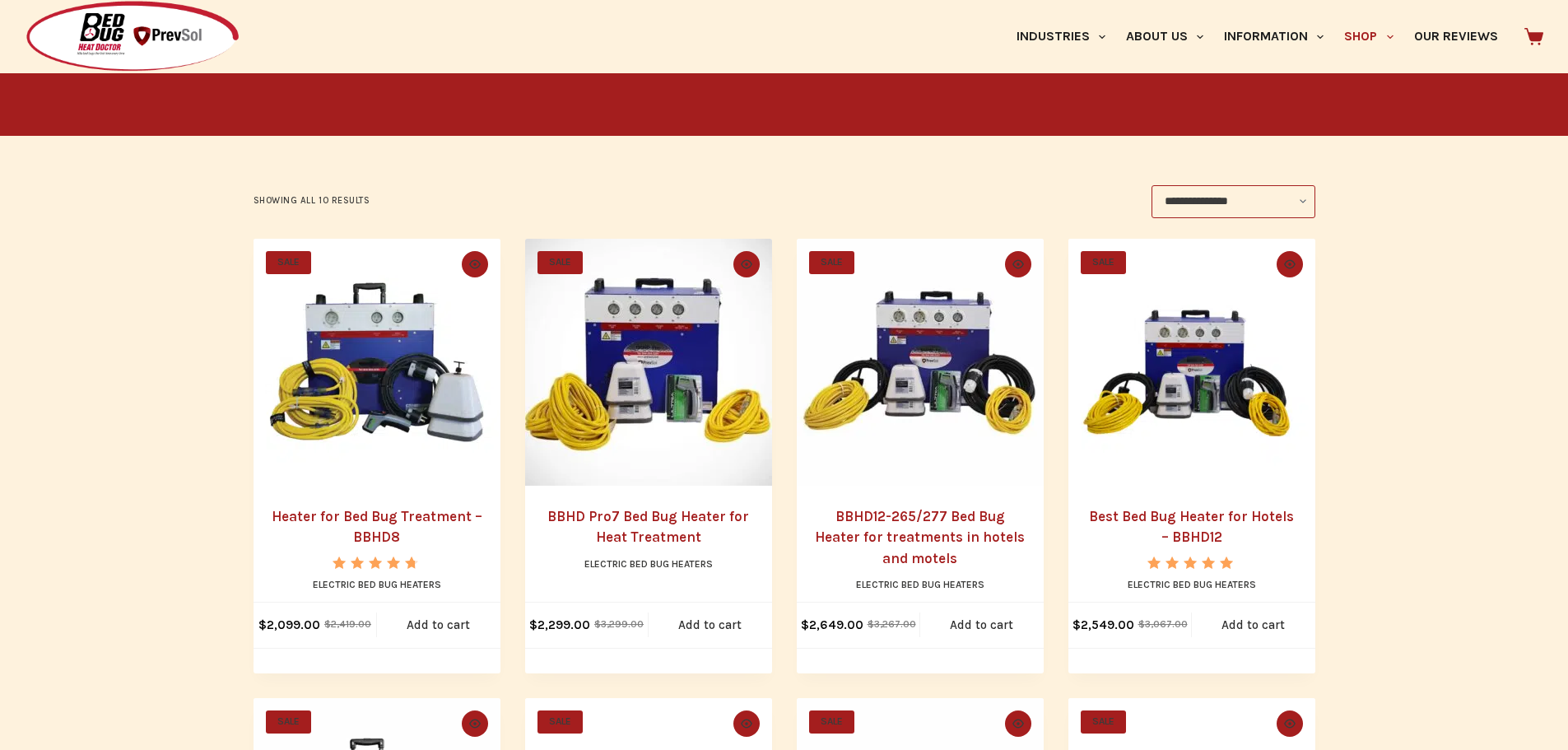
click at [1196, 527] on h2 "Best Bed Bug Heater for Hotels – BBHD12" at bounding box center [1192, 528] width 214 height 42
click at [1175, 425] on img "Best Bed Bug Heater for Hotels - BBHD12" at bounding box center [1192, 362] width 247 height 247
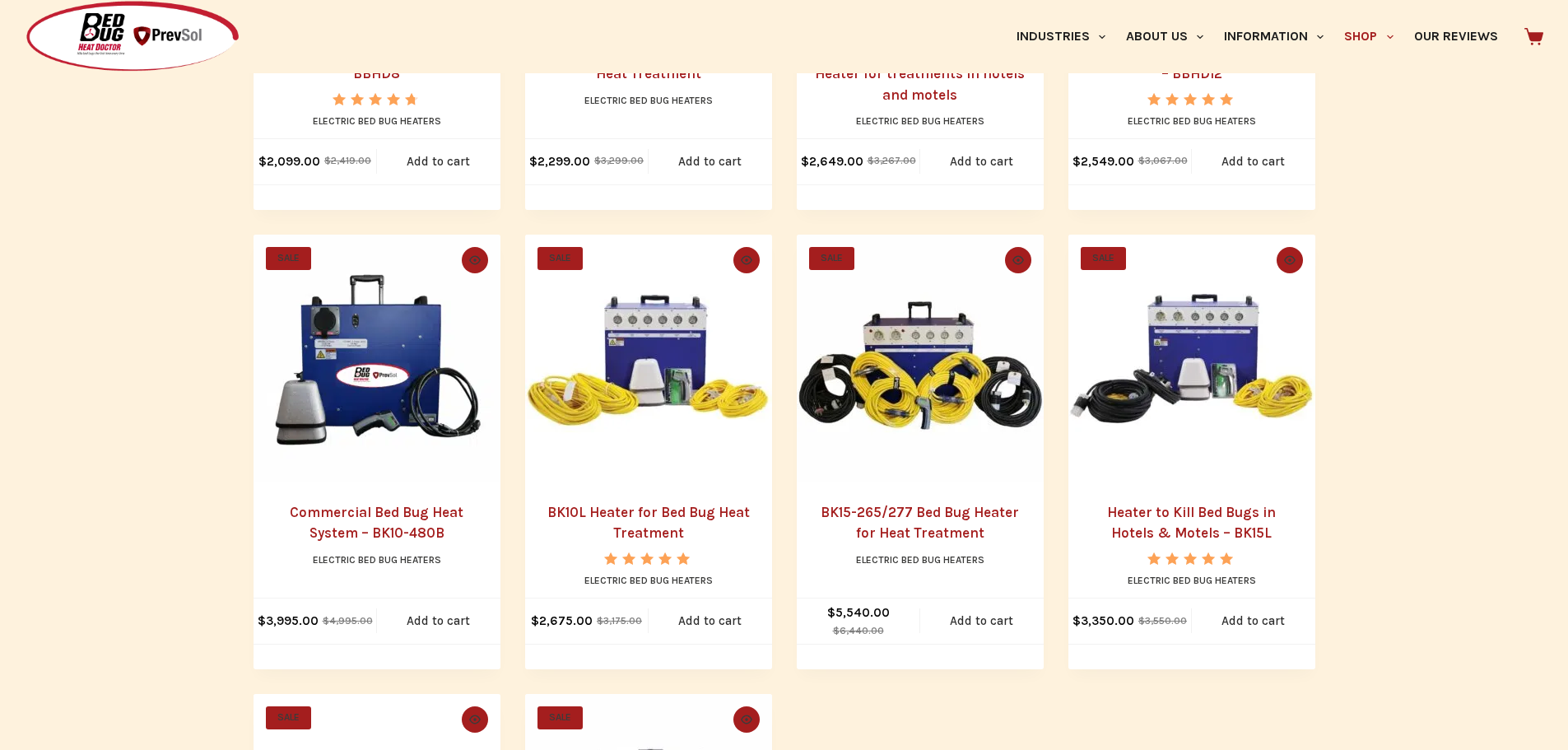
scroll to position [671, 0]
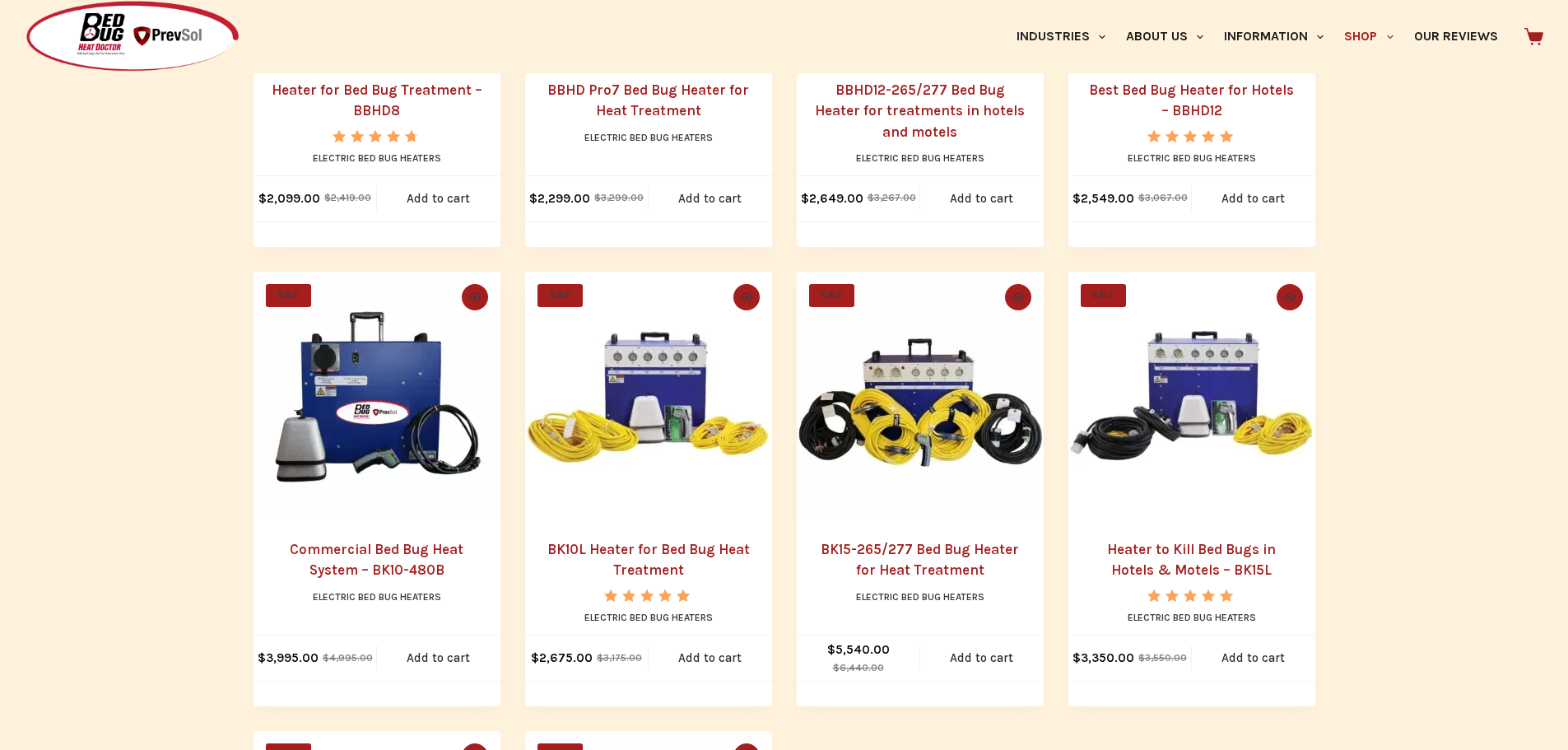
click at [1187, 556] on link "Heater to Kill Bed Bugs in Hotels & Motels – BK15L" at bounding box center [1192, 559] width 169 height 38
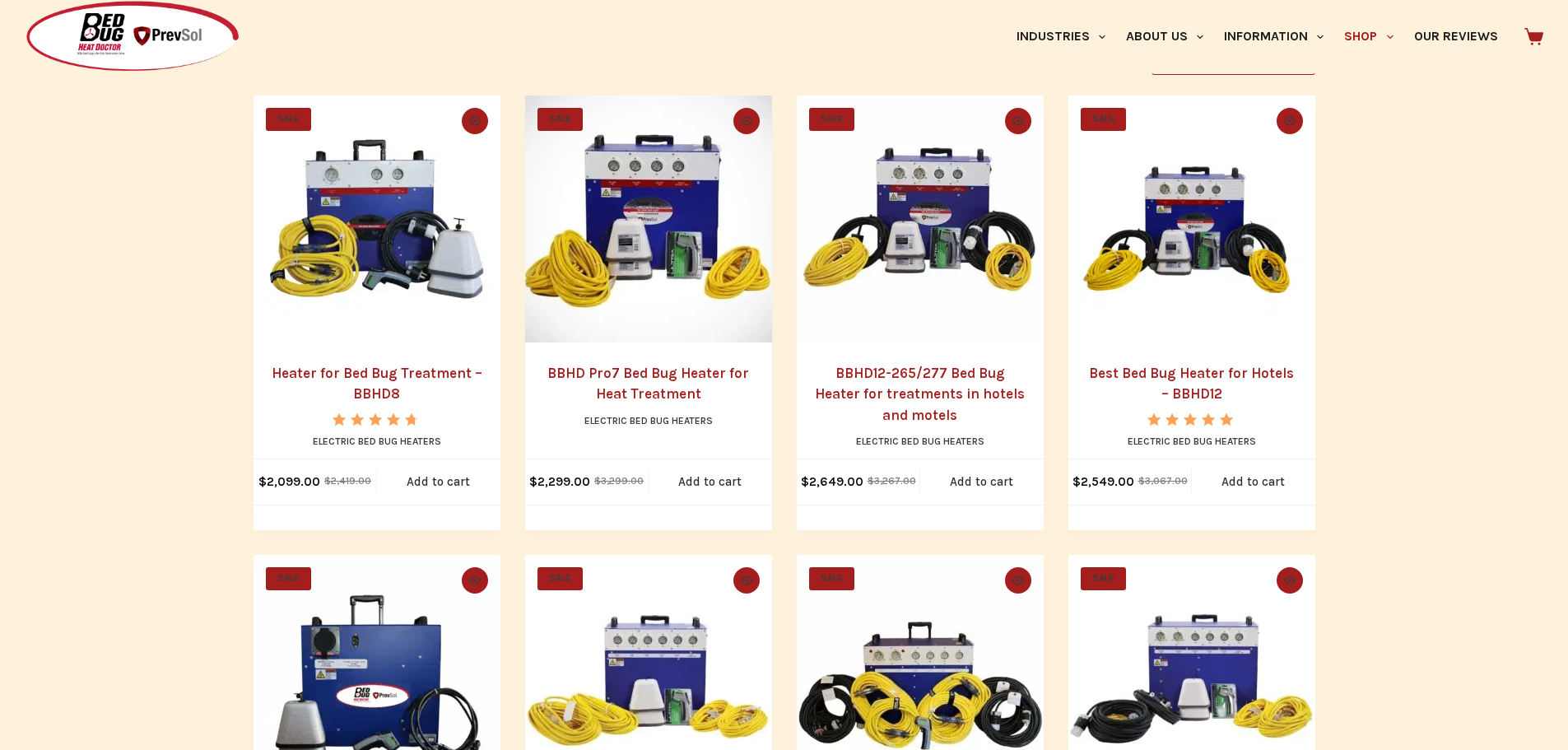
scroll to position [754, 0]
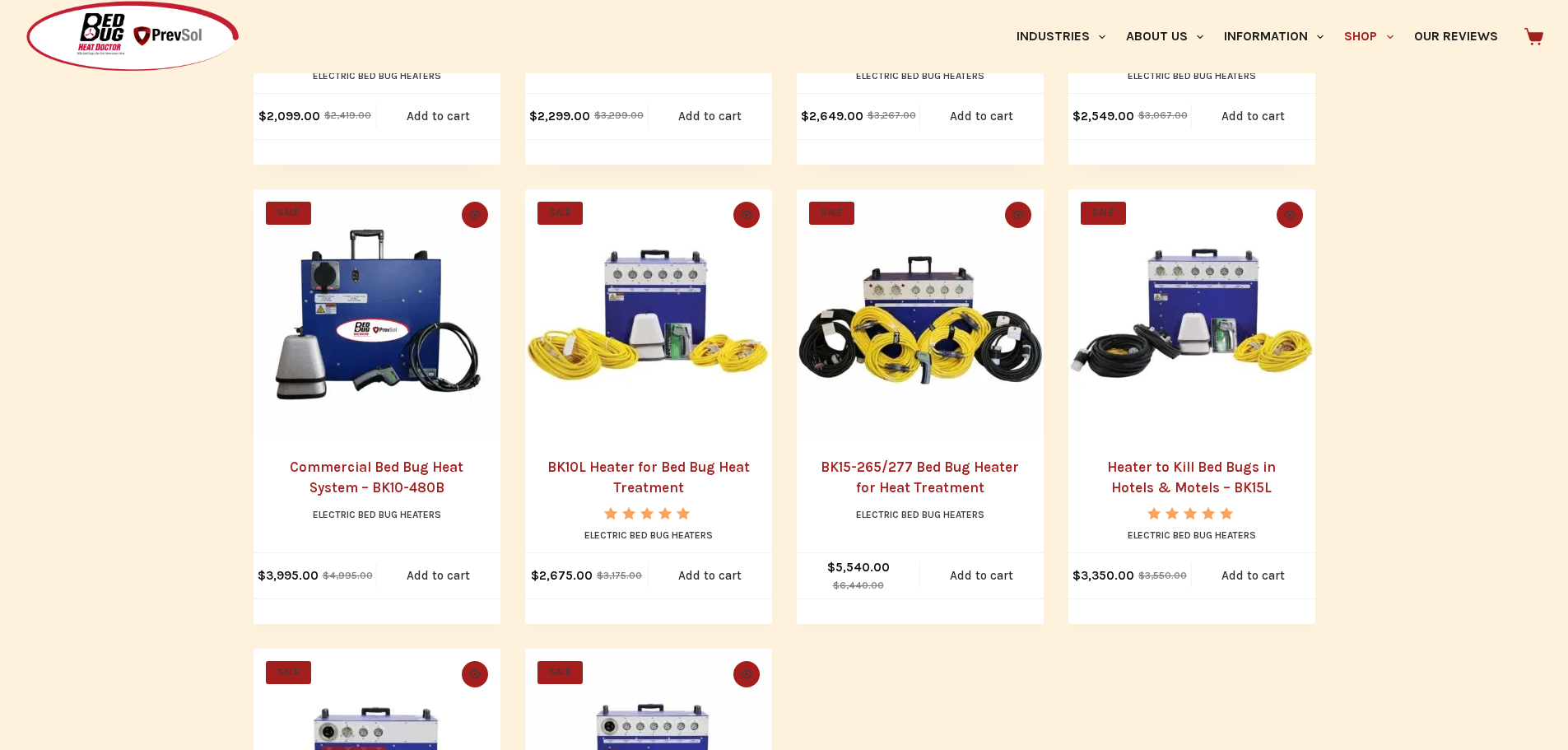
click at [1149, 491] on link "Heater to Kill Bed Bugs in Hotels & Motels – BK15L" at bounding box center [1192, 477] width 169 height 38
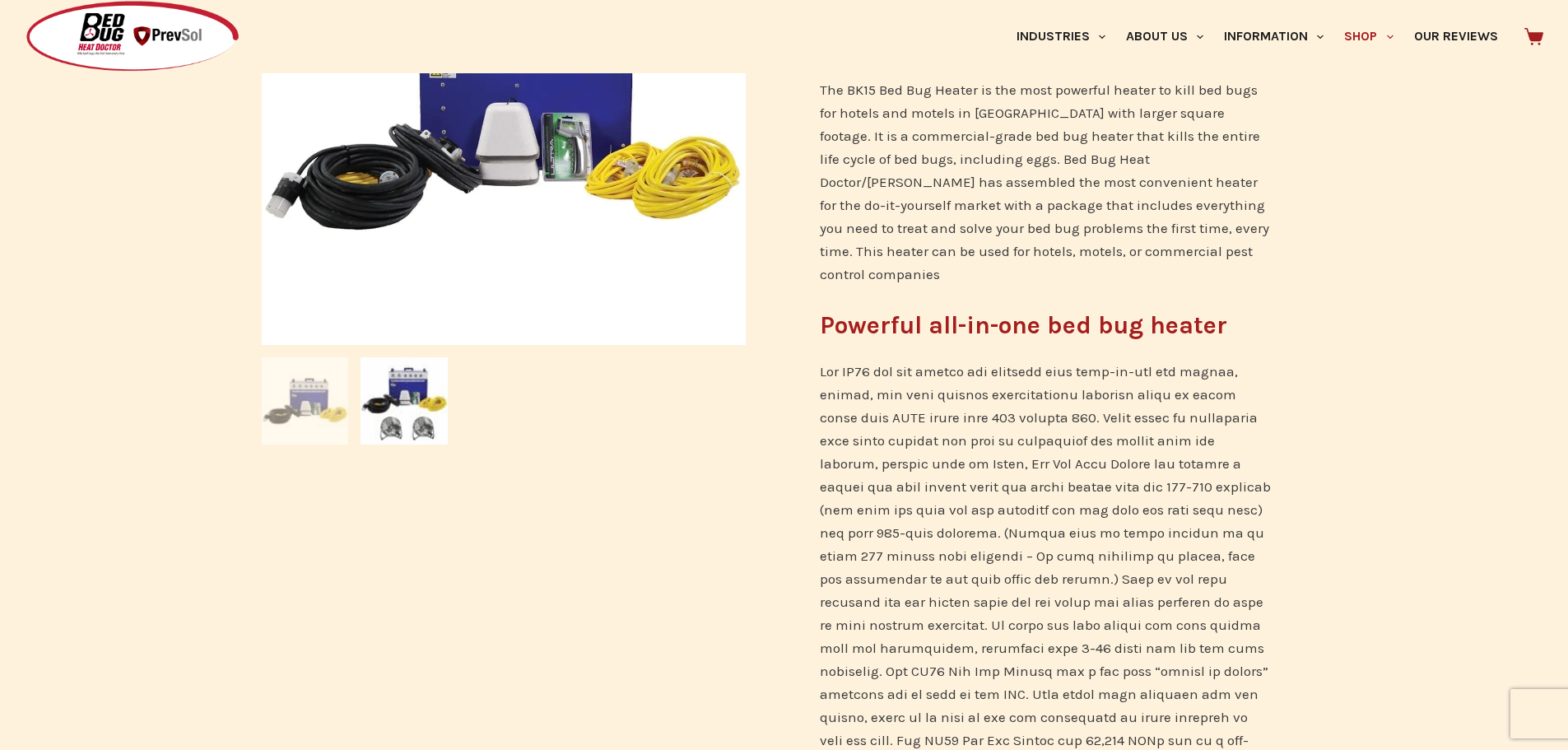
scroll to position [494, 0]
click at [390, 412] on img at bounding box center [403, 402] width 87 height 87
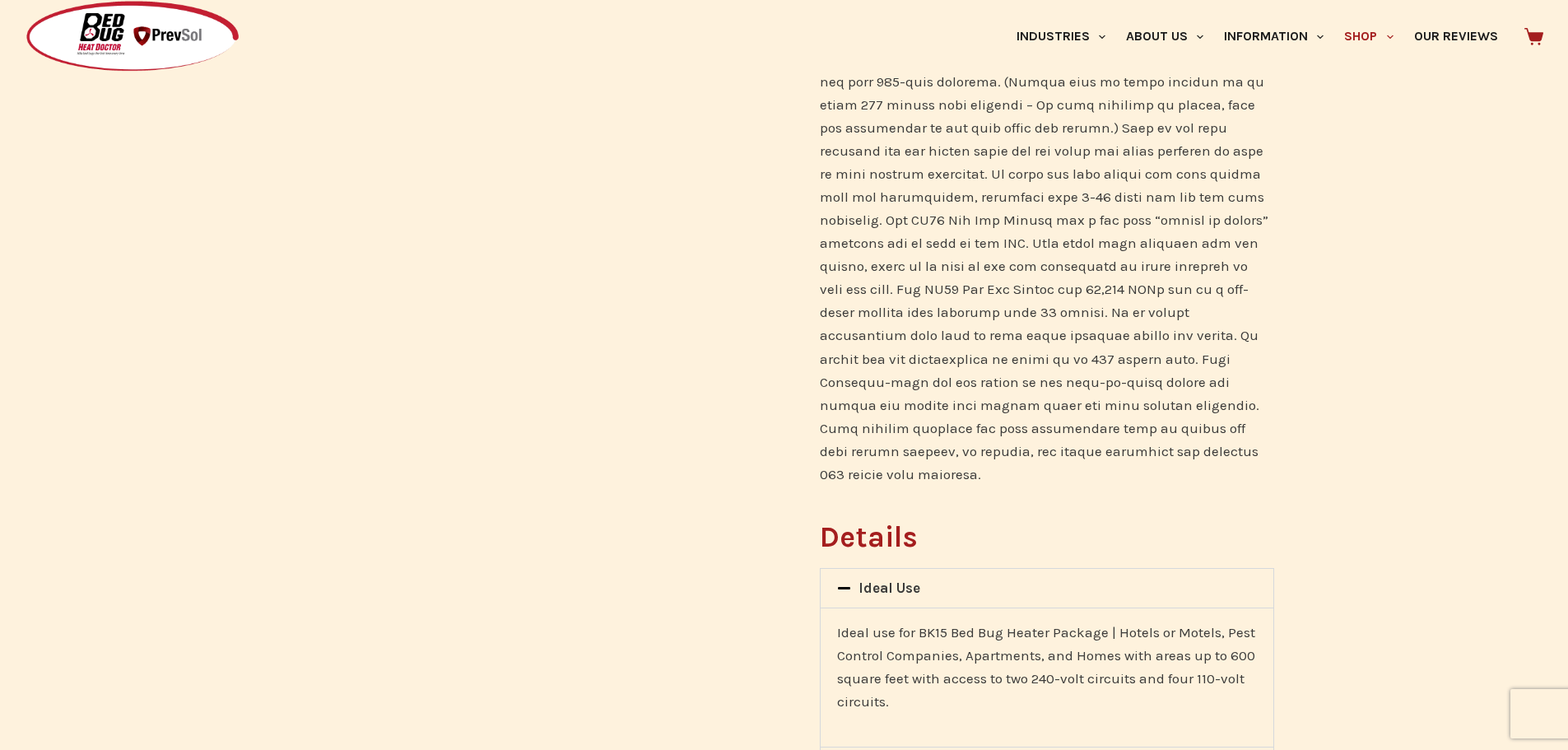
scroll to position [1317, 0]
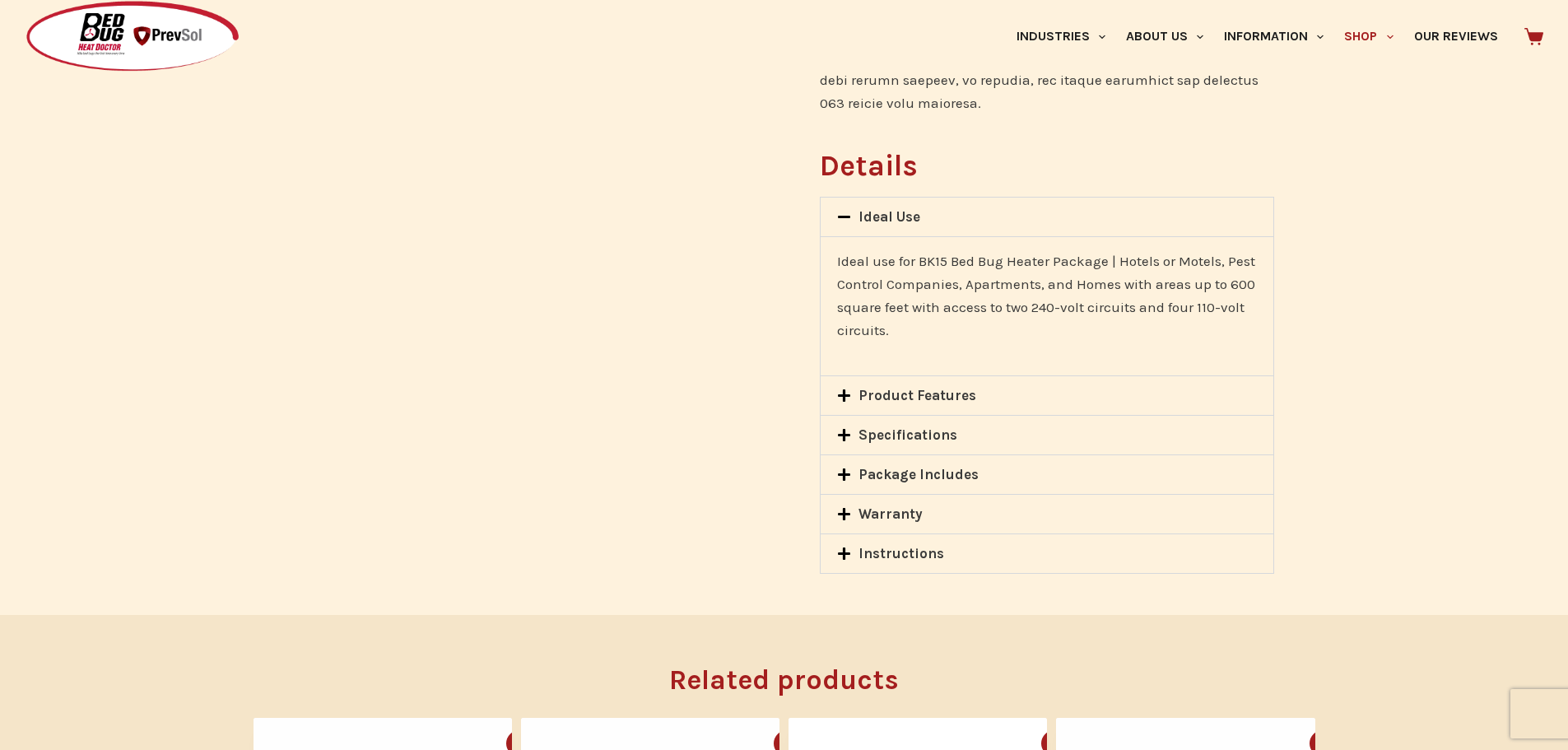
click at [844, 508] on icon at bounding box center [844, 514] width 12 height 12
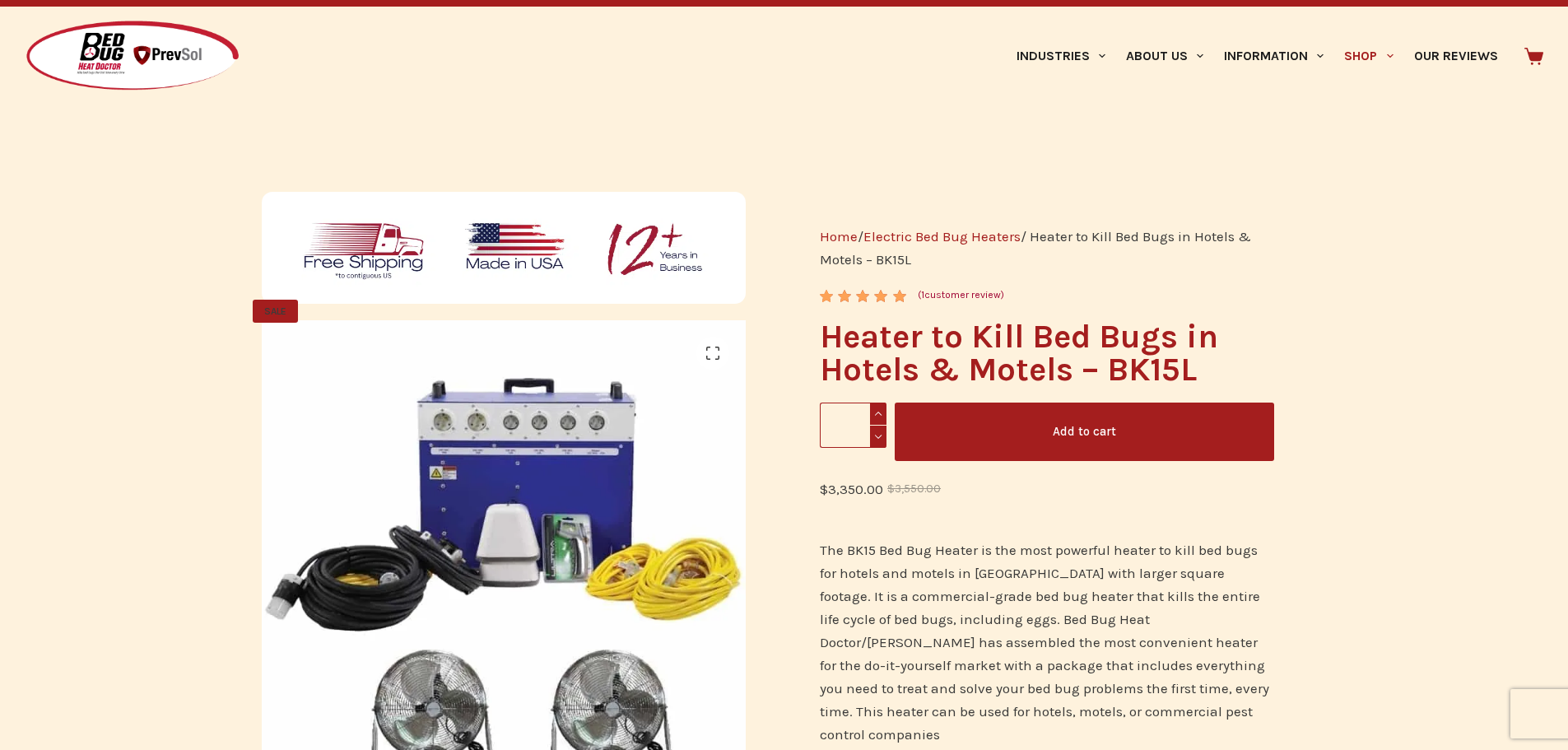
scroll to position [0, 0]
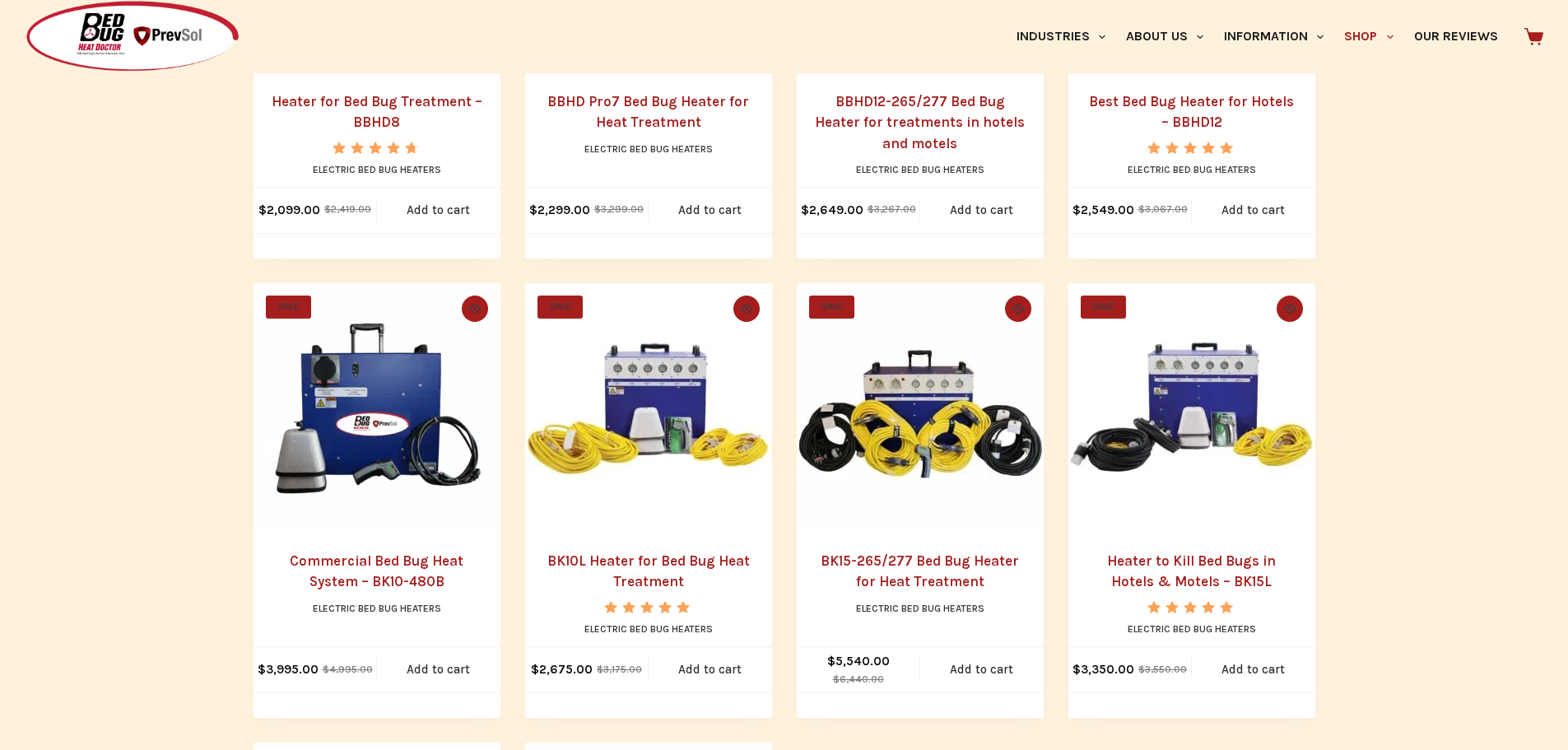
scroll to position [656, 0]
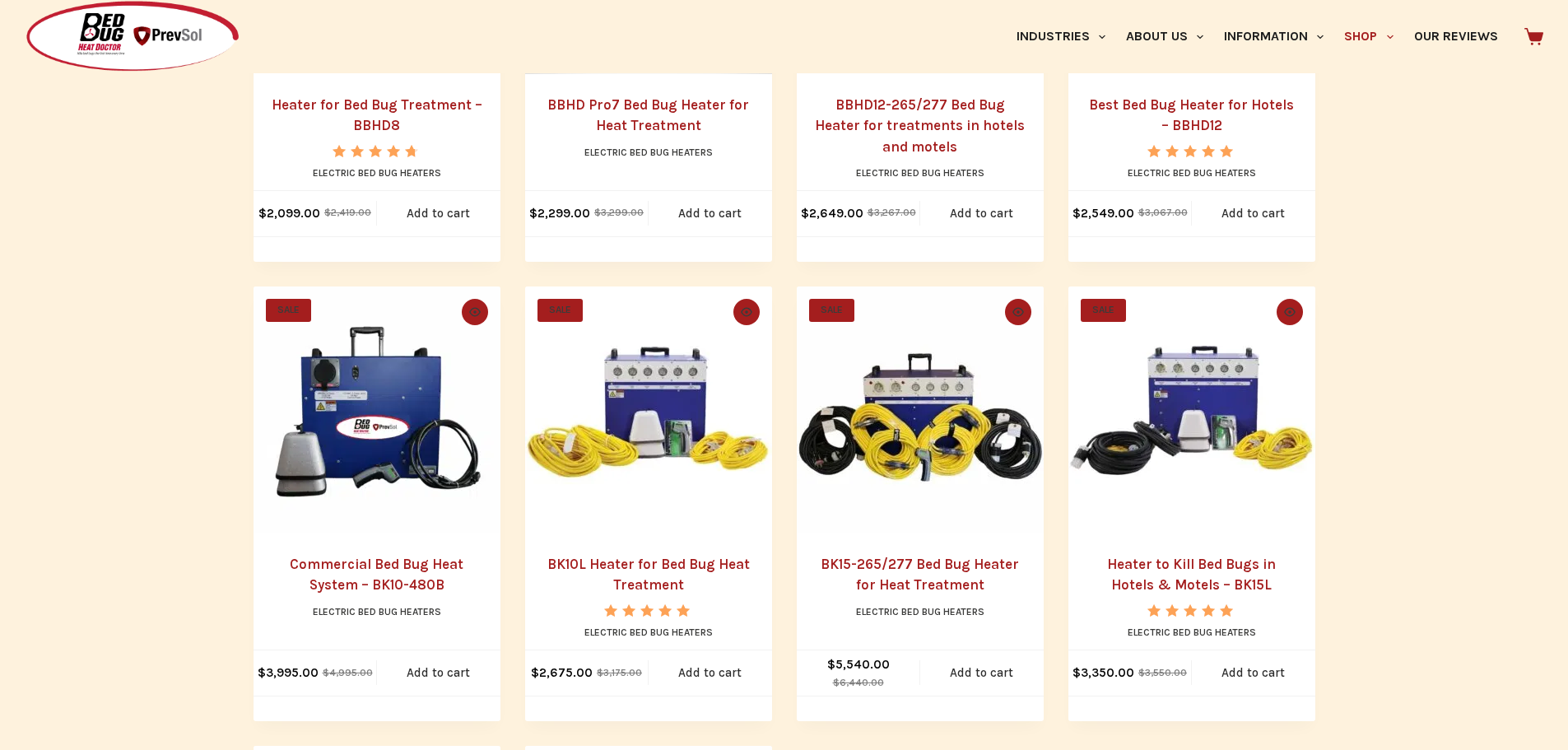
click at [653, 493] on img "BK10L Heater for Bed Bug Heat Treatment" at bounding box center [648, 410] width 247 height 247
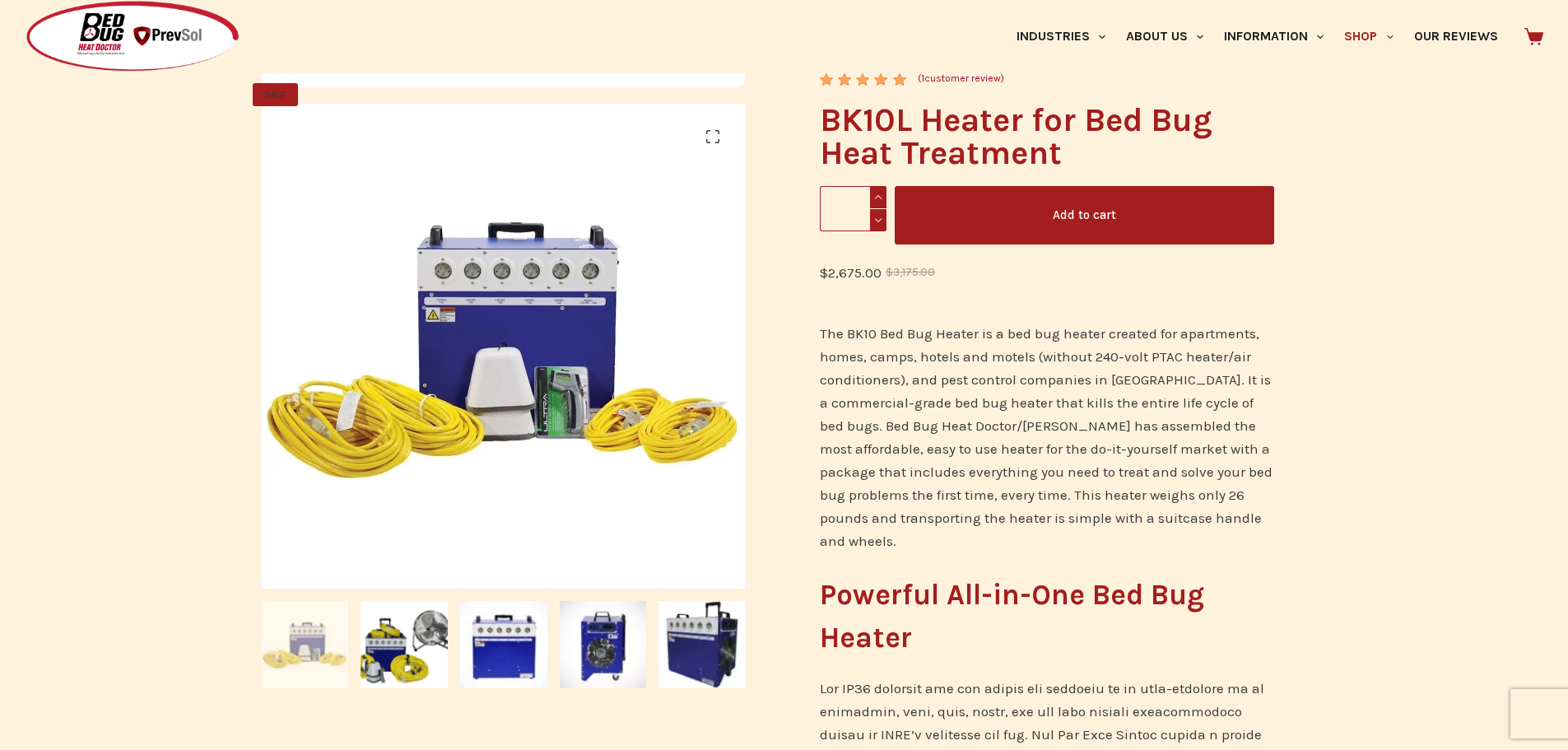
scroll to position [247, 0]
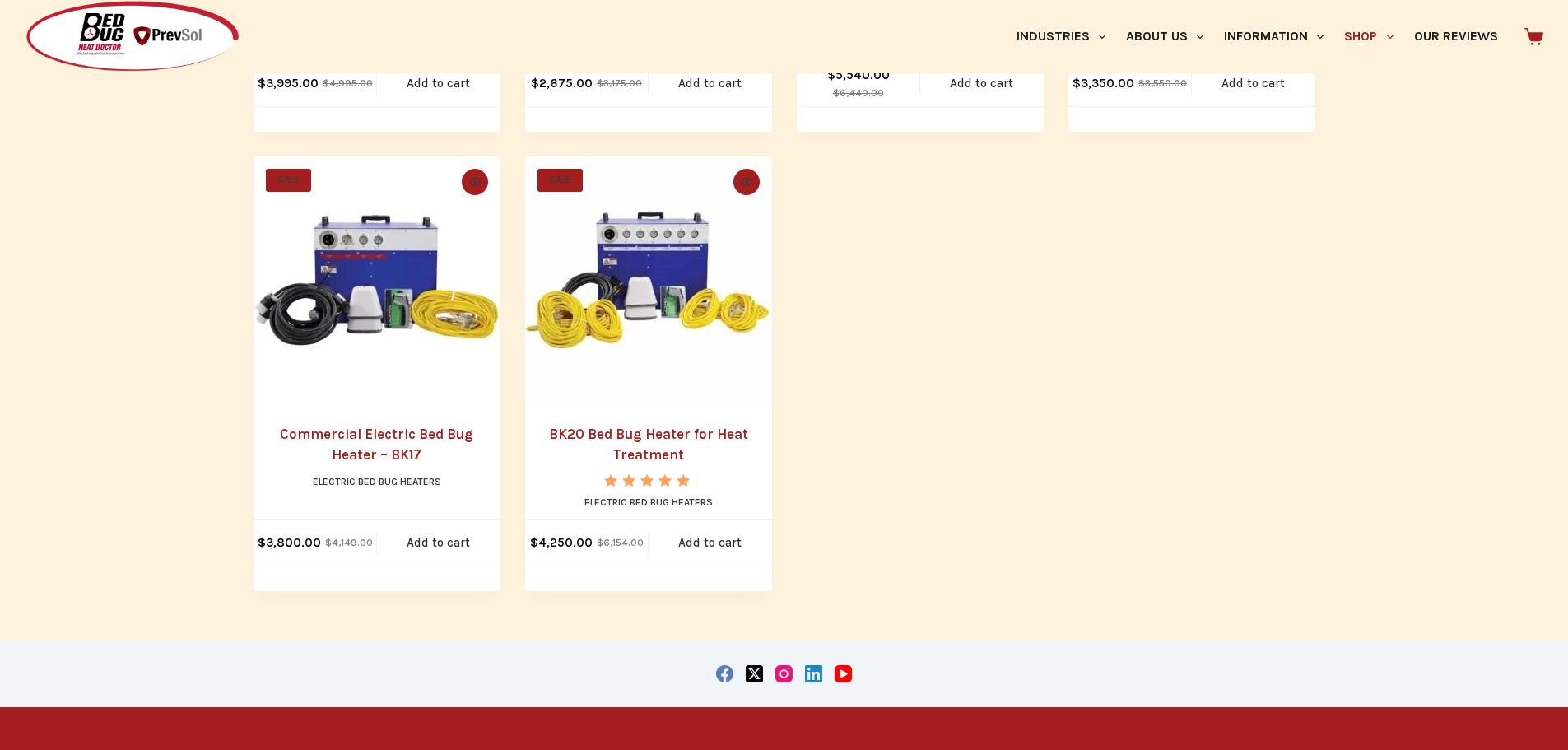
scroll to position [1480, 0]
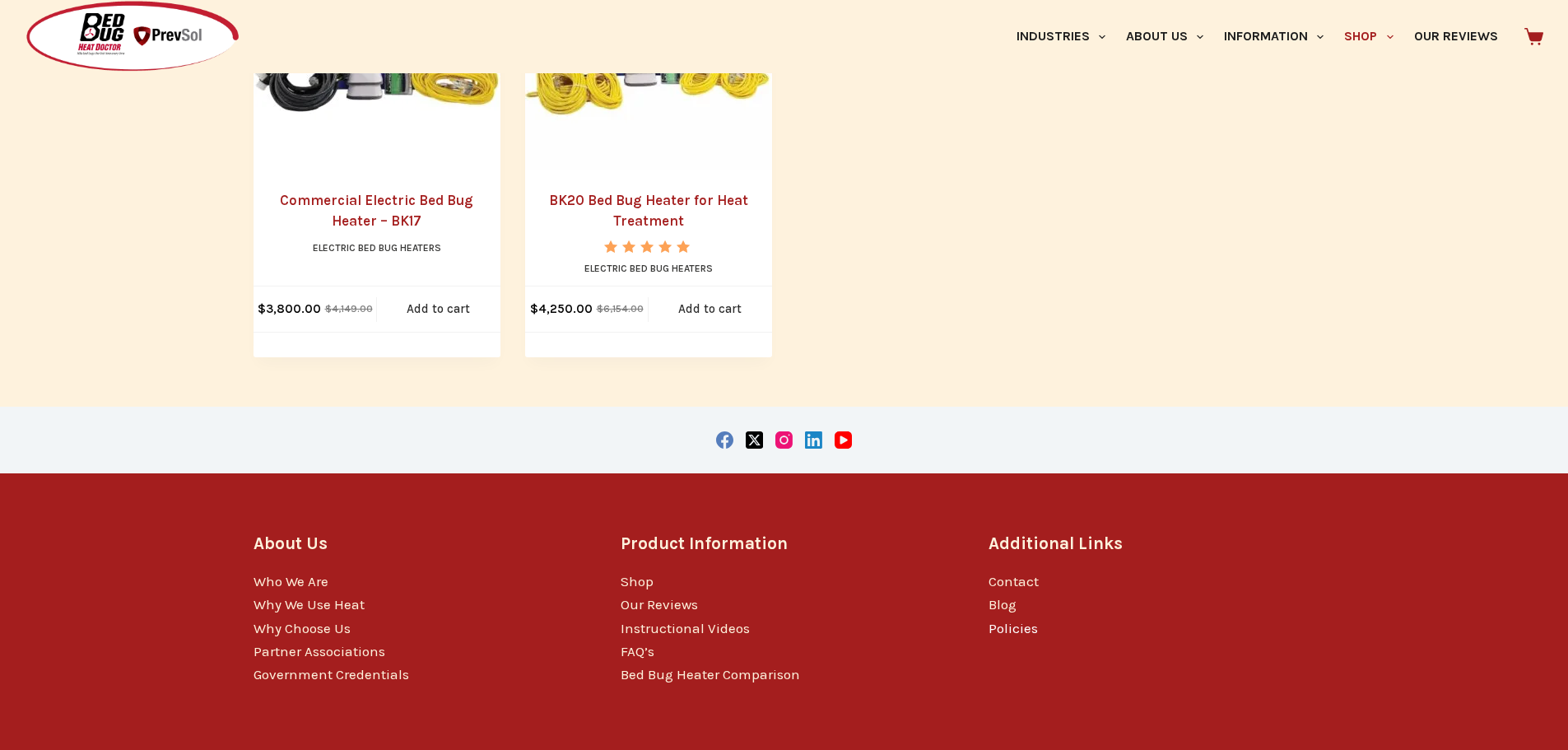
click at [1031, 624] on link "Policies" at bounding box center [1014, 628] width 50 height 17
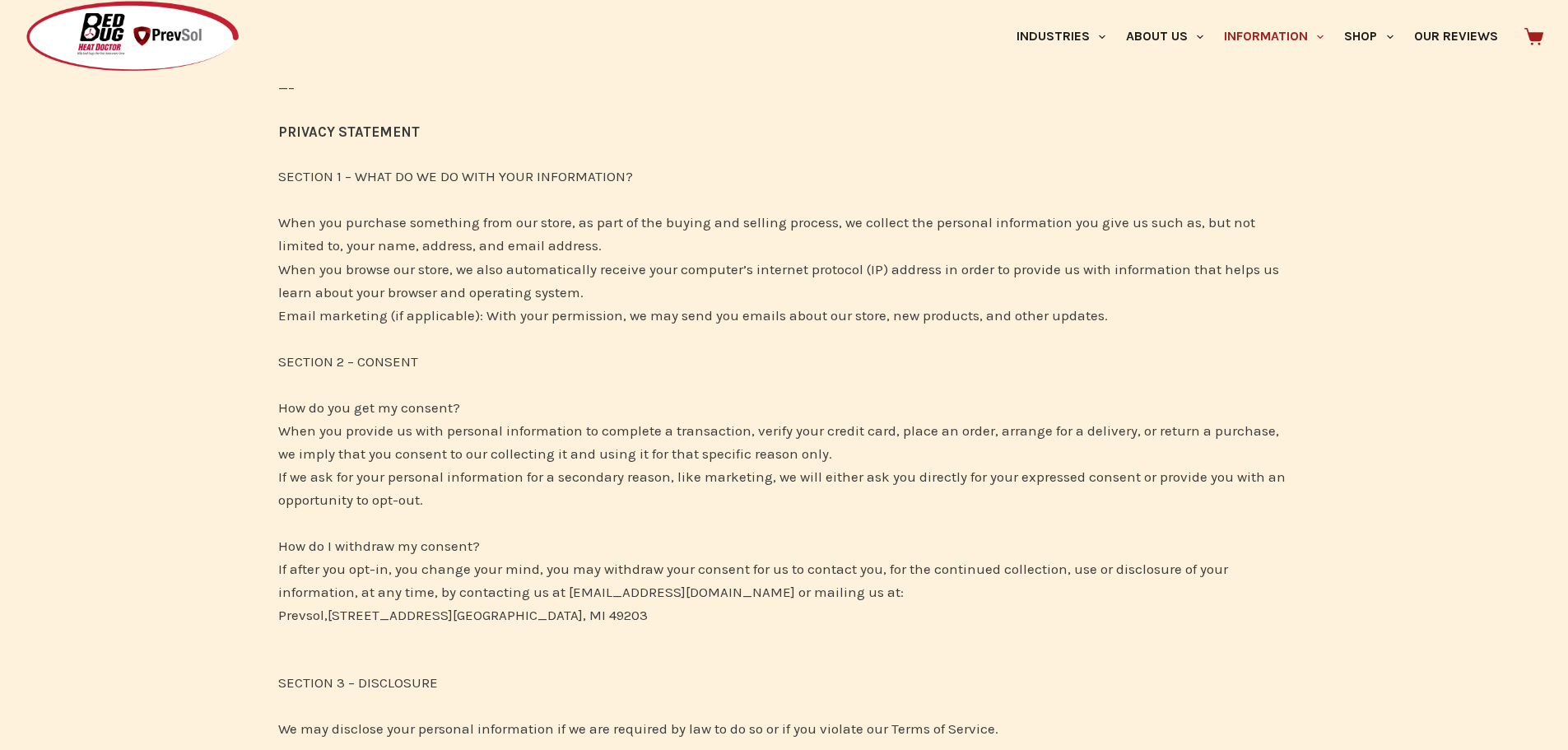
scroll to position [412, 0]
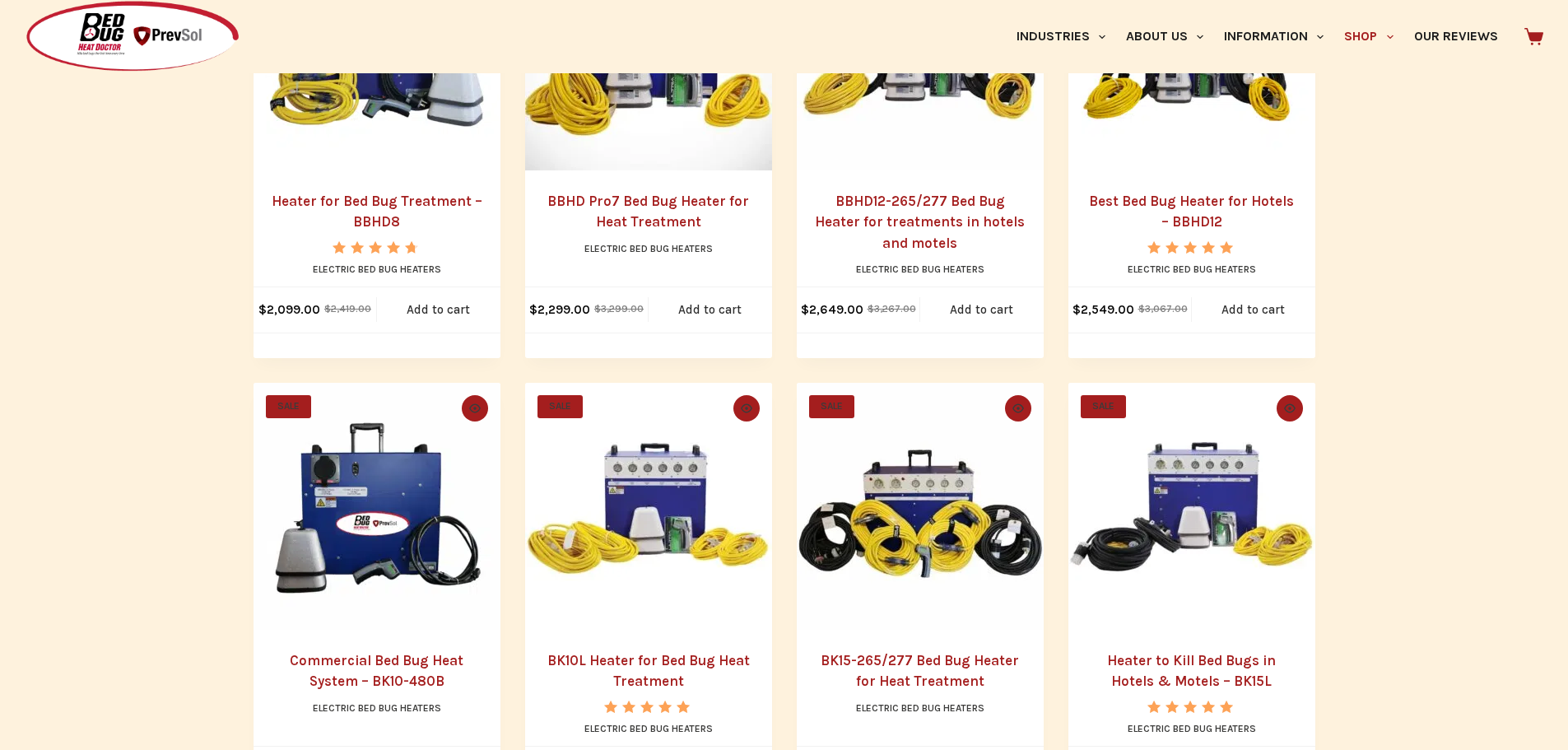
scroll to position [409, 0]
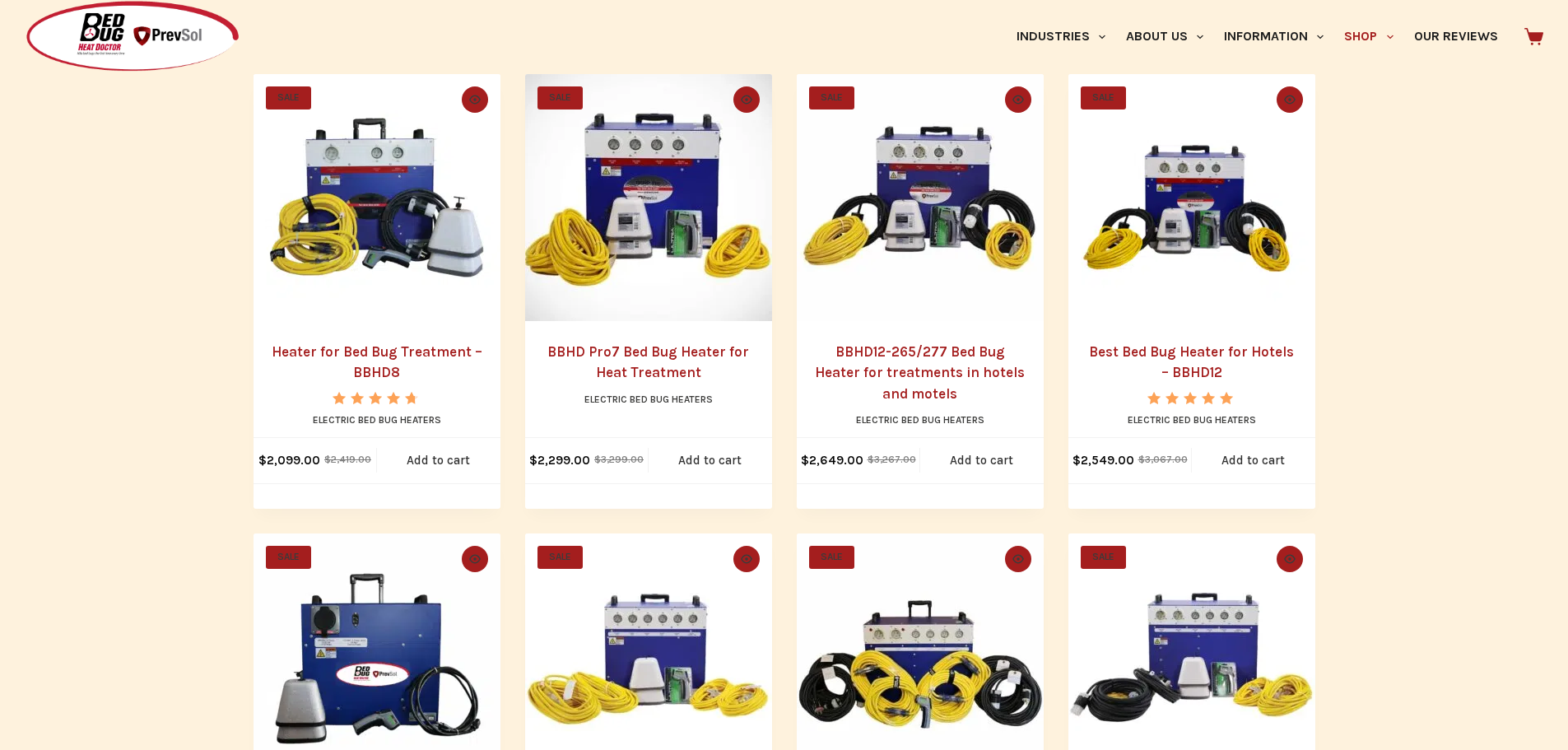
click at [389, 344] on link "Heater for Bed Bug Treatment – BBHD8" at bounding box center [377, 362] width 210 height 38
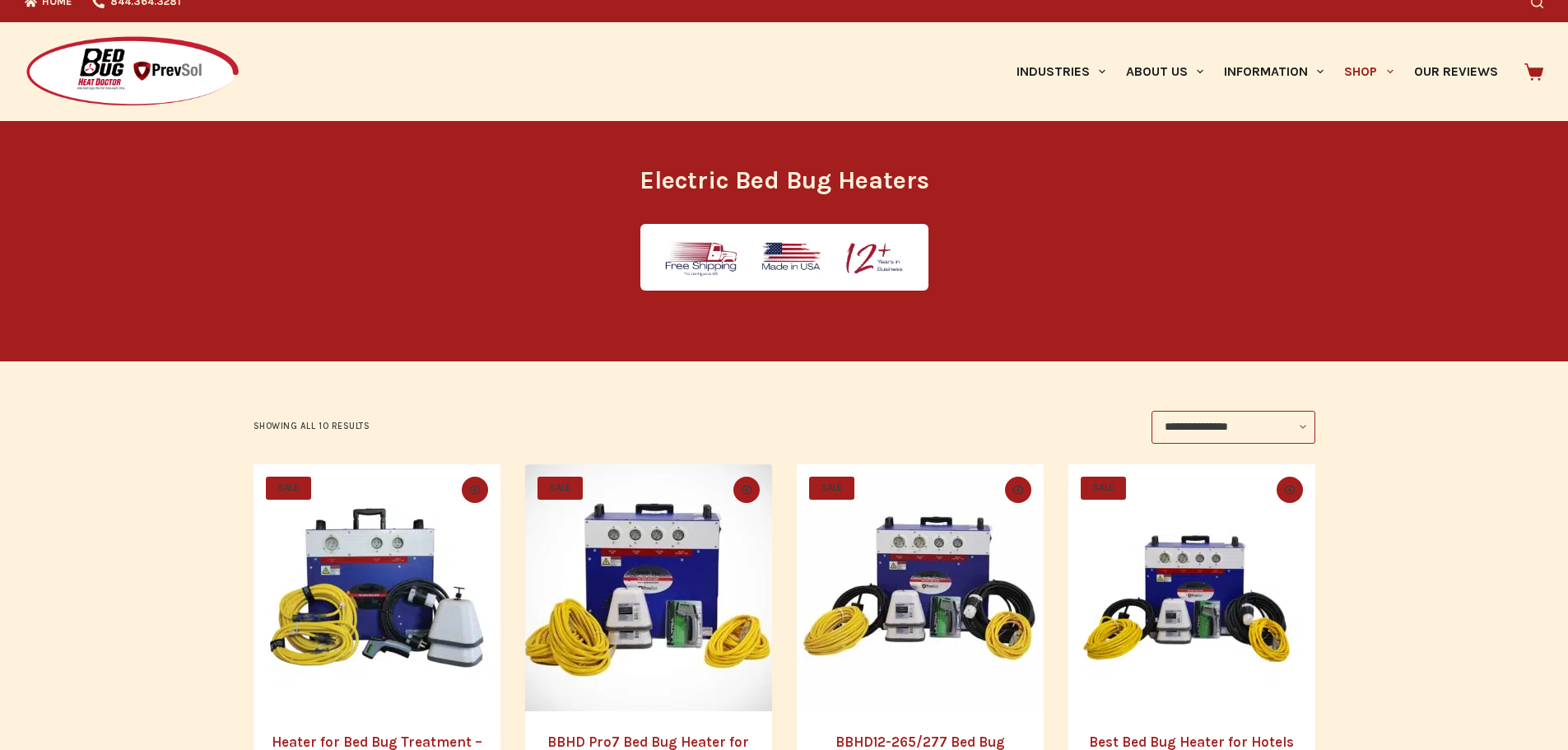
scroll to position [329, 0]
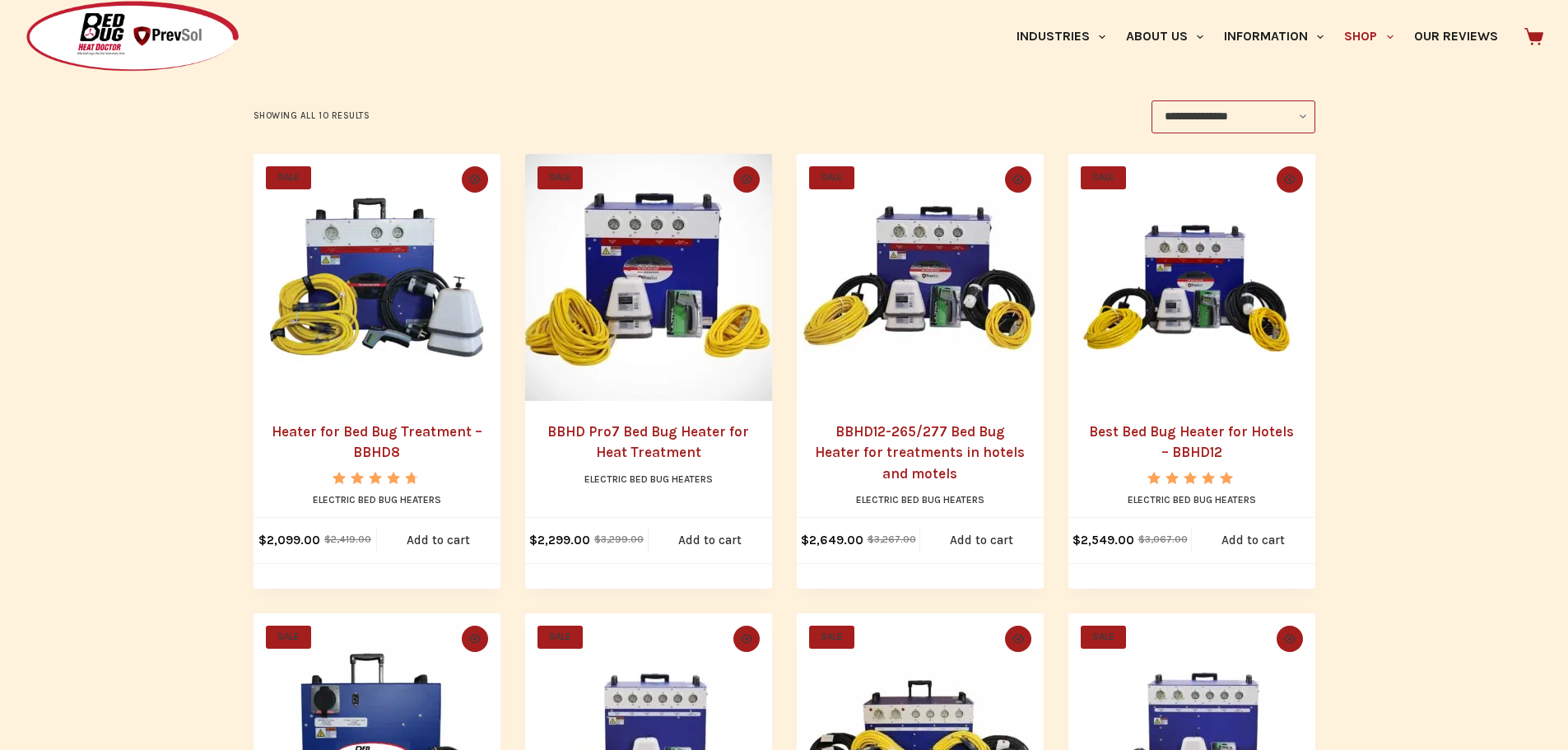
click at [1201, 337] on img "Best Bed Bug Heater for Hotels - BBHD12" at bounding box center [1192, 277] width 247 height 247
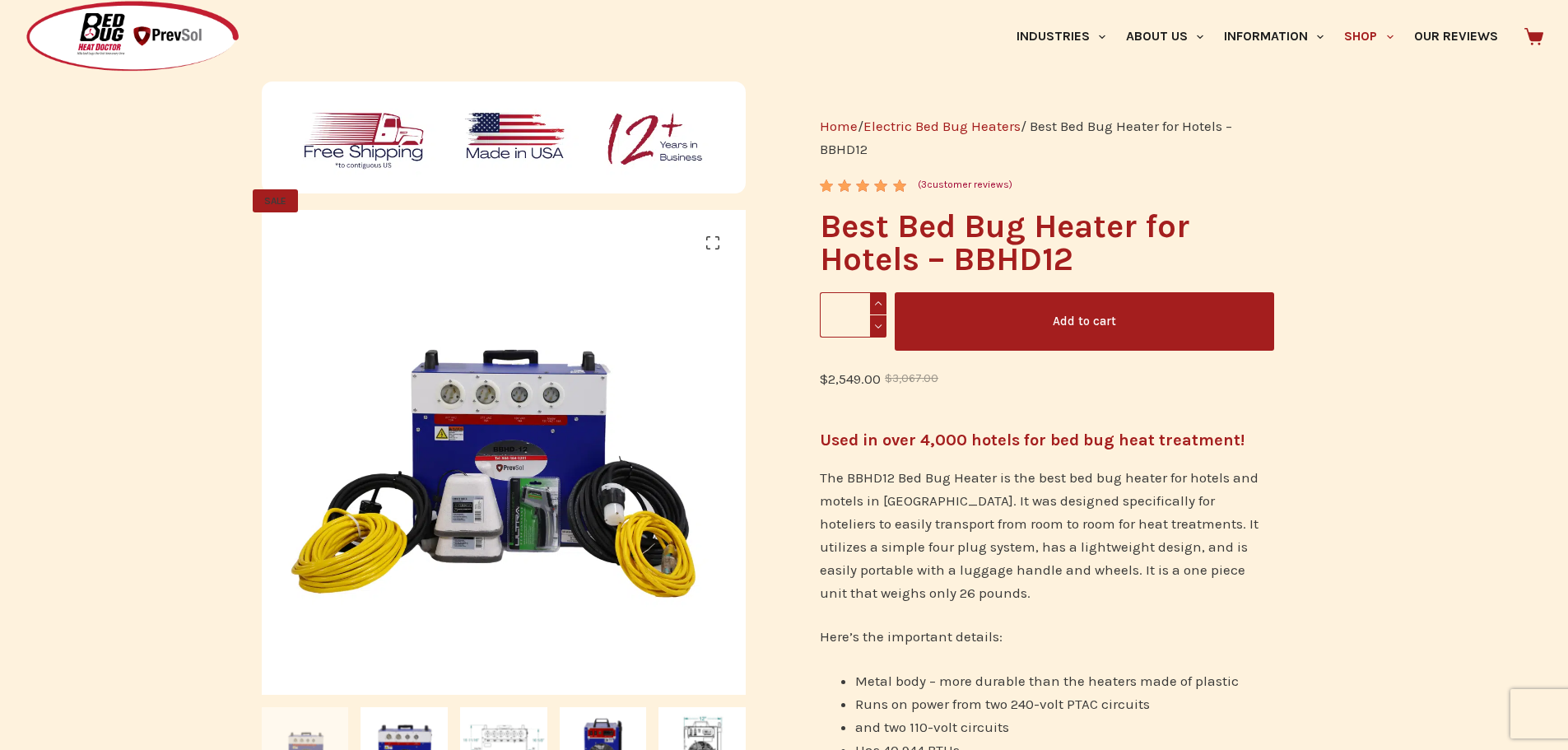
scroll to position [412, 0]
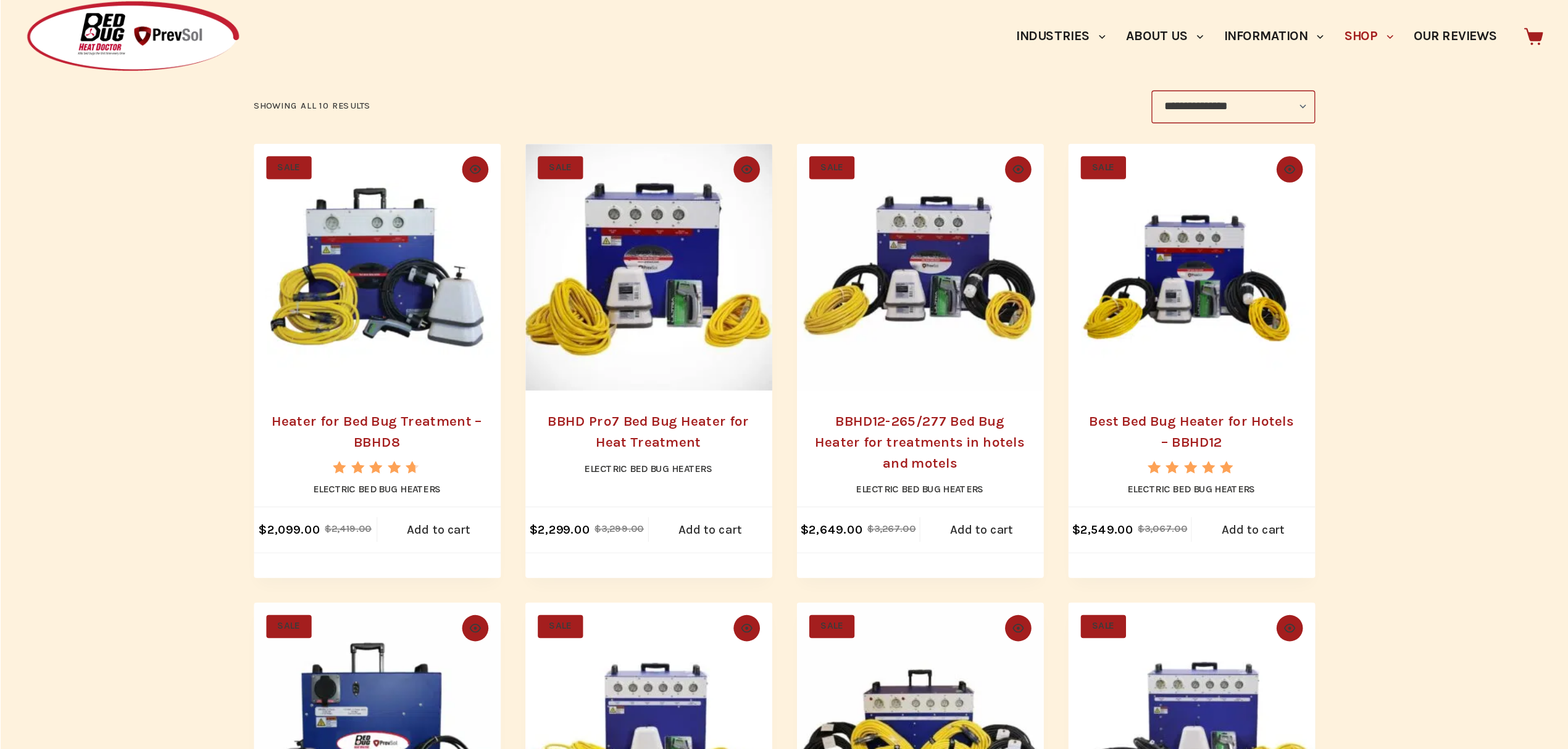
scroll to position [247, 0]
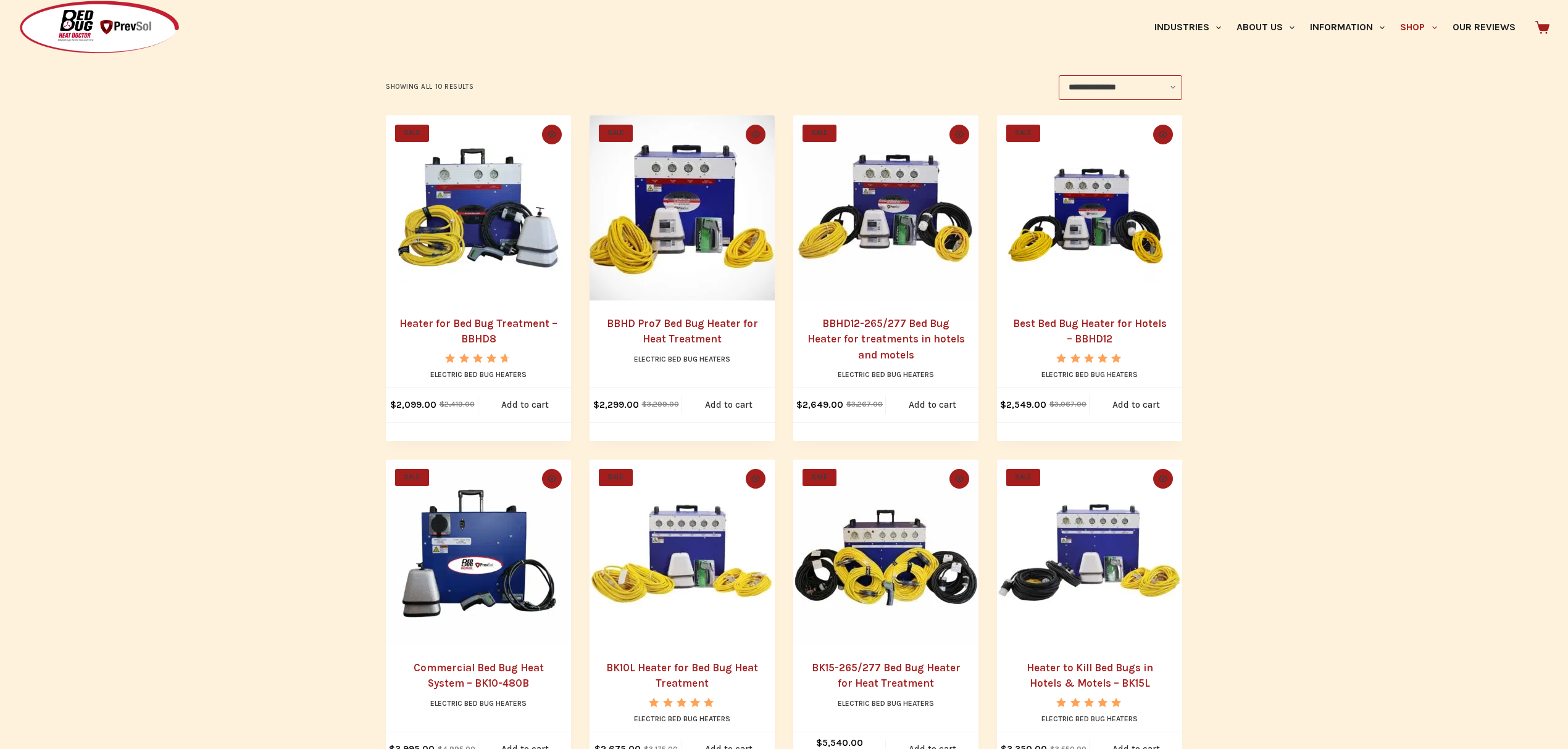
drag, startPoint x: 1146, startPoint y: 1, endPoint x: 1004, endPoint y: 50, distance: 150.2
click at [937, 42] on div "Industries Hospitality Bed & Breakfasts Extended Stays Hotels Inns Lodge Motels…" at bounding box center [1107, 28] width 886 height 55
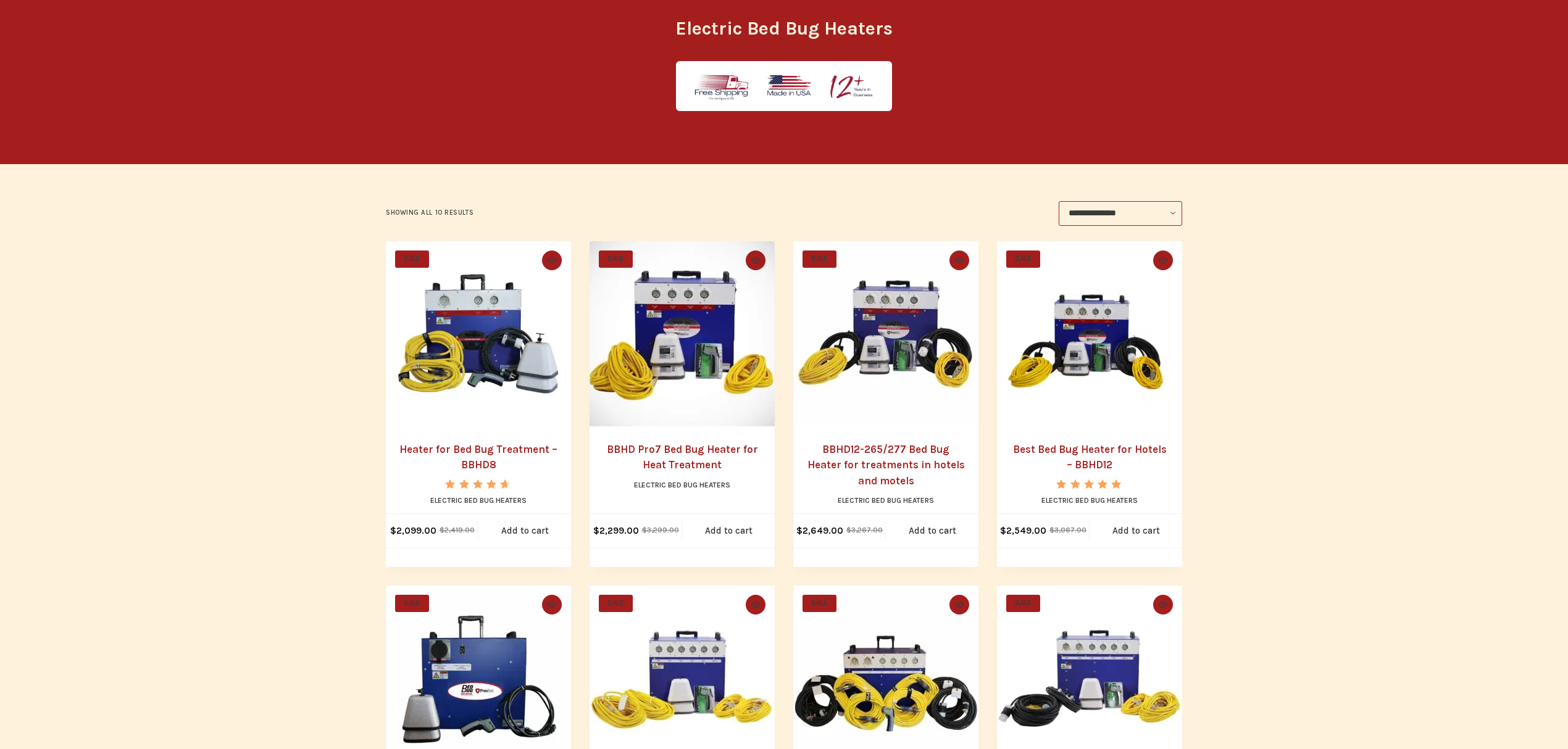
scroll to position [164, 0]
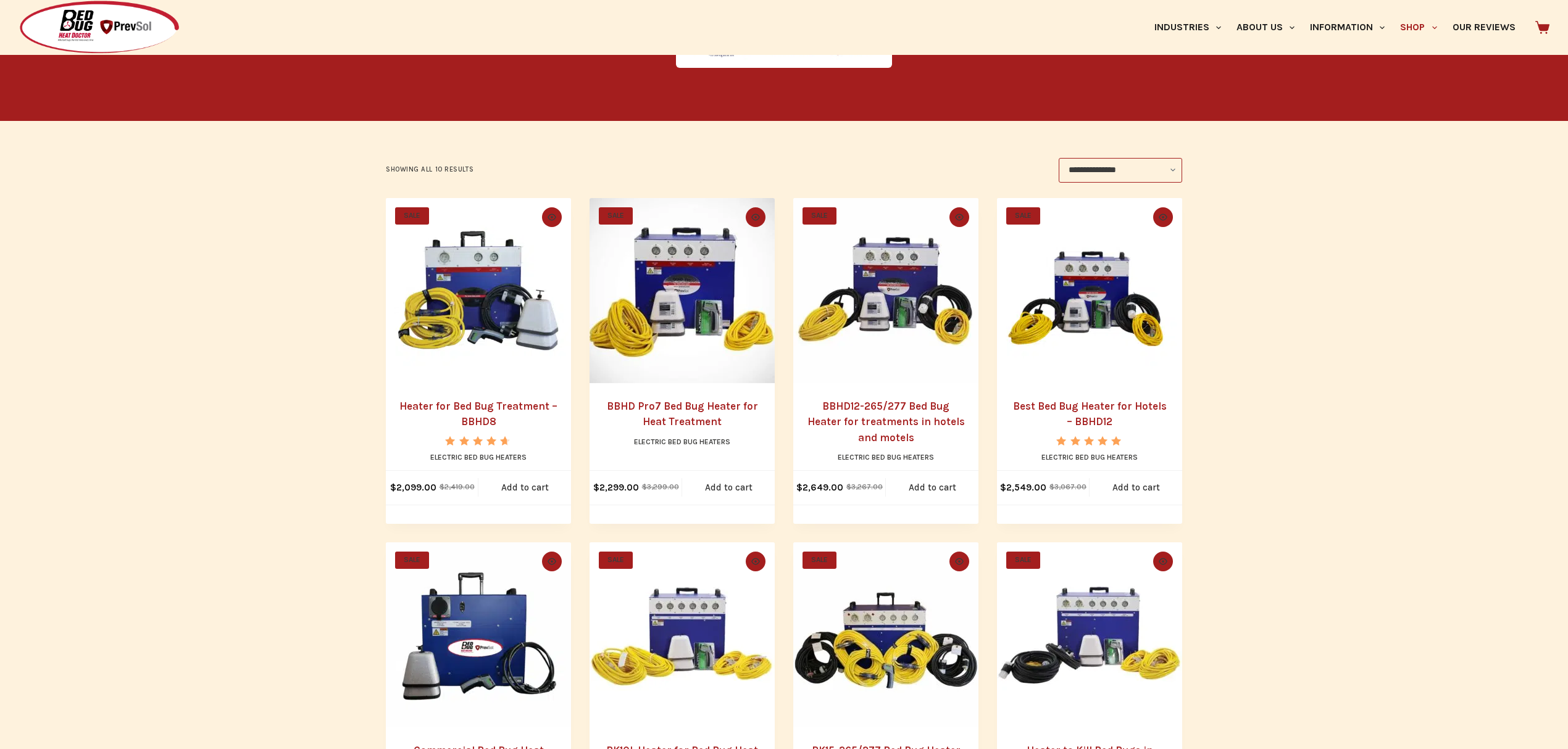
click at [491, 324] on img "Heater for Bed Bug Treatment - BBHD8" at bounding box center [478, 291] width 185 height 185
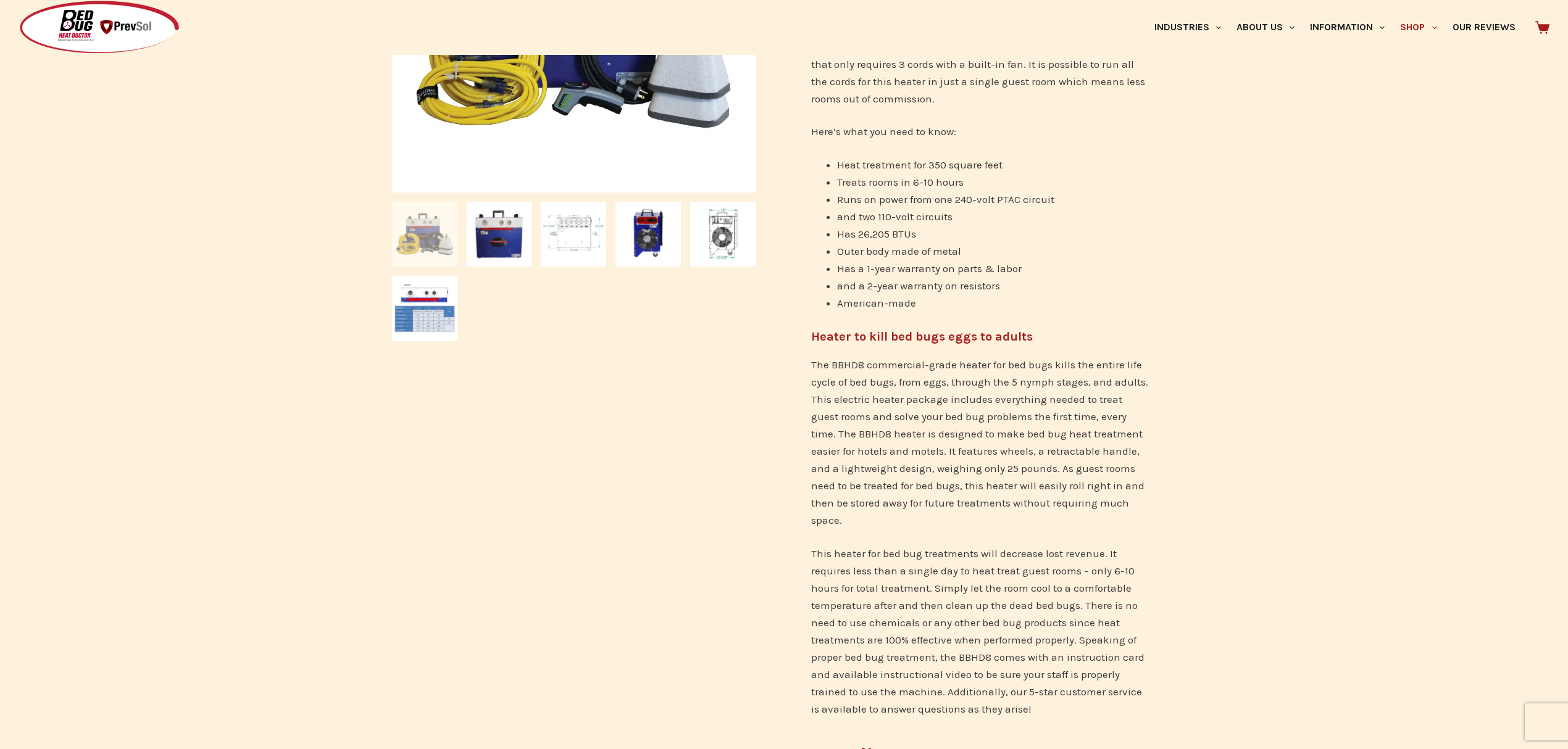
scroll to position [494, 0]
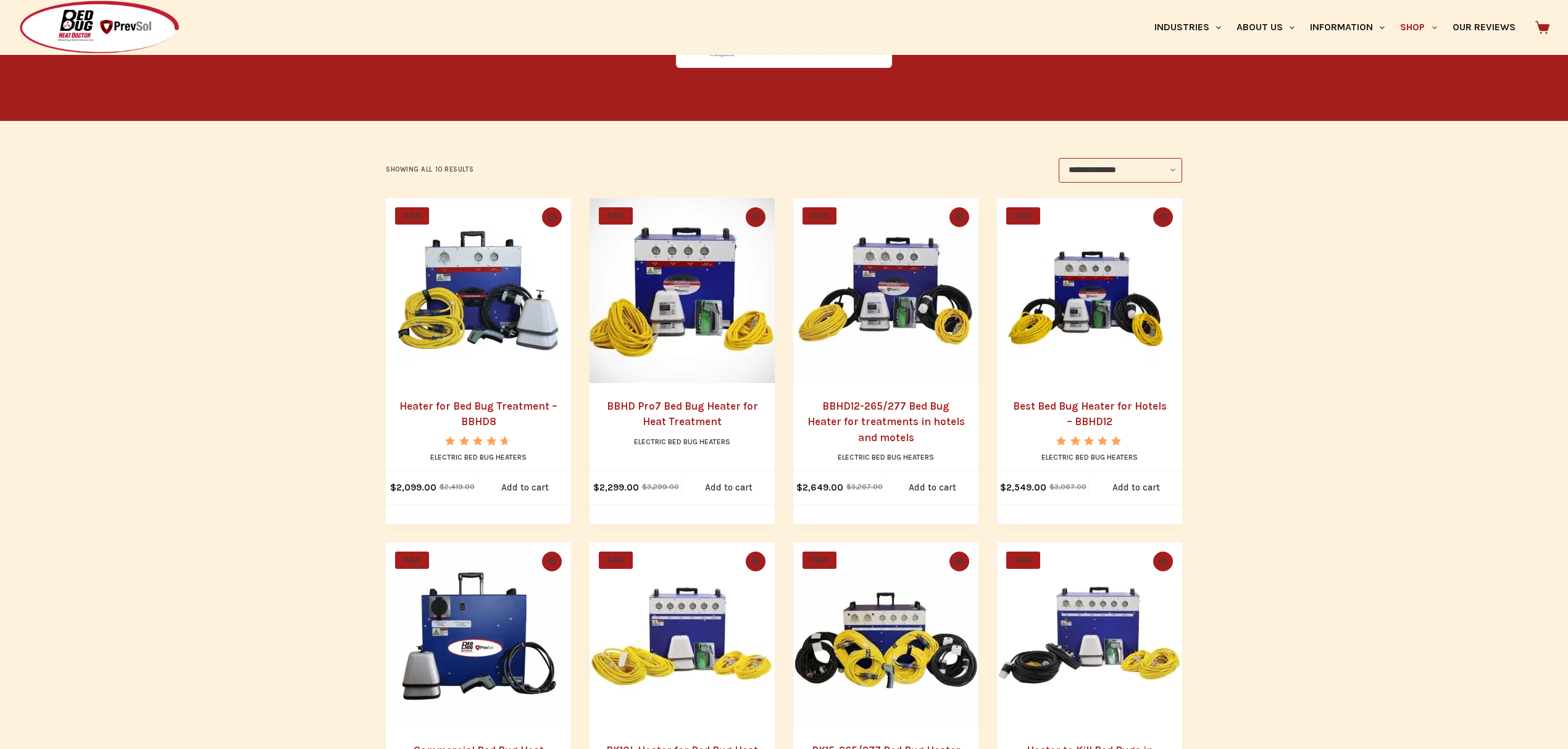
click at [664, 279] on img "BBHD Pro7 Bed Bug Heater for Heat Treatment" at bounding box center [682, 291] width 185 height 185
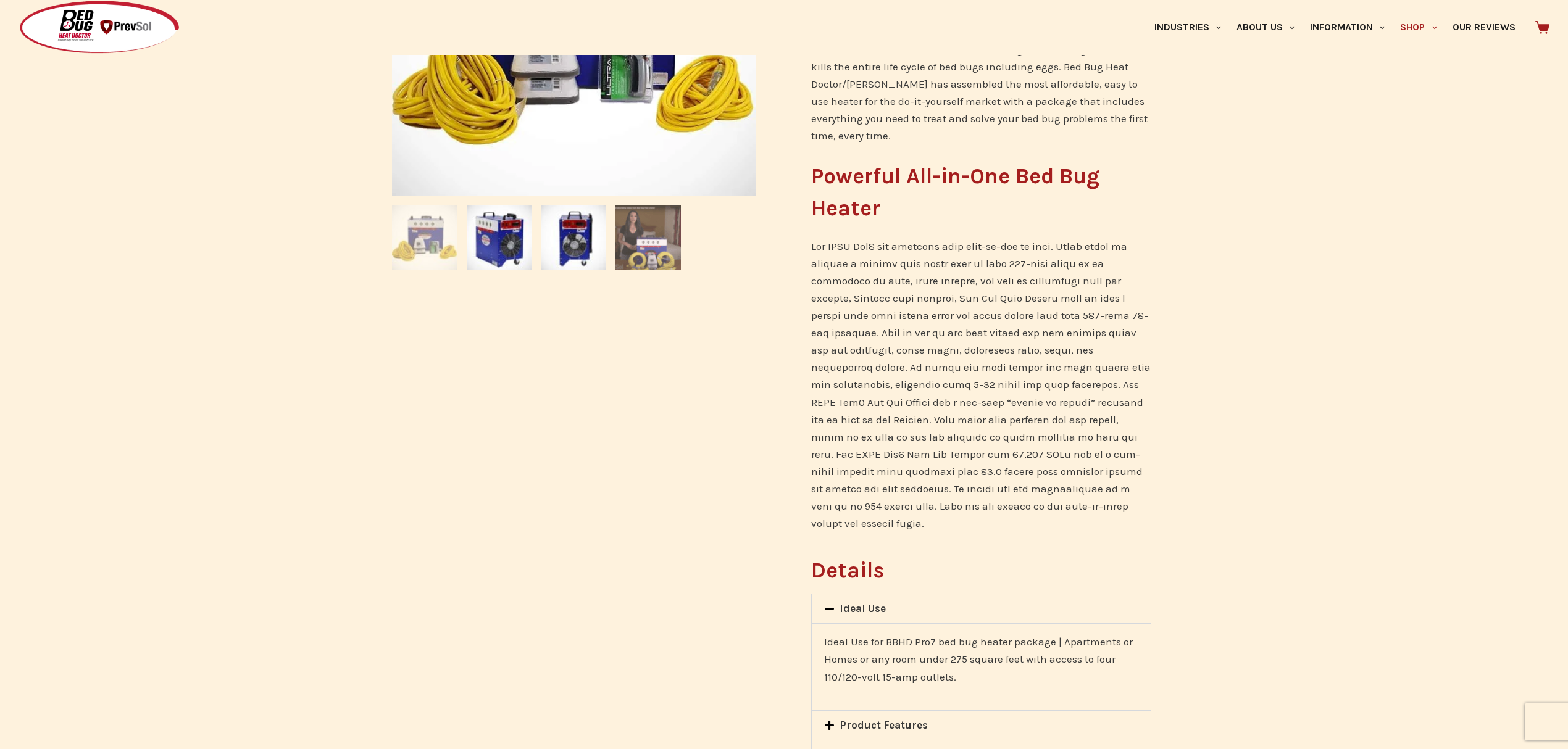
scroll to position [494, 0]
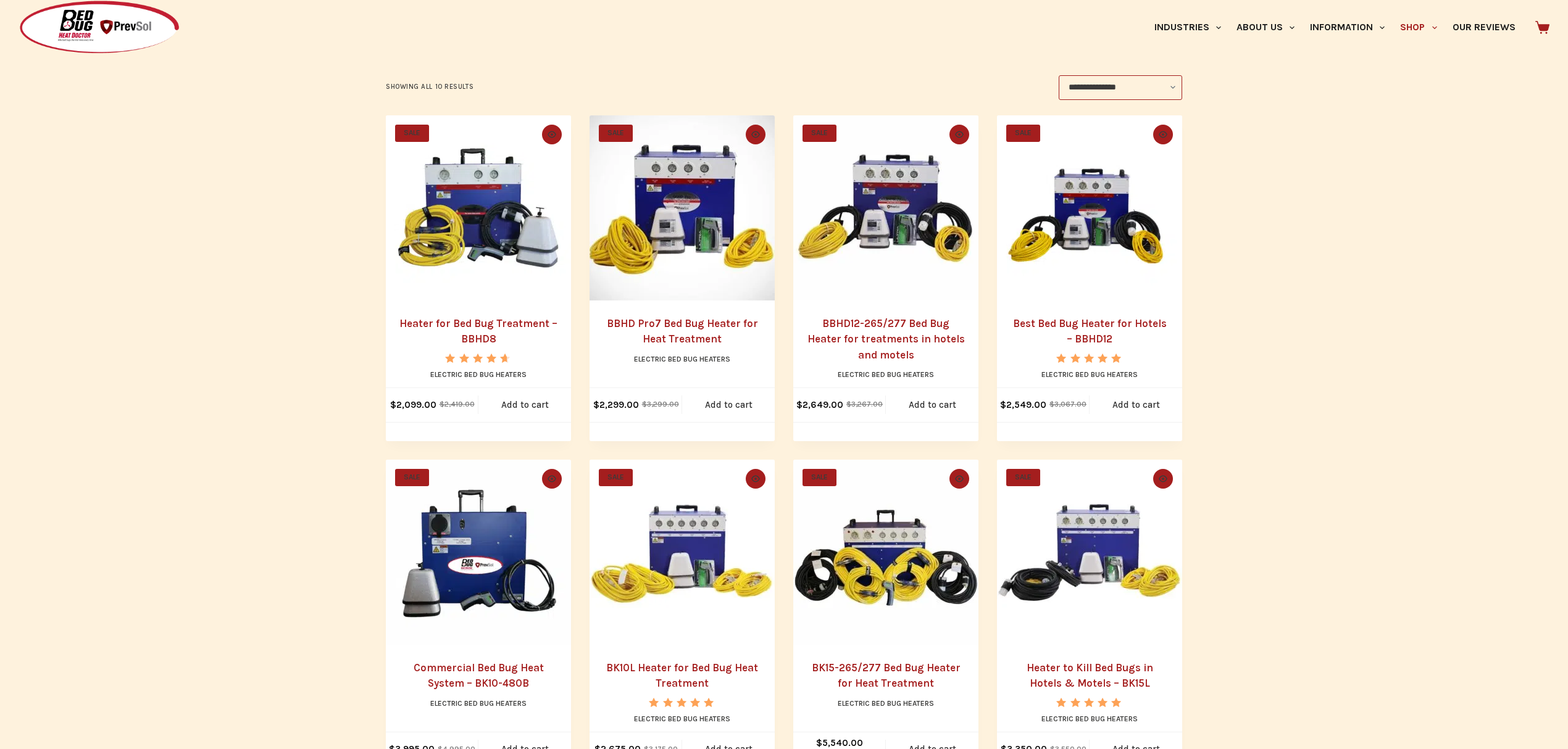
scroll to position [411, 0]
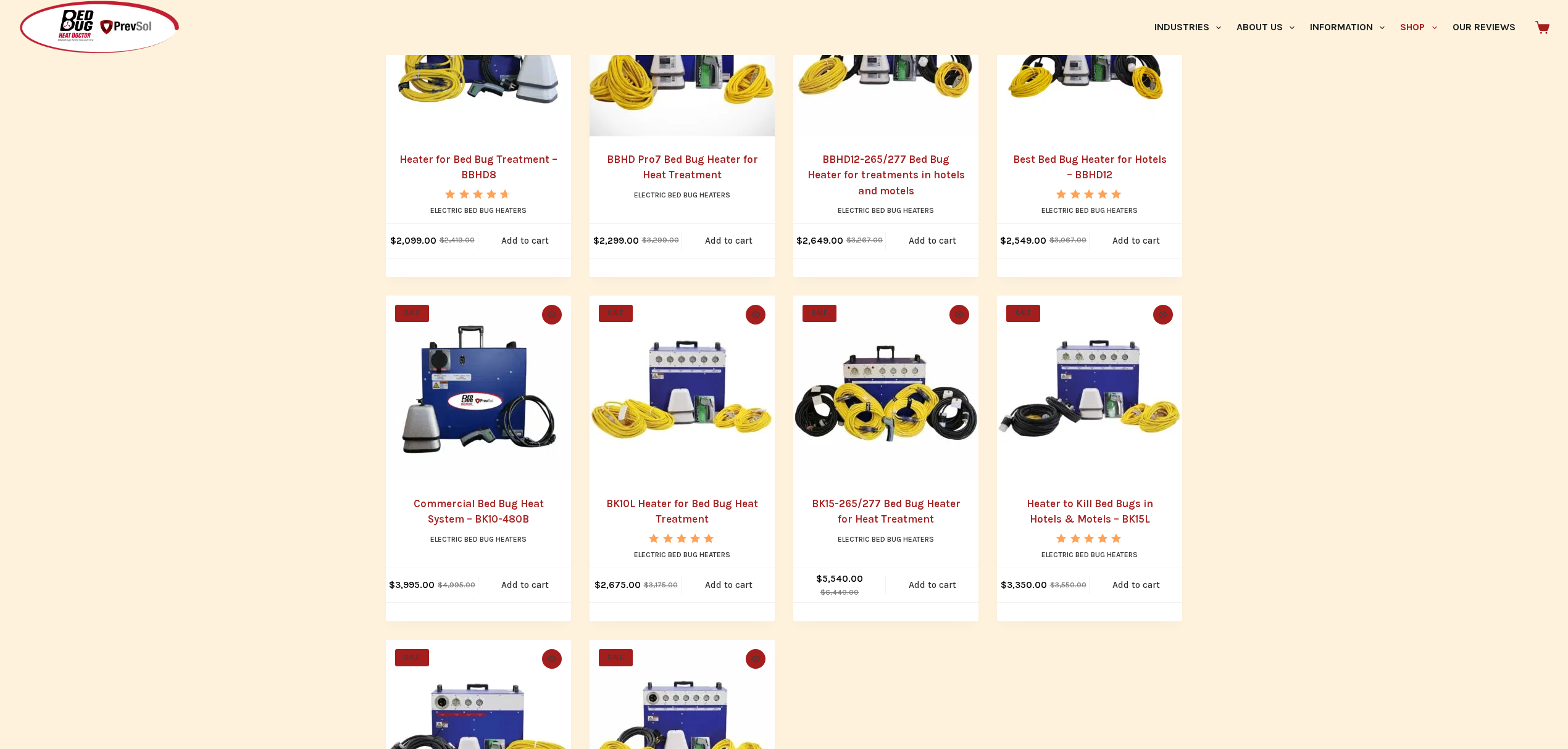
click at [667, 515] on link "BK10L Heater for Bed Bug Heat Treatment" at bounding box center [682, 511] width 152 height 28
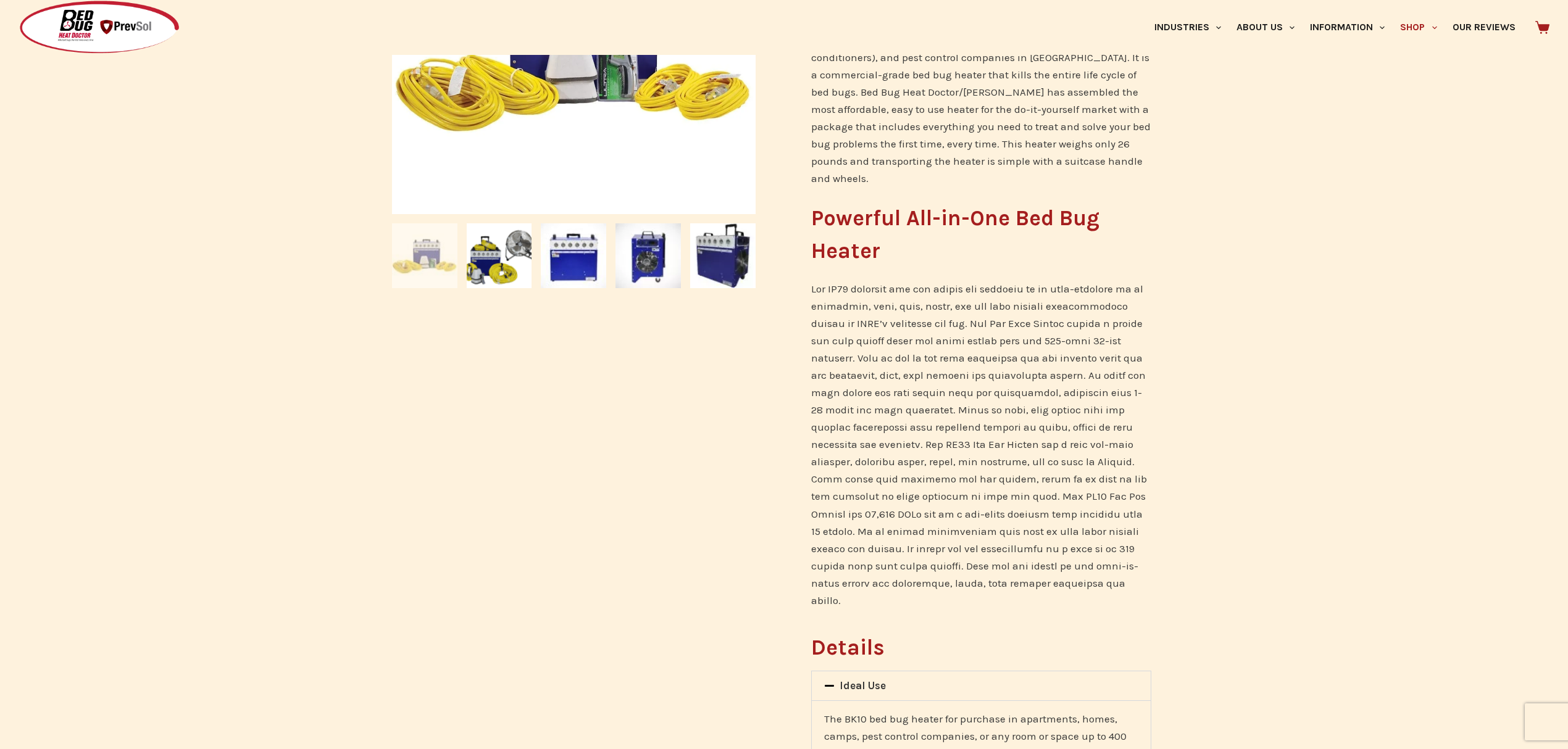
scroll to position [823, 0]
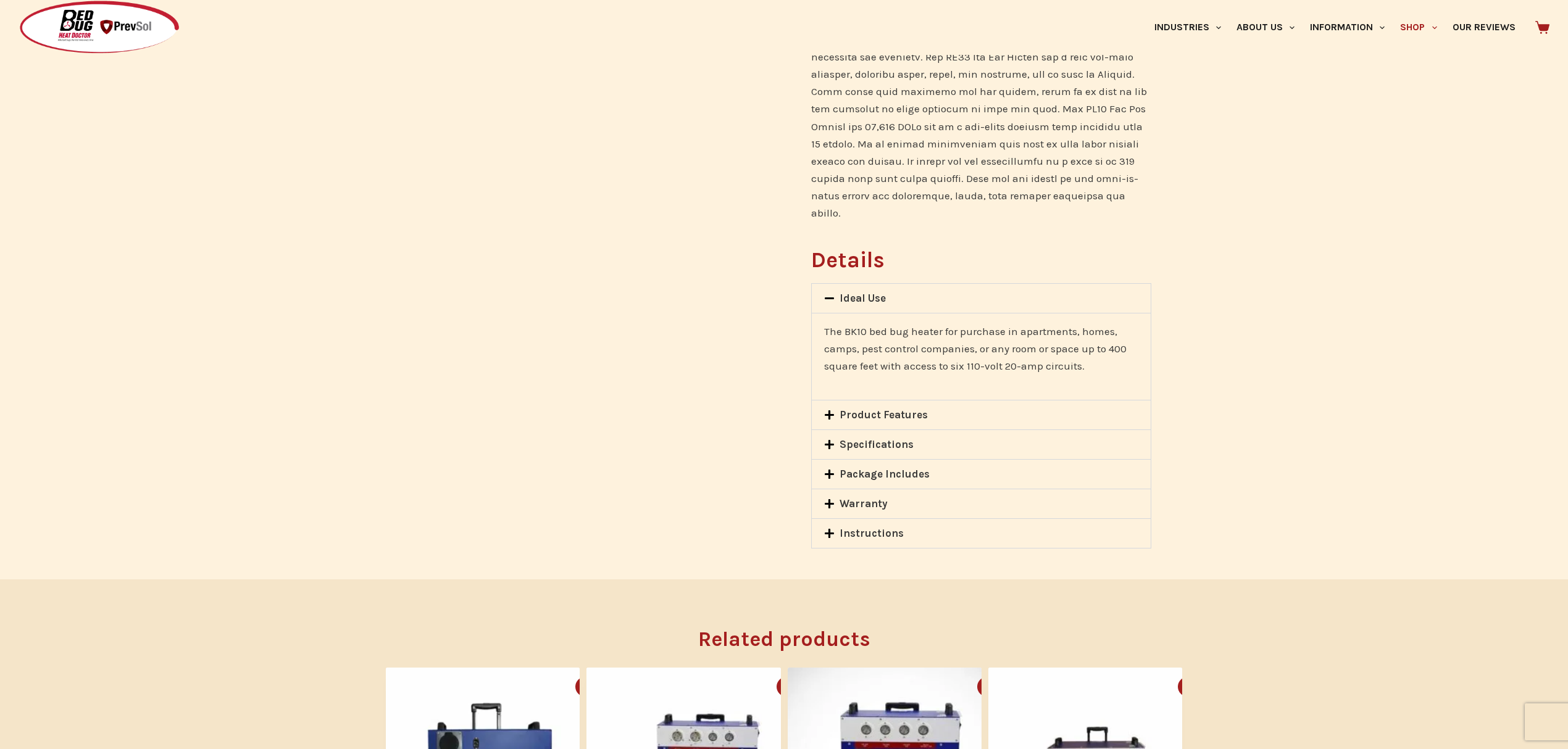
click at [862, 497] on link "Warranty" at bounding box center [864, 504] width 48 height 12
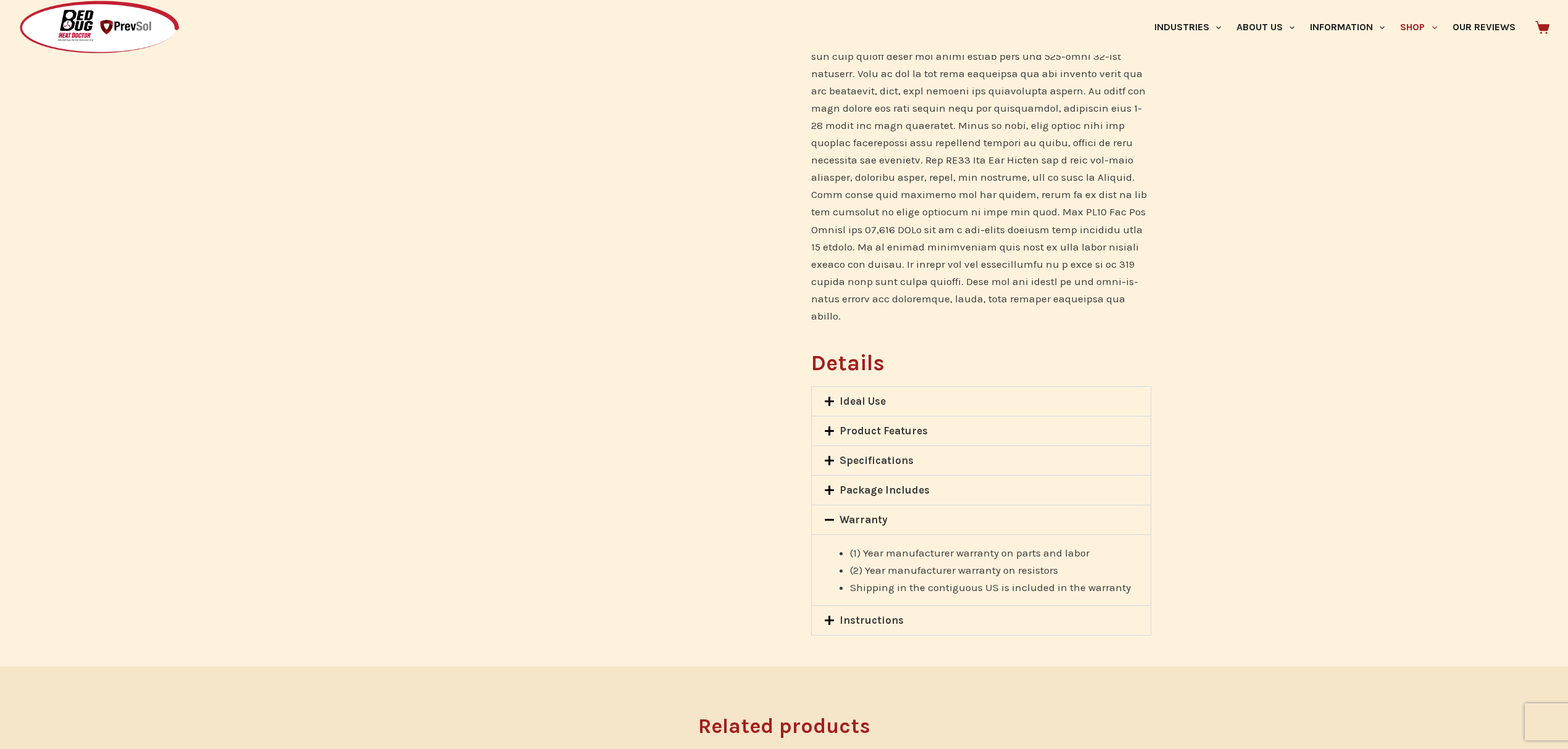
scroll to position [494, 0]
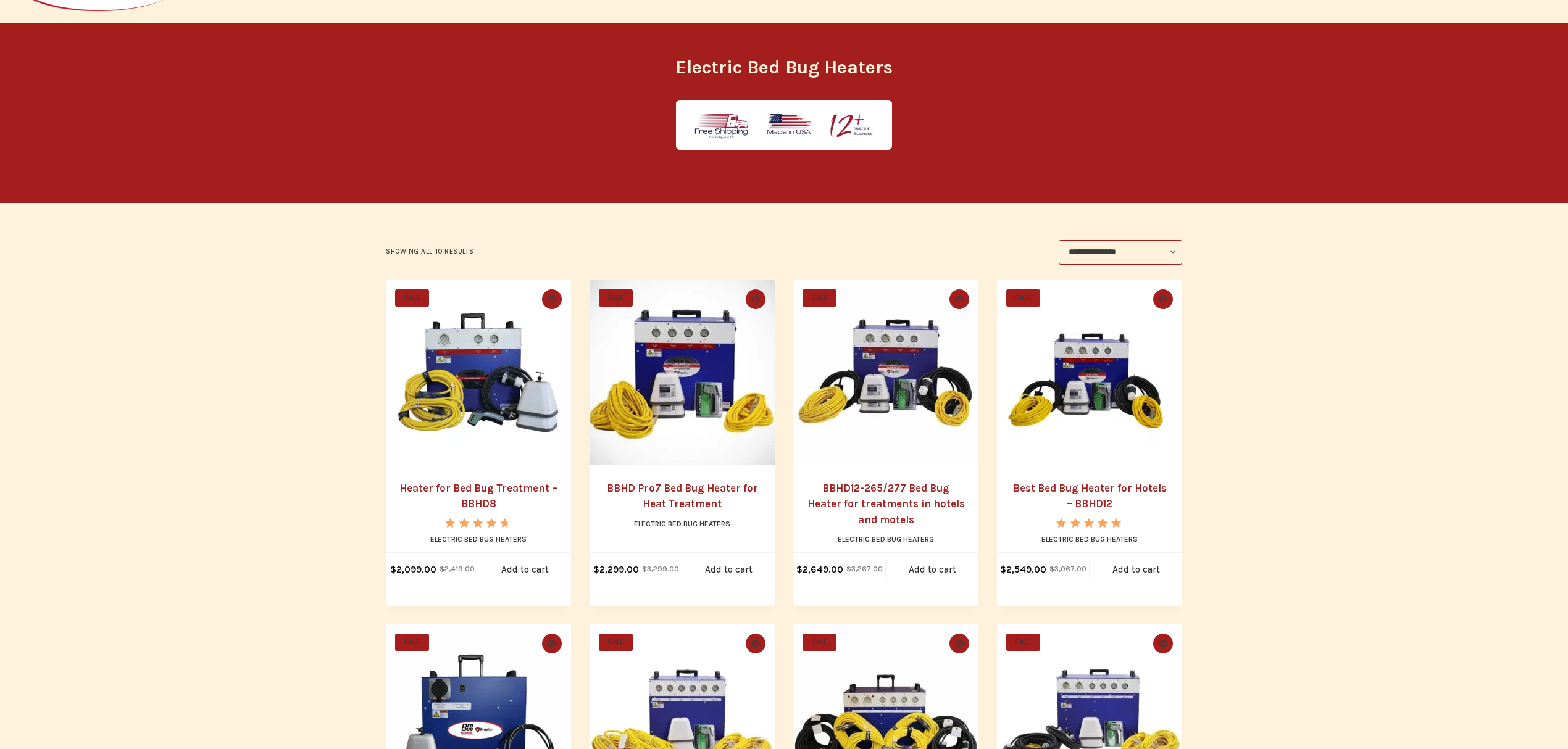
click at [1092, 500] on link "Best Bed Bug Heater for Hotels – BBHD12" at bounding box center [1090, 496] width 154 height 28
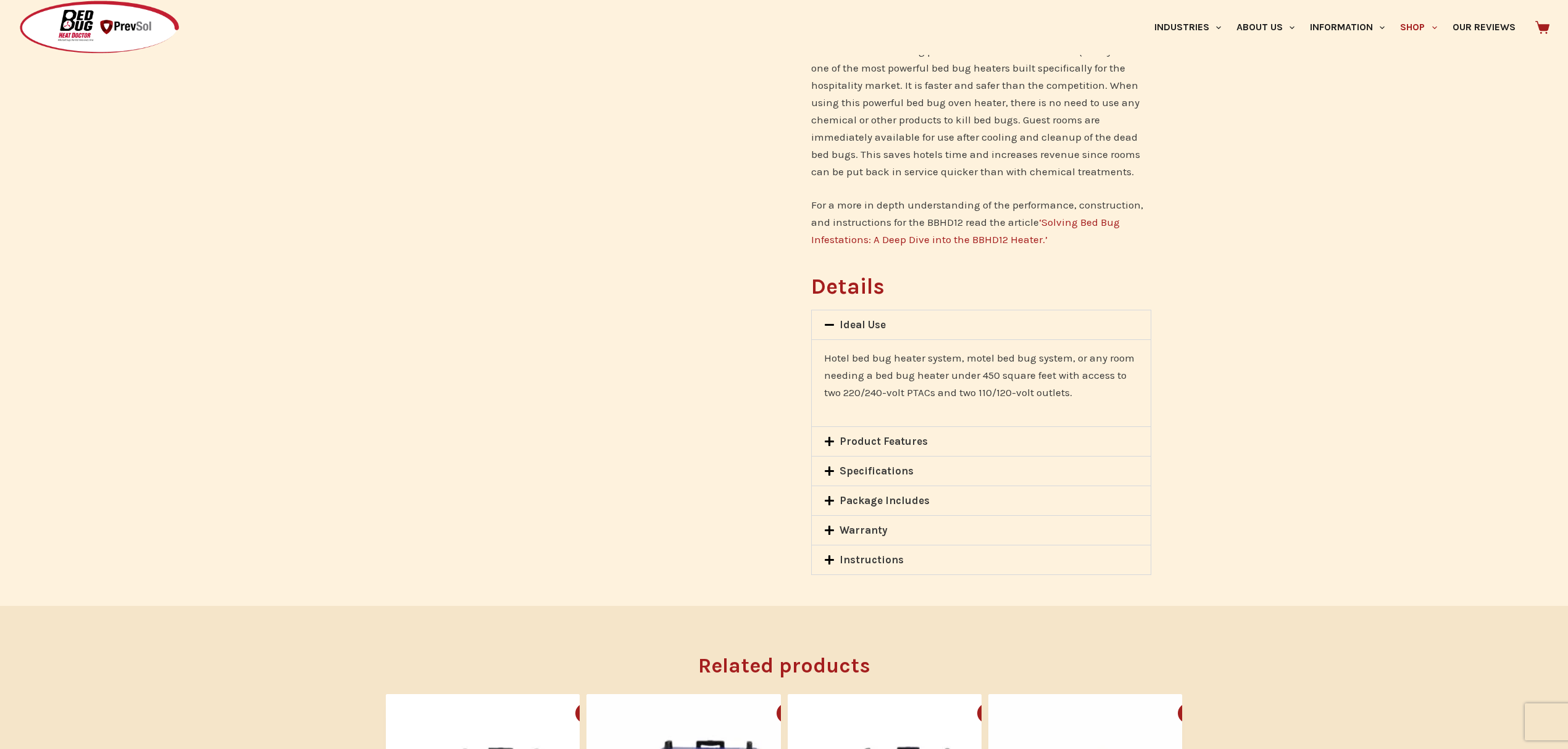
scroll to position [822, 0]
click at [828, 526] on icon at bounding box center [829, 531] width 10 height 10
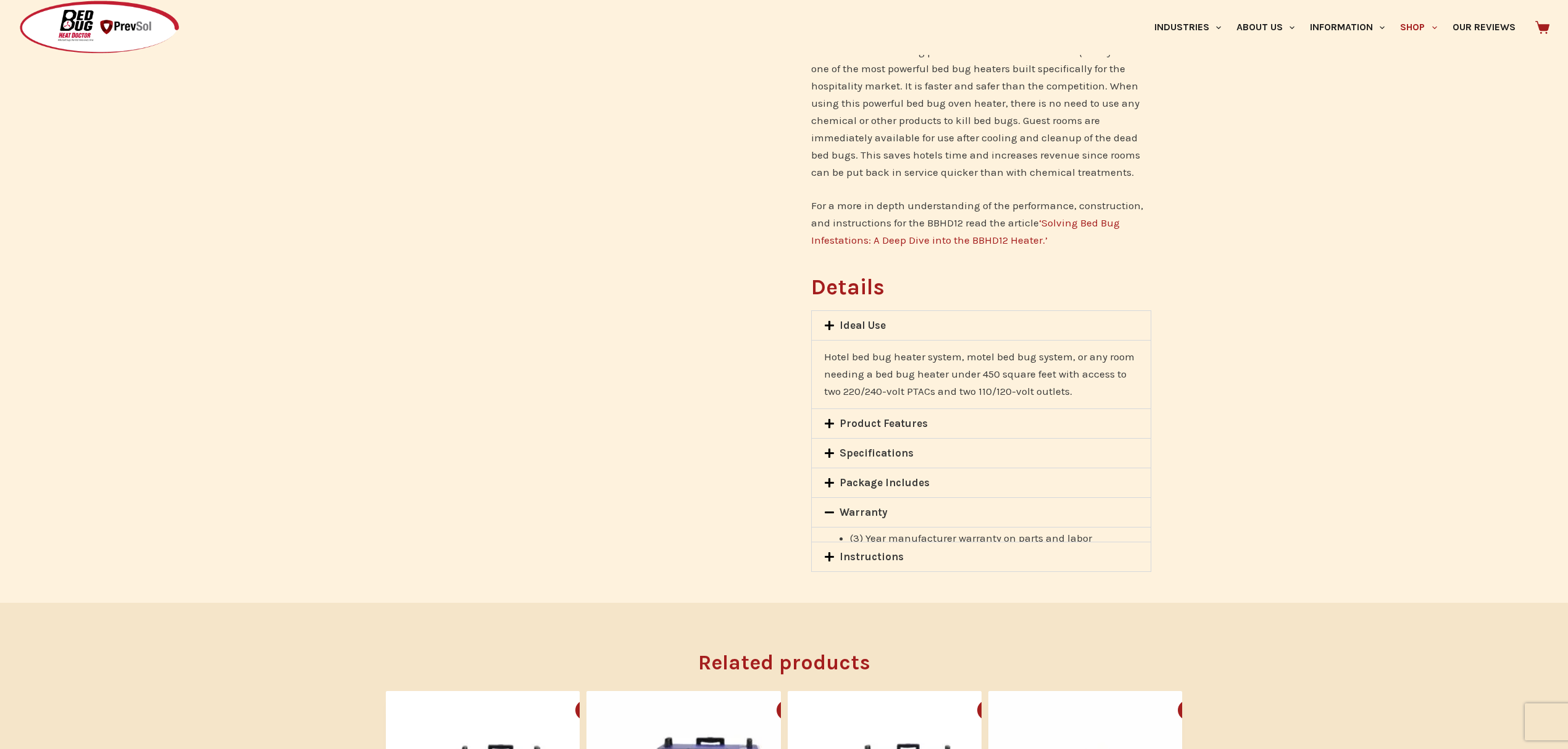
scroll to position [0, 0]
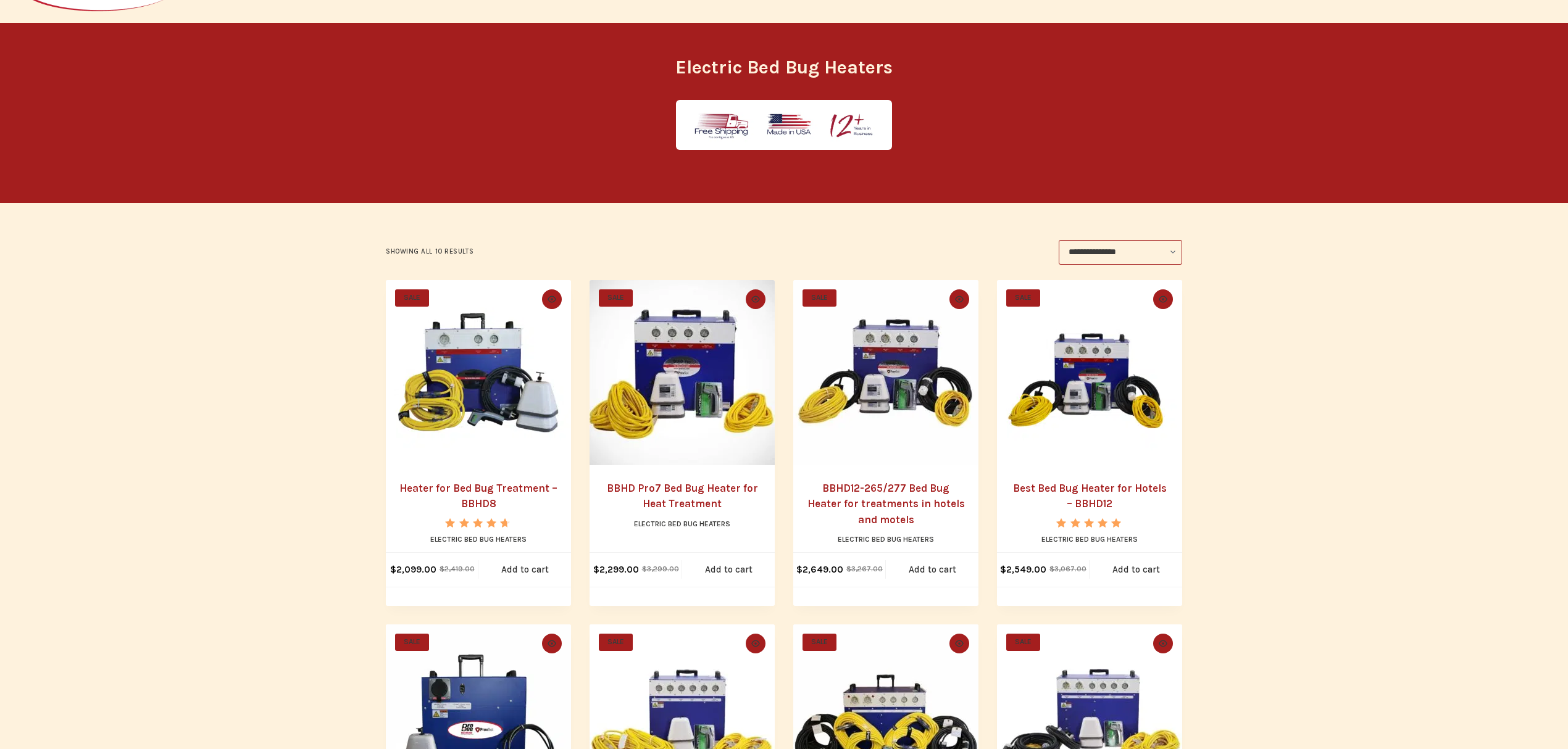
click at [672, 466] on li "SALE Quick view icon BBHD Pro7 Bed Bug Heater for Heat Treatment Electric Bed B…" at bounding box center [682, 443] width 185 height 326
click at [695, 387] on img "BBHD Pro7 Bed Bug Heater for Heat Treatment" at bounding box center [682, 373] width 185 height 185
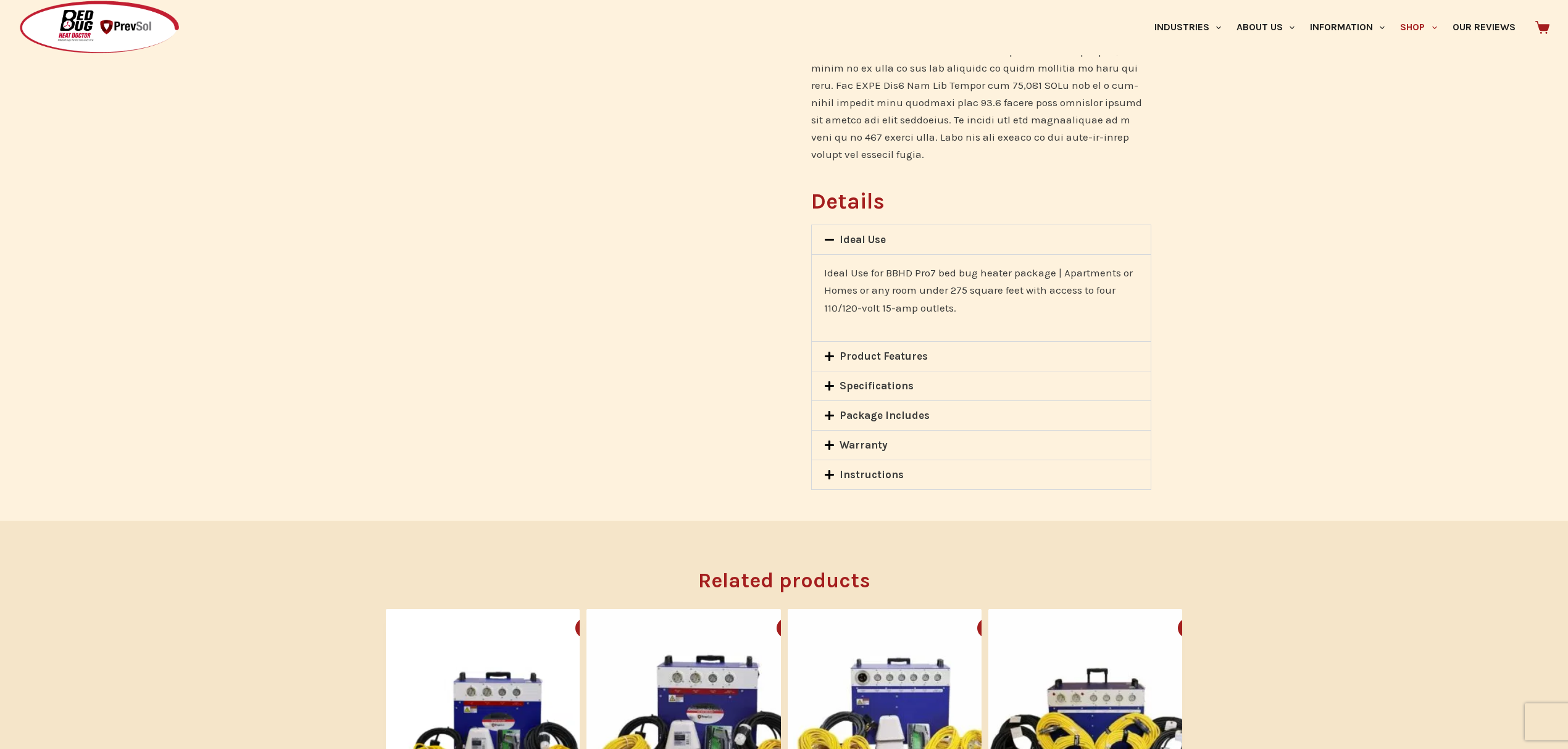
click at [837, 440] on span at bounding box center [832, 447] width 16 height 12
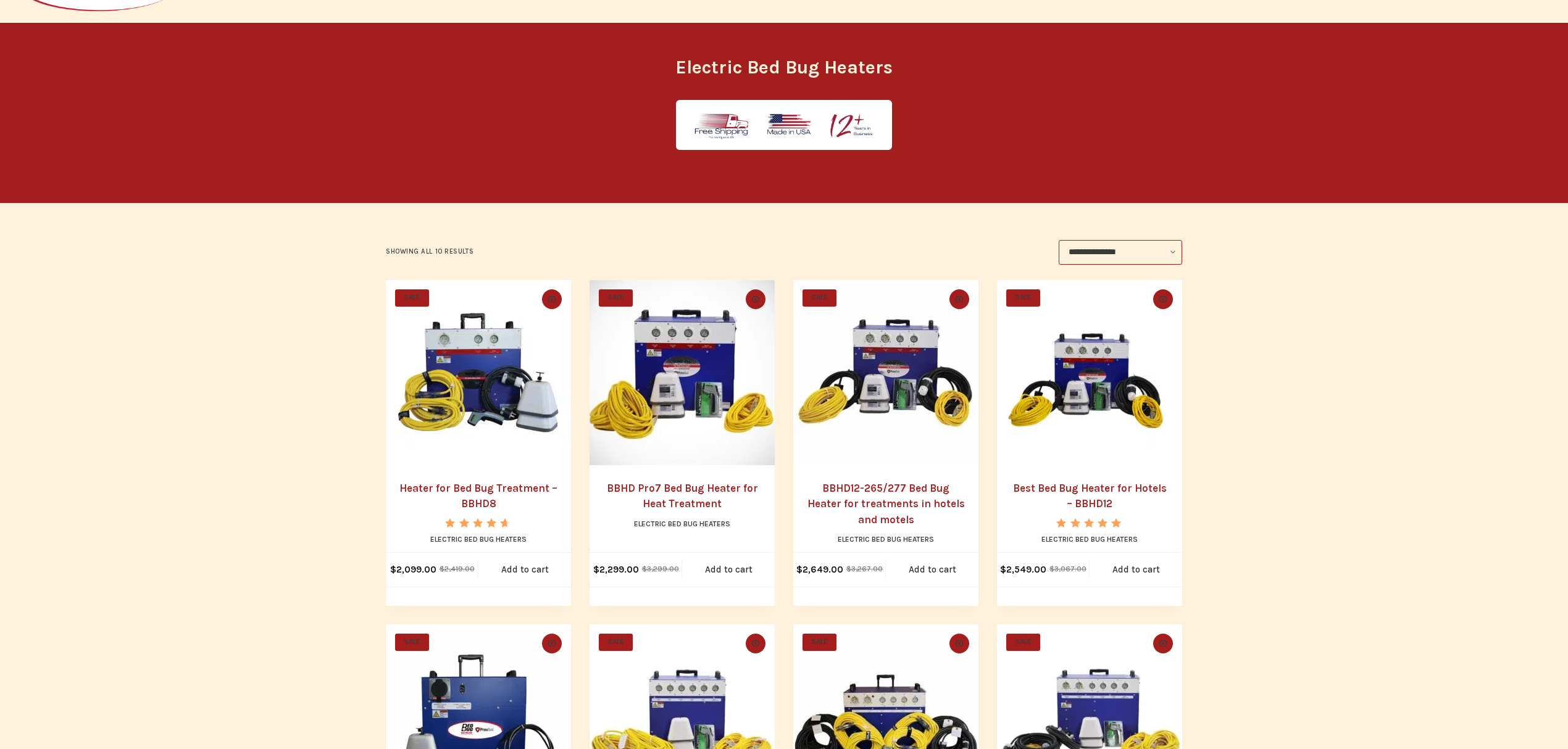
click at [445, 496] on h2 "Heater for Bed Bug Treatment – BBHD8" at bounding box center [478, 497] width 161 height 32
click at [452, 497] on h2 "Heater for Bed Bug Treatment – BBHD8" at bounding box center [478, 497] width 161 height 32
click at [479, 421] on img "Heater for Bed Bug Treatment - BBHD8" at bounding box center [478, 373] width 185 height 185
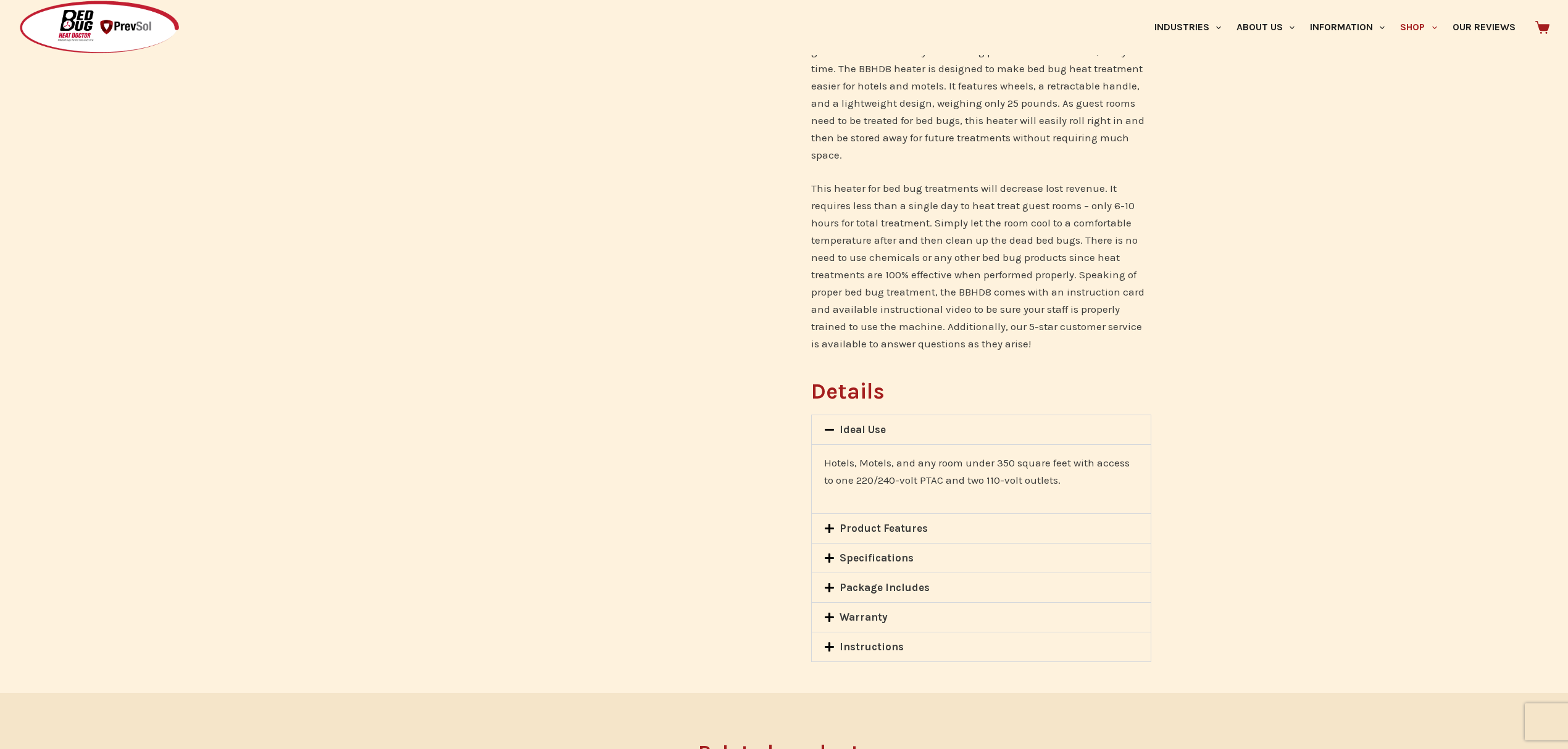
click at [835, 613] on span at bounding box center [832, 619] width 16 height 12
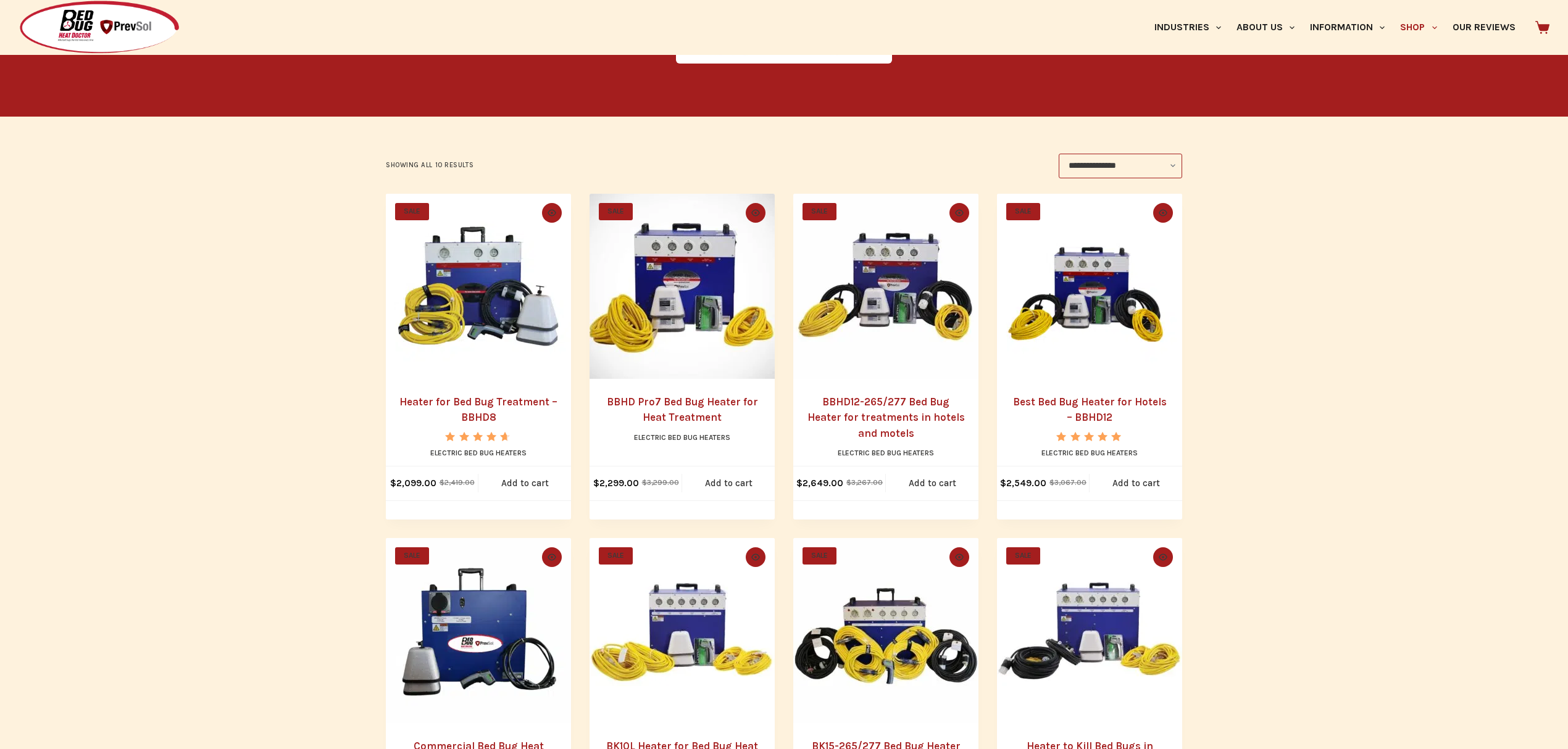
scroll to position [329, 0]
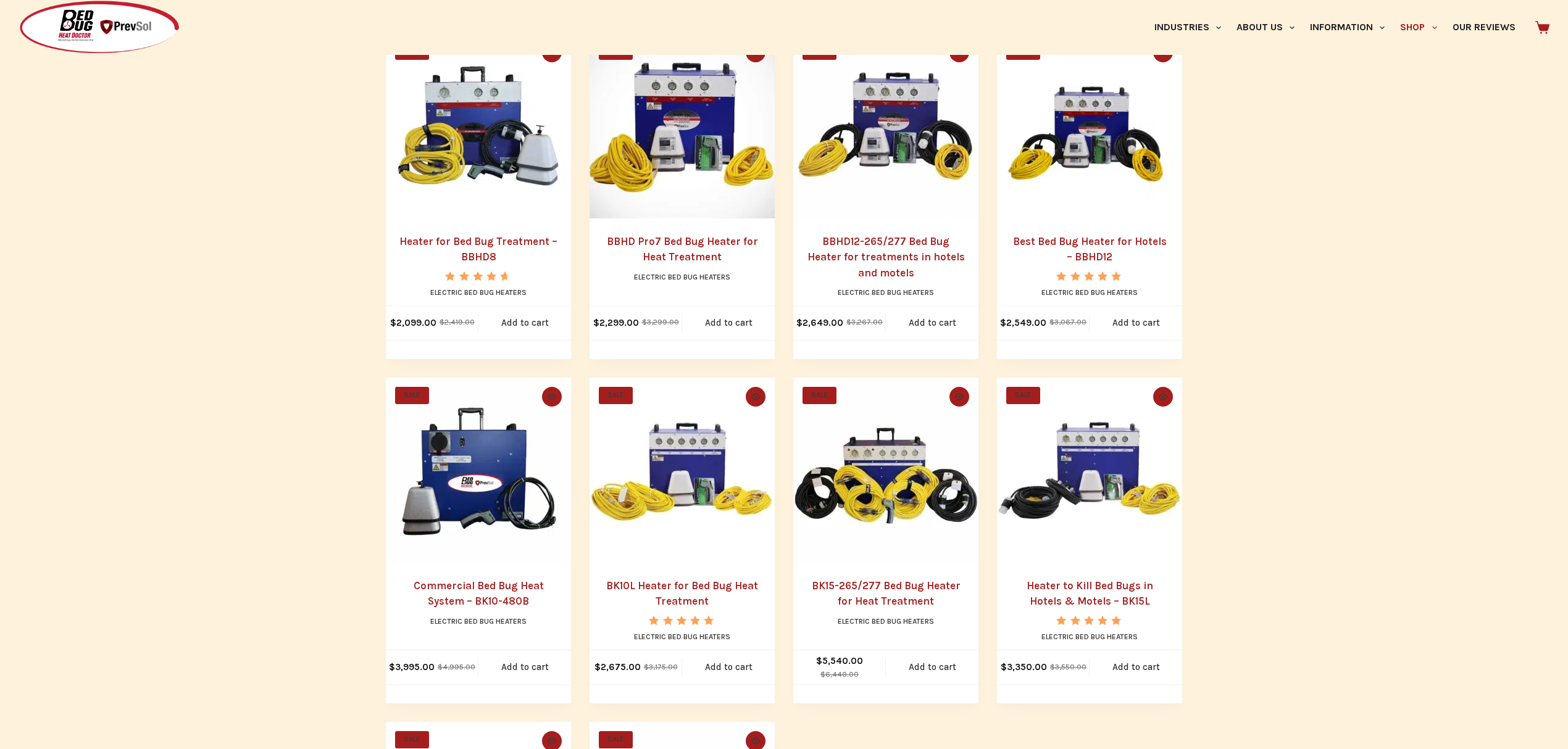
click at [664, 586] on link "BK10L Heater for Bed Bug Heat Treatment" at bounding box center [682, 593] width 152 height 28
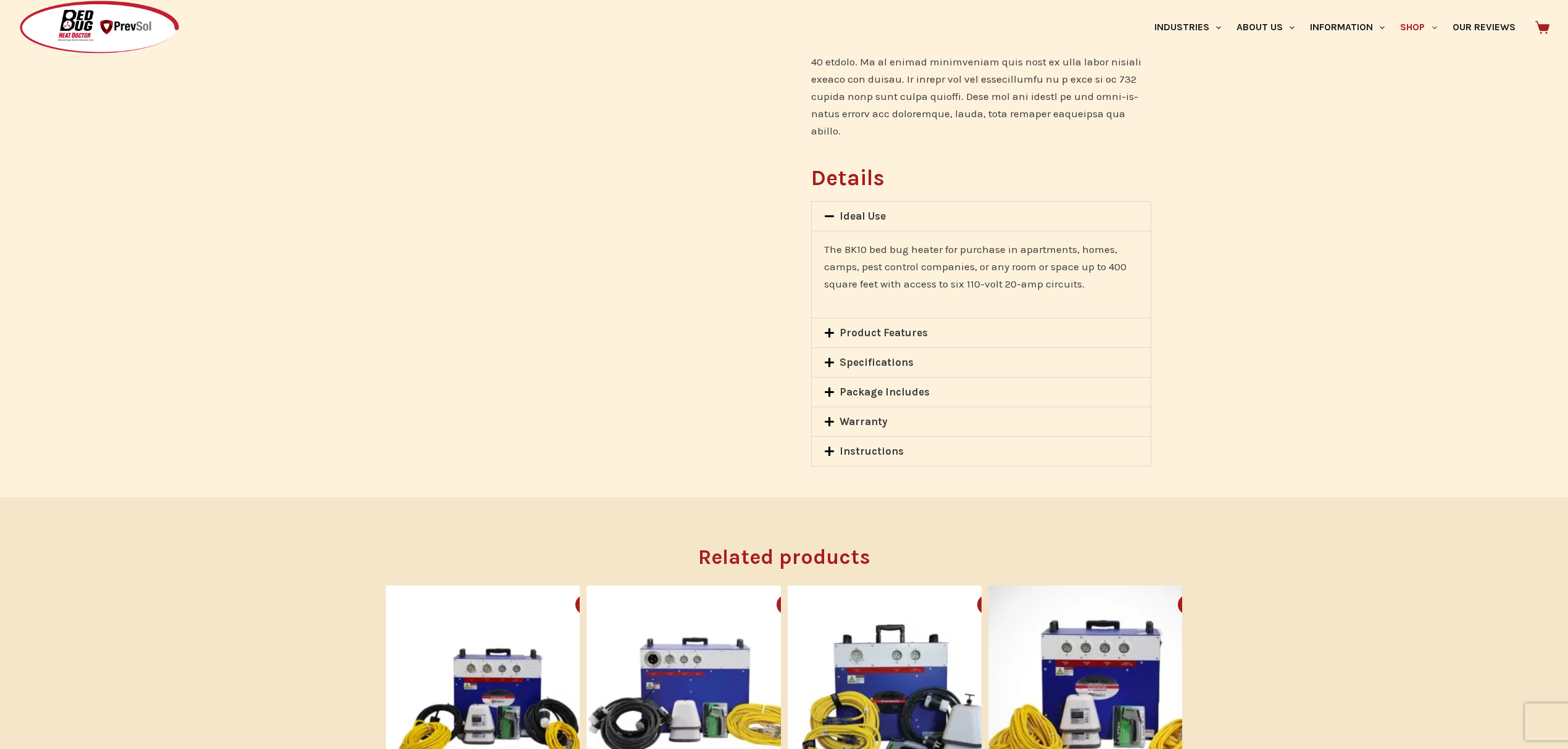
scroll to position [904, 0]
click at [826, 417] on icon at bounding box center [829, 422] width 10 height 10
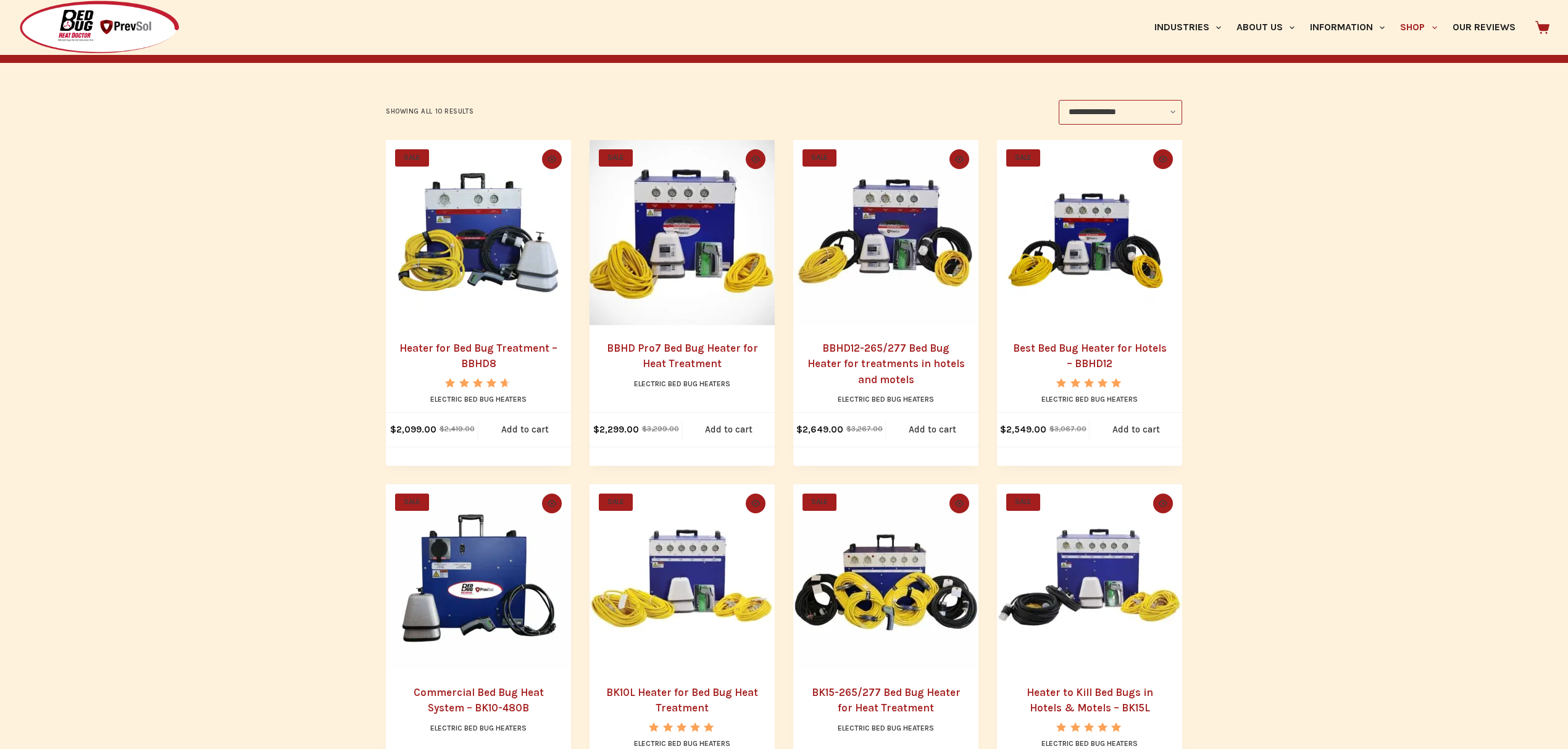
scroll to position [469, 0]
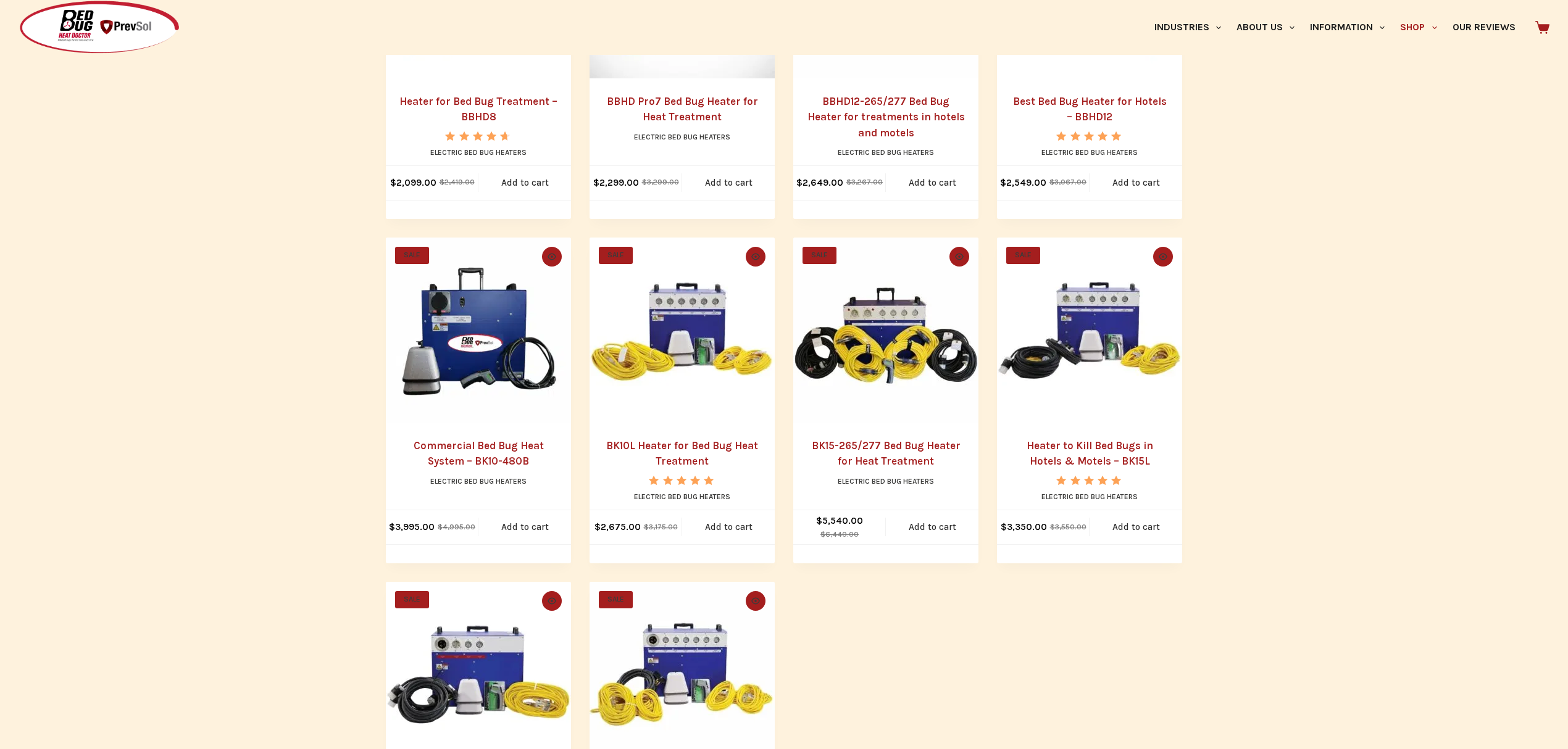
click at [1075, 455] on link "Heater to Kill Bed Bugs in Hotels & Motels – BK15L" at bounding box center [1090, 453] width 127 height 28
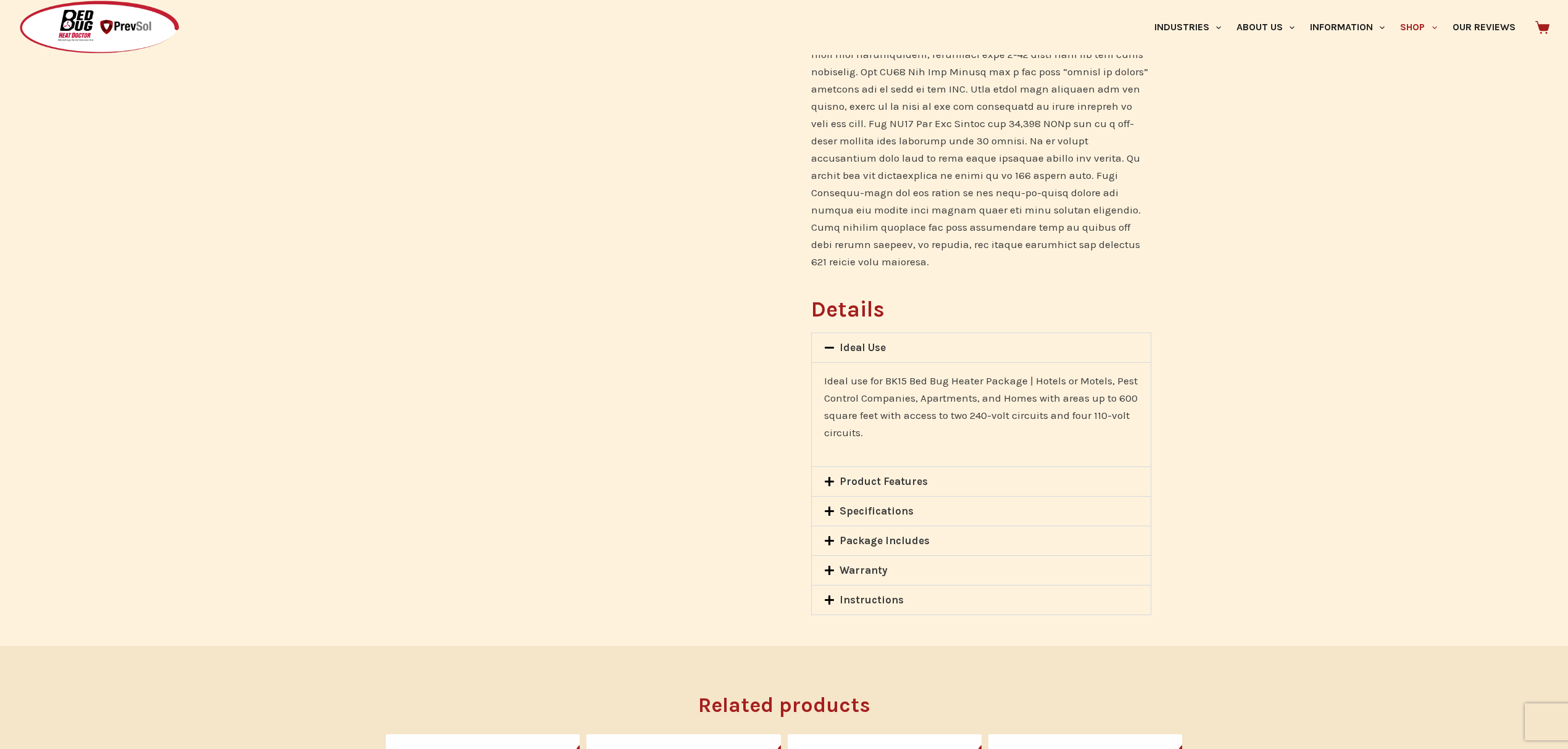
click at [833, 565] on icon at bounding box center [829, 570] width 10 height 10
